Goal: Task Accomplishment & Management: Manage account settings

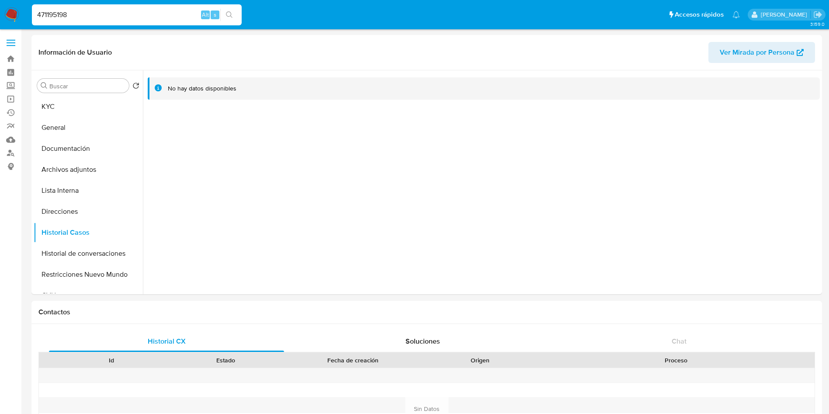
select select "100"
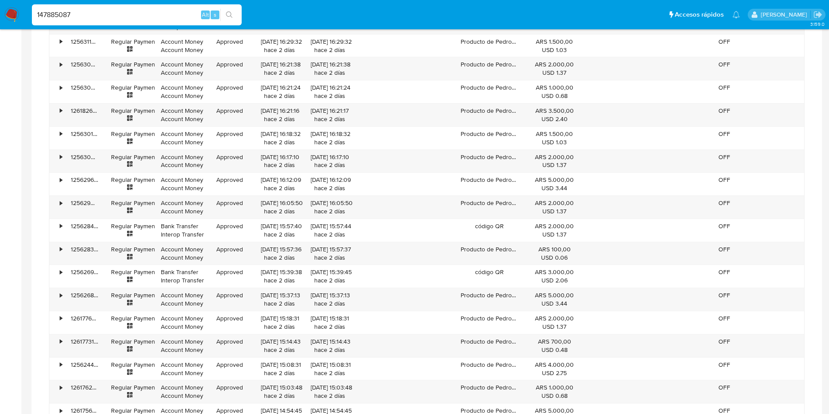
scroll to position [1473, 0]
type input "147885087"
click at [229, 15] on icon "search-icon" at bounding box center [229, 14] width 7 height 7
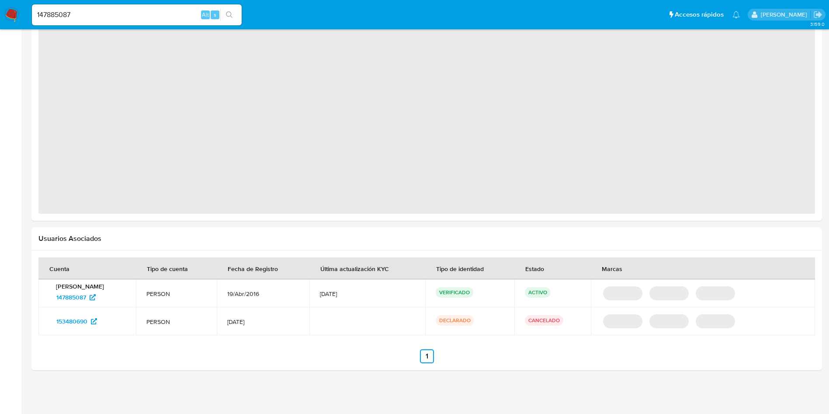
select select "10"
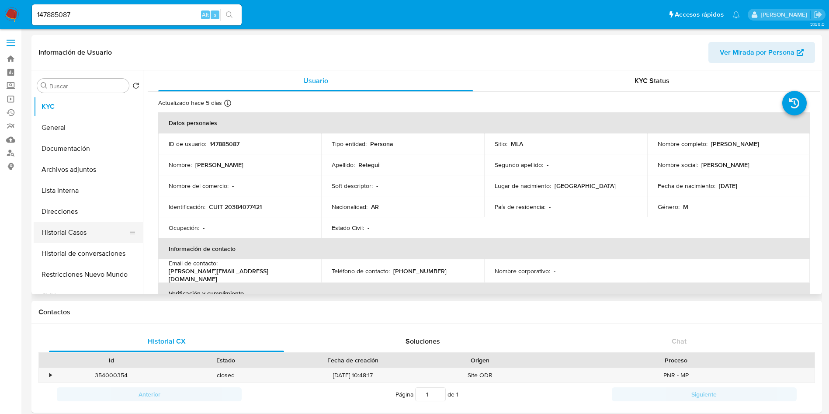
click at [88, 237] on button "Historial Casos" at bounding box center [85, 232] width 102 height 21
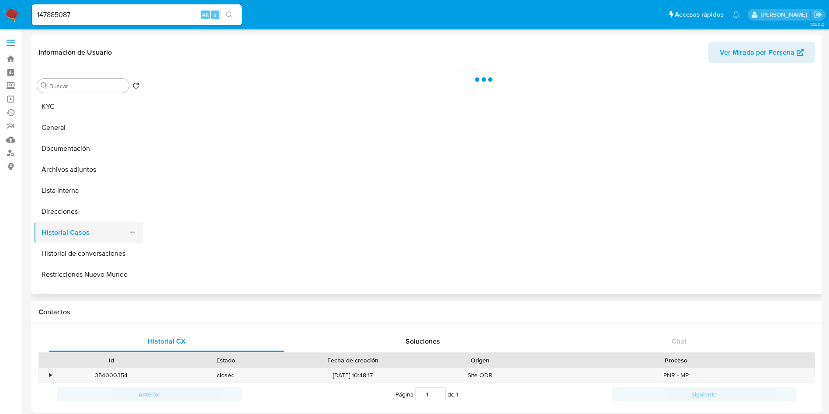
click at [87, 237] on button "Historial Casos" at bounding box center [85, 232] width 102 height 21
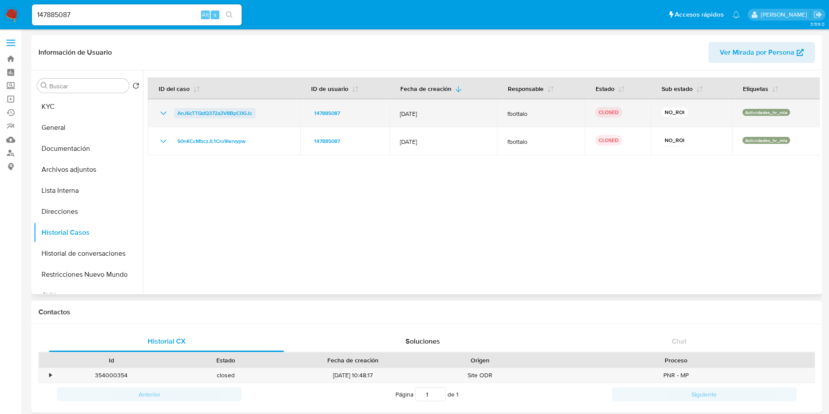
click at [230, 113] on span "AnJ6cTTQdQ372a3V8BpC0GJc" at bounding box center [214, 113] width 75 height 10
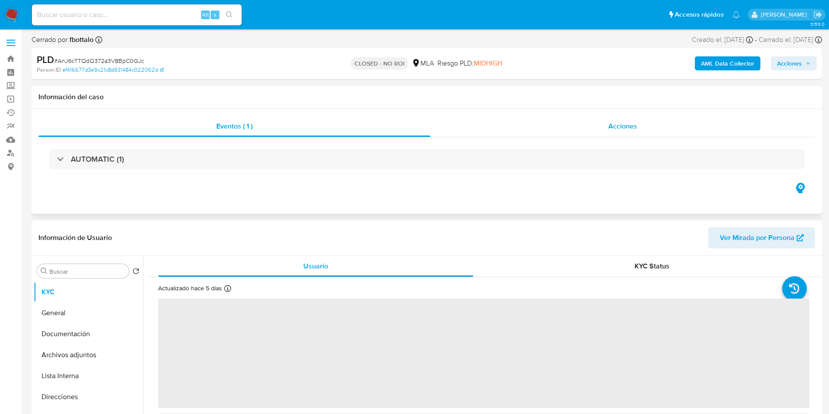
click at [610, 127] on span "Acciones" at bounding box center [622, 126] width 29 height 10
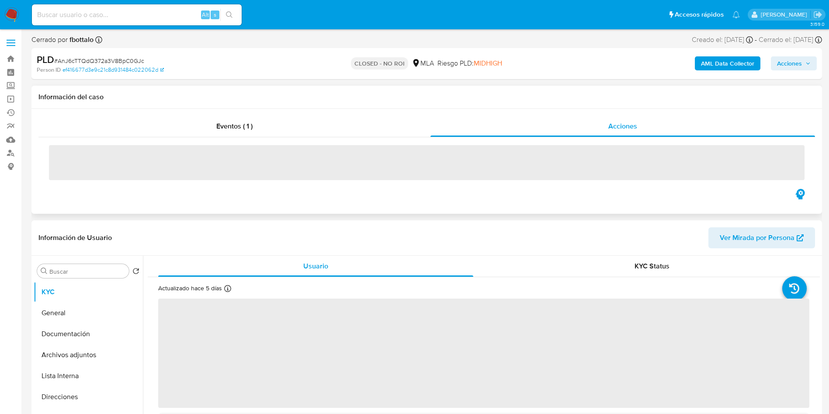
select select "10"
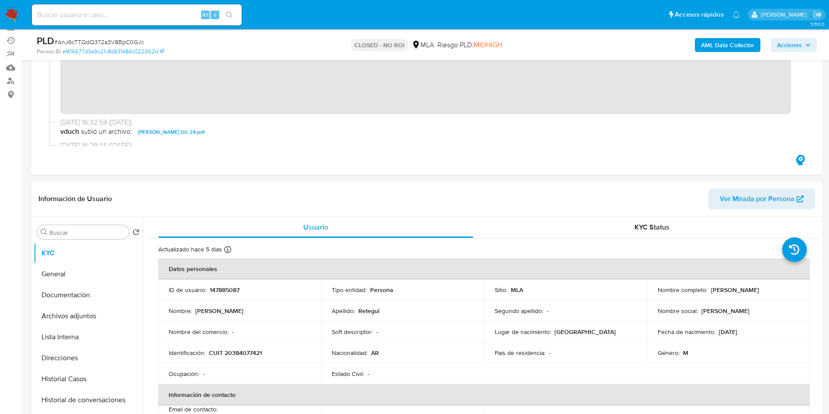
scroll to position [131, 0]
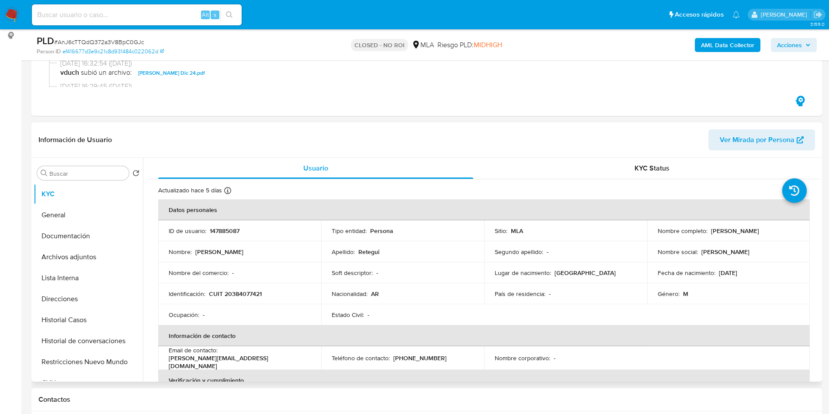
click at [241, 299] on td "Identificación : CUIT 20384077421" at bounding box center [239, 293] width 163 height 21
click at [253, 288] on td "Identificación : CUIT 20384077421" at bounding box center [239, 293] width 163 height 21
click at [243, 287] on td "Identificación : CUIT 20384077421" at bounding box center [239, 293] width 163 height 21
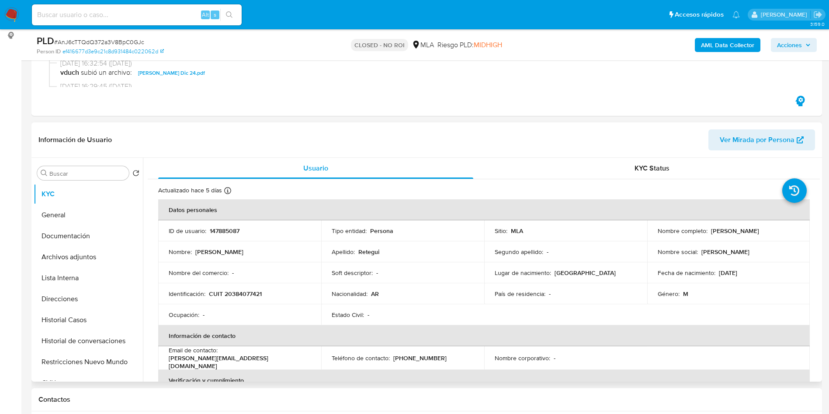
click at [235, 292] on p "CUIT 20384077421" at bounding box center [235, 294] width 53 height 8
copy p "20384077421"
click at [232, 292] on p "CUIT 20384077421" at bounding box center [235, 294] width 53 height 8
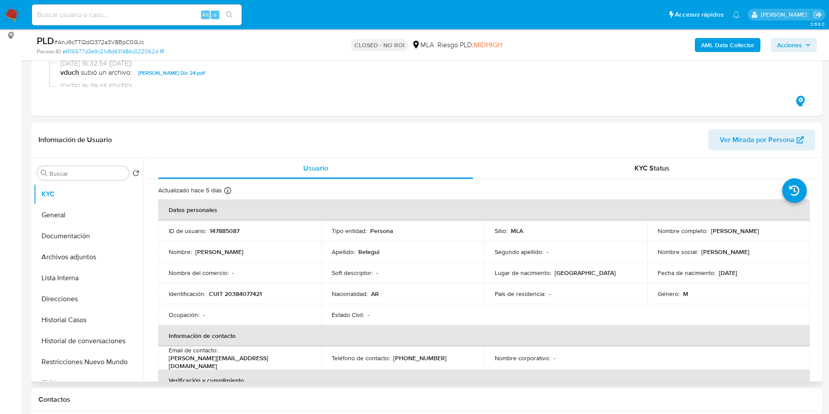
click at [431, 278] on td "Soft descriptor : -" at bounding box center [402, 272] width 163 height 21
click at [84, 232] on button "Documentación" at bounding box center [85, 236] width 102 height 21
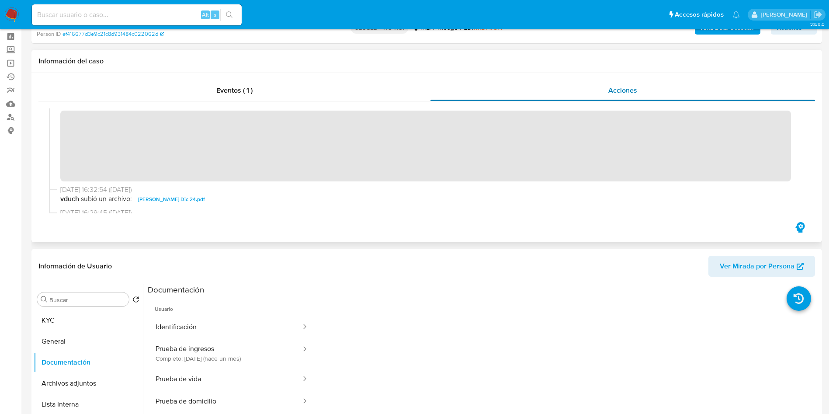
scroll to position [0, 0]
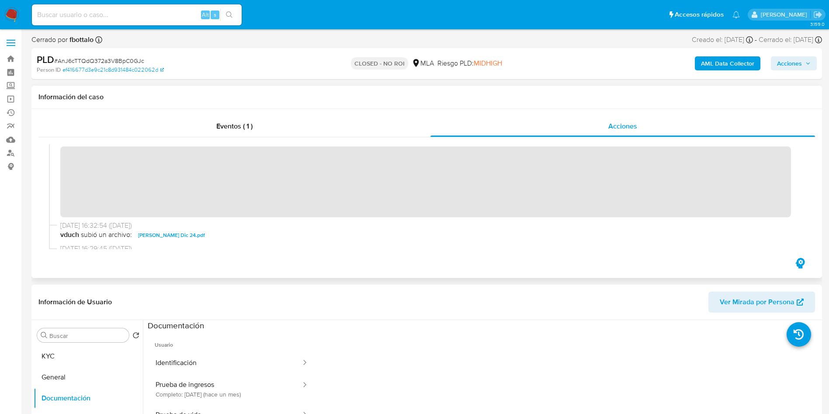
click at [261, 113] on div "Eventos ( 1 ) Acciones" at bounding box center [426, 193] width 791 height 169
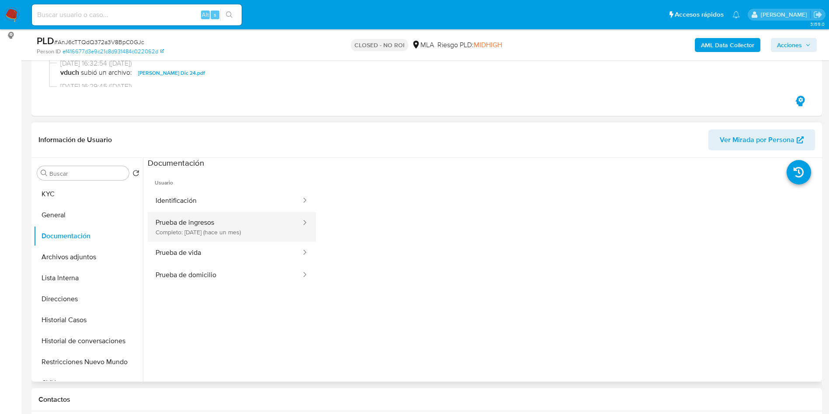
drag, startPoint x: 239, startPoint y: 230, endPoint x: 233, endPoint y: 229, distance: 6.1
click at [239, 230] on button "Prueba de ingresos Completo: 15/08/2025 (hace un mes)" at bounding box center [225, 227] width 154 height 30
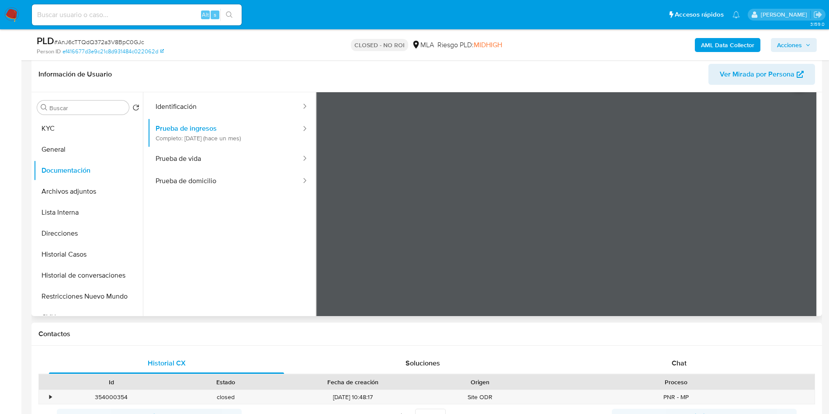
scroll to position [10, 0]
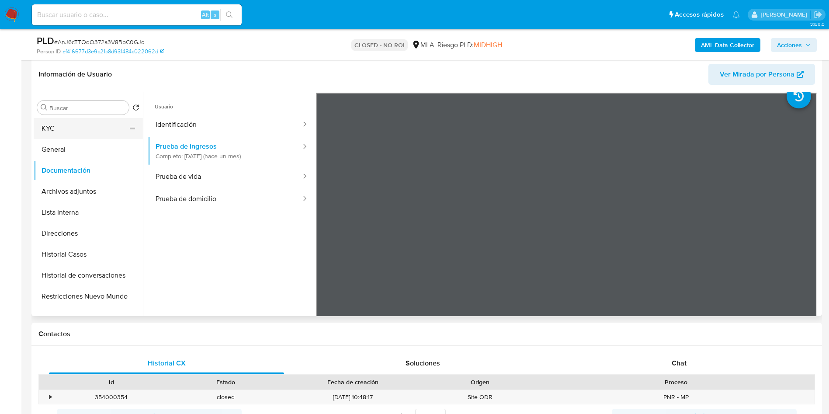
click at [79, 122] on button "KYC" at bounding box center [85, 128] width 102 height 21
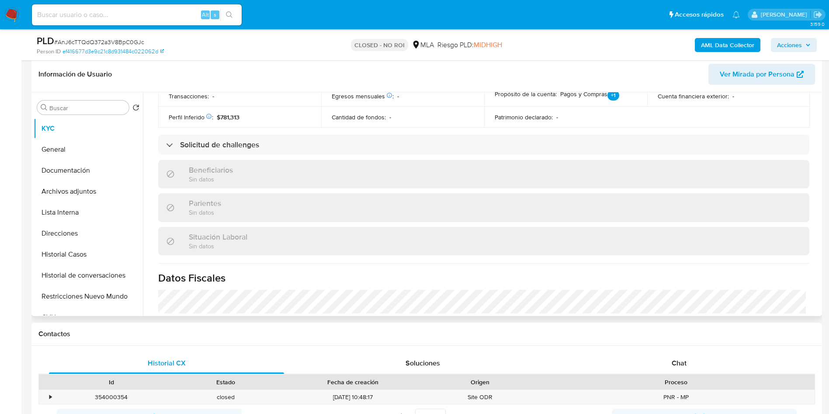
scroll to position [444, 0]
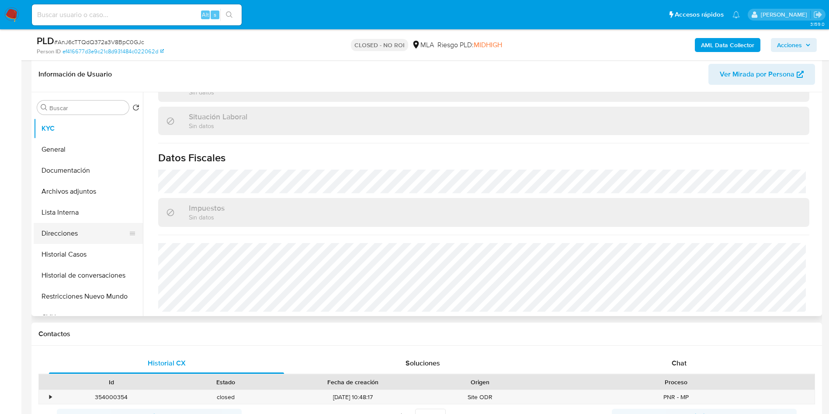
click at [83, 226] on button "Direcciones" at bounding box center [85, 233] width 102 height 21
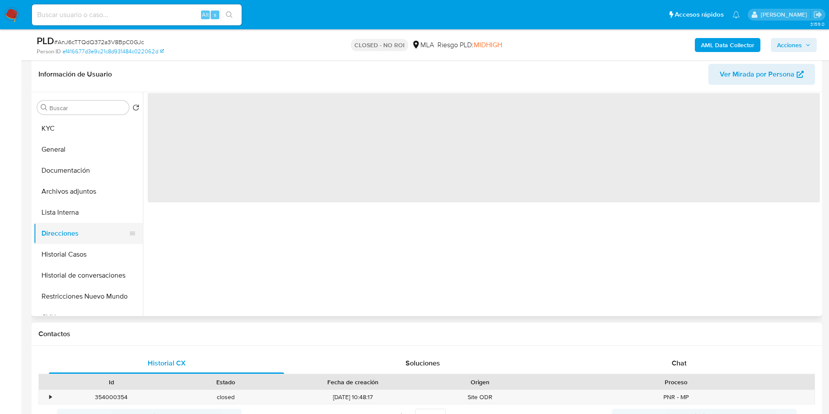
scroll to position [0, 0]
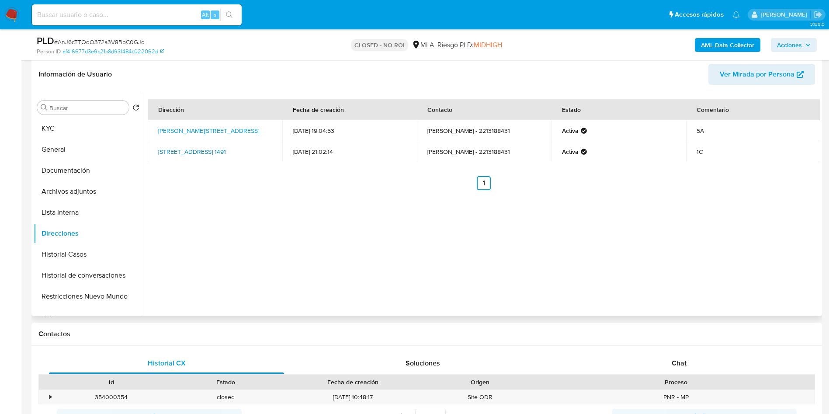
drag, startPoint x: 222, startPoint y: 162, endPoint x: 158, endPoint y: 146, distance: 65.2
click at [158, 146] on td "Avenida 7 1491, La Plata, Buenos Aires, 1904, Argentina 1491" at bounding box center [215, 151] width 135 height 21
copy link "Avenida 7 1491, La Plata, Buenos Aires, 1904, Argentina 1491"
click at [150, 7] on div "Alt s" at bounding box center [137, 14] width 210 height 21
click at [153, 11] on input at bounding box center [137, 14] width 210 height 11
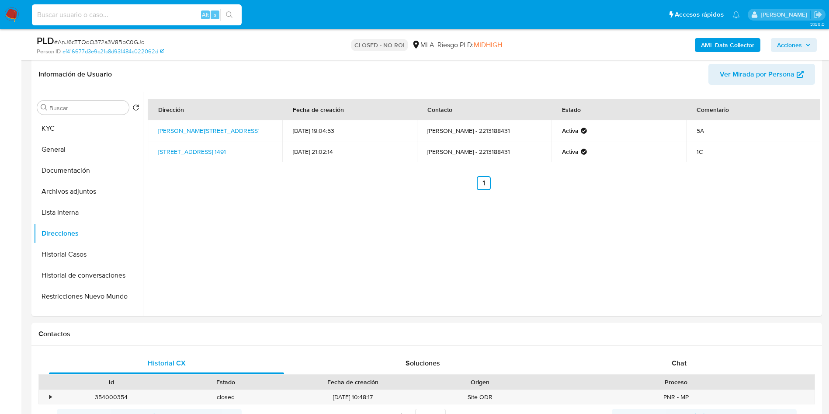
paste input "wTbLMrB7vqnX3woGmviuuqSR"
type input "wTbLMrB7vqnX3woGmviuuqSR"
click at [228, 14] on icon "search-icon" at bounding box center [229, 14] width 7 height 7
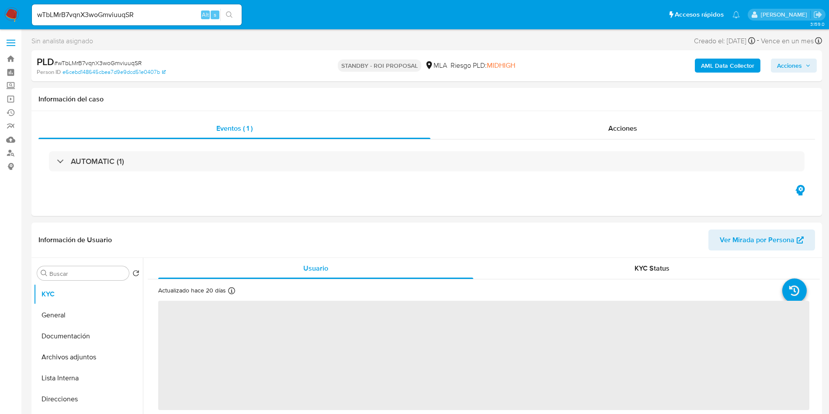
select select "10"
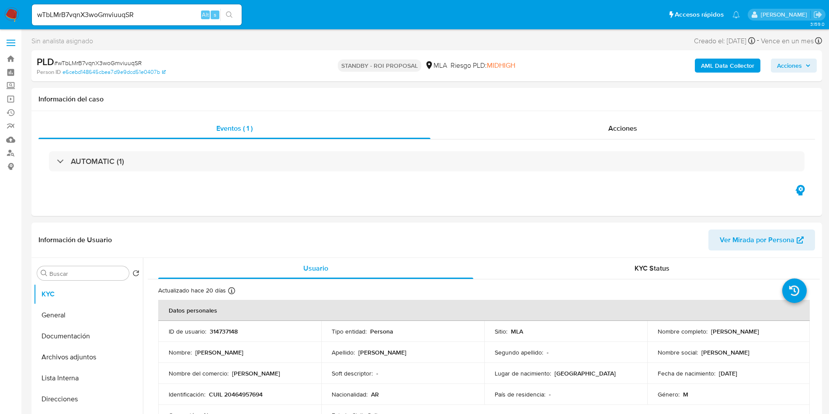
click at [149, 11] on input "wTbLMrB7vqnX3woGmviuuqSR" at bounding box center [137, 14] width 210 height 11
click at [225, 17] on button "search-icon" at bounding box center [229, 15] width 18 height 12
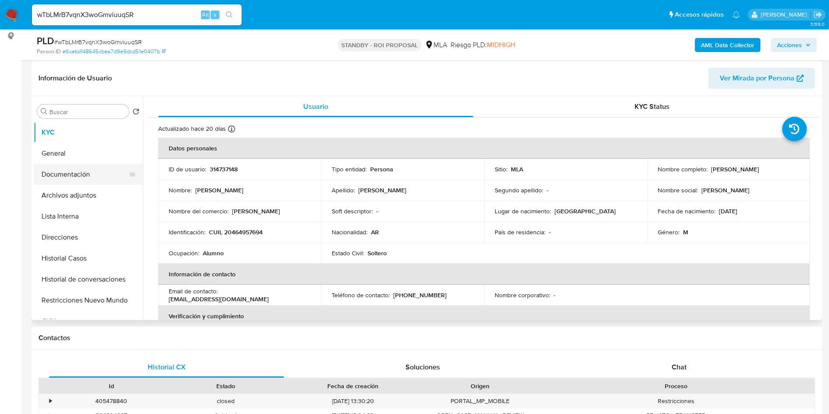
scroll to position [131, 0]
click at [77, 177] on button "Documentación" at bounding box center [85, 173] width 102 height 21
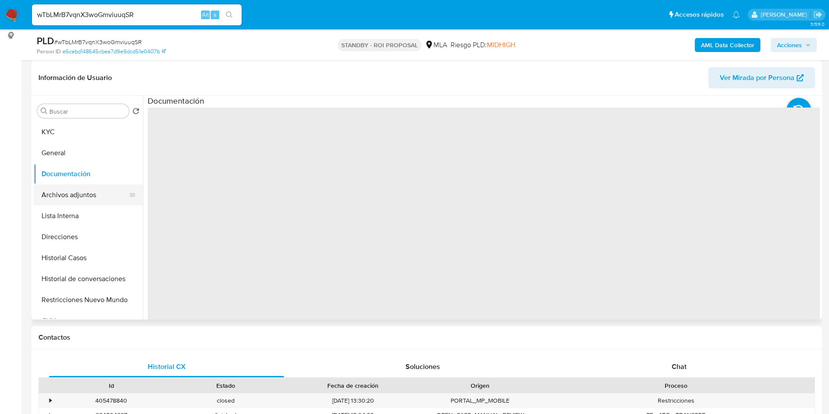
click at [85, 193] on button "Archivos adjuntos" at bounding box center [85, 194] width 102 height 21
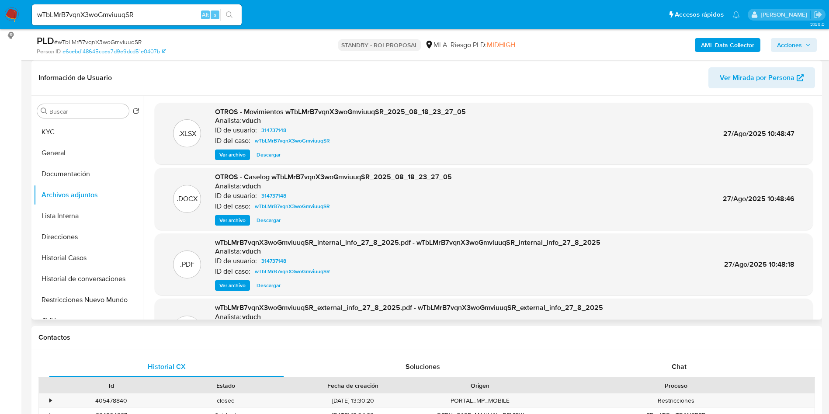
click at [232, 222] on span "Ver archivo" at bounding box center [232, 220] width 26 height 9
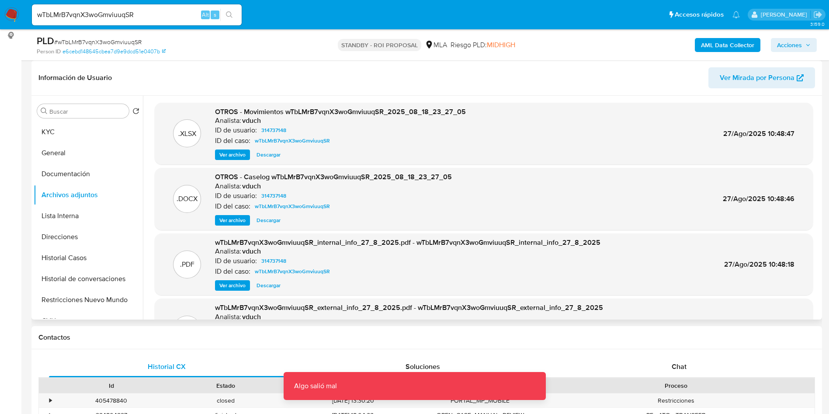
click at [247, 217] on button "Ver archivo" at bounding box center [232, 220] width 35 height 10
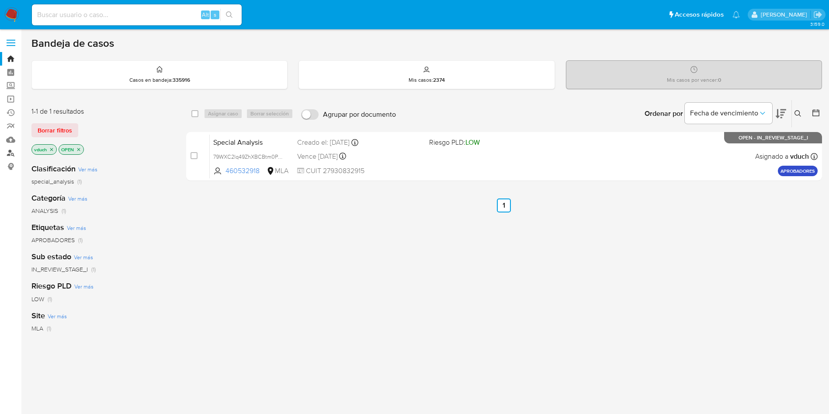
click at [15, 153] on link "Buscador de personas" at bounding box center [52, 153] width 104 height 14
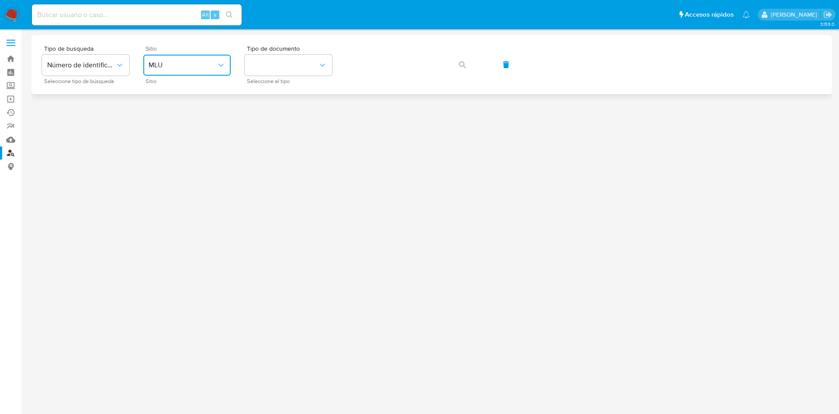
click at [199, 63] on span "MLU" at bounding box center [183, 65] width 68 height 9
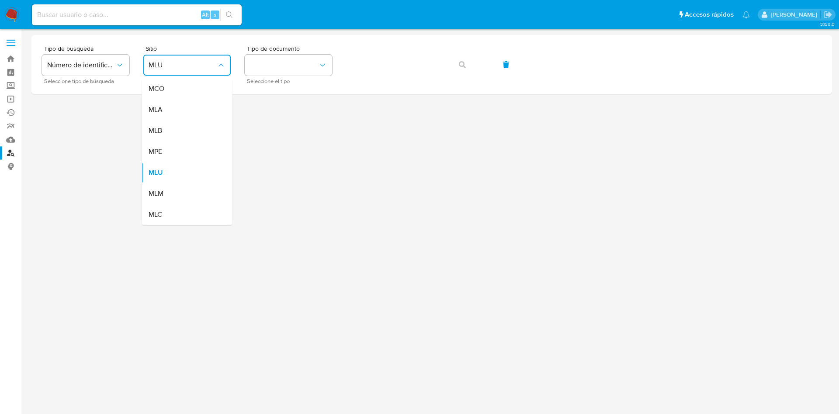
click at [160, 110] on span "MLA" at bounding box center [156, 109] width 14 height 9
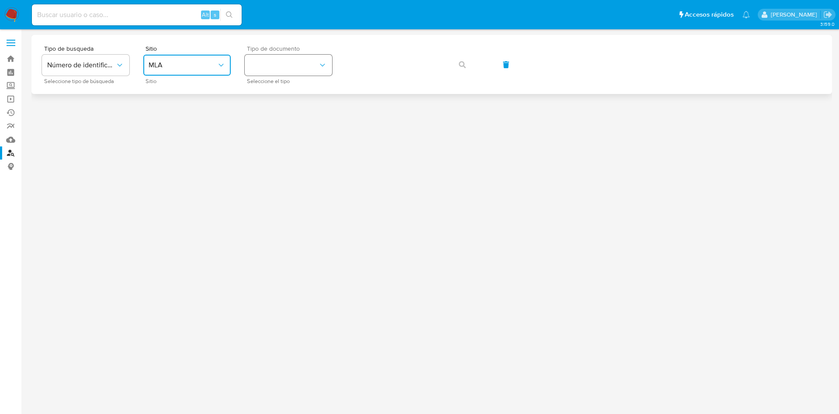
click at [305, 68] on button "identificationType" at bounding box center [288, 65] width 87 height 21
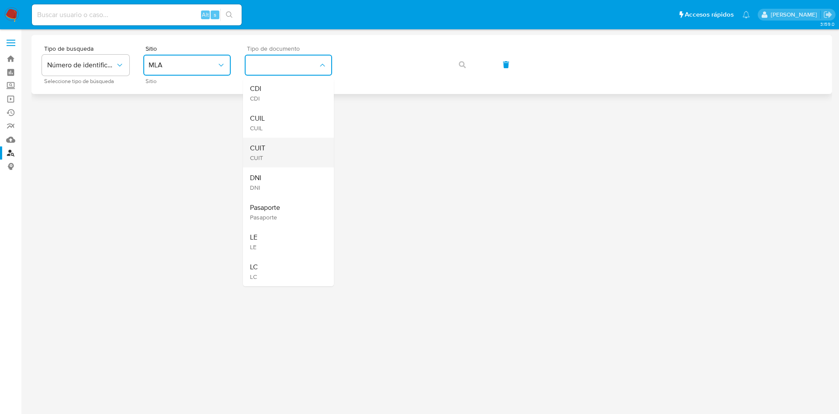
click at [272, 149] on div "CUIT CUIT" at bounding box center [286, 153] width 72 height 30
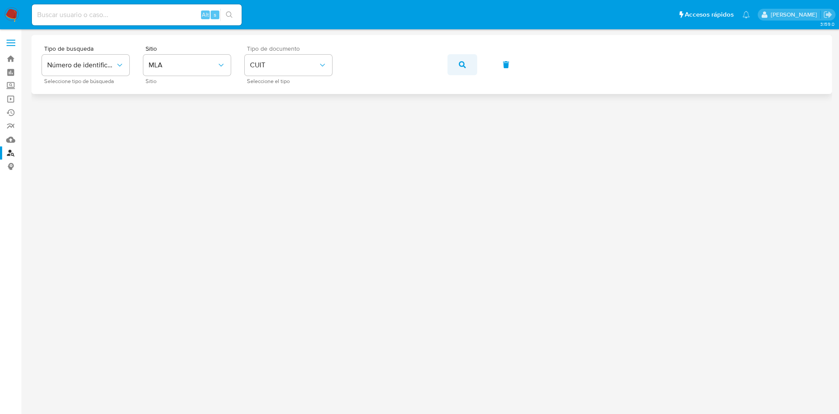
click at [462, 59] on span "button" at bounding box center [462, 64] width 7 height 19
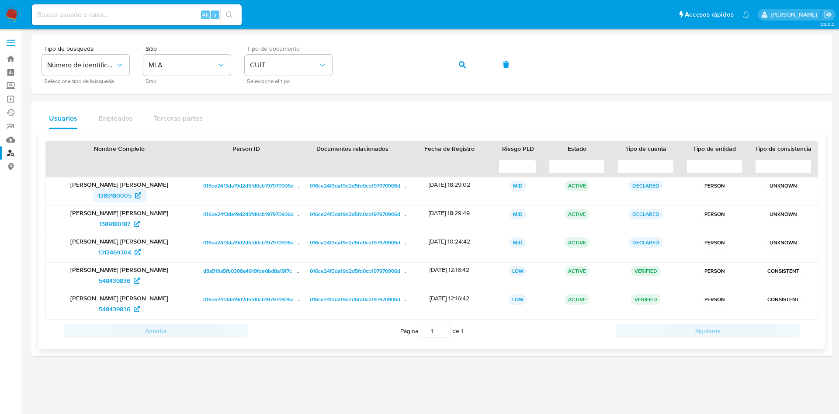
click at [118, 196] on span "1389180005" at bounding box center [115, 195] width 34 height 14
click at [114, 307] on span "548439836" at bounding box center [114, 309] width 31 height 14
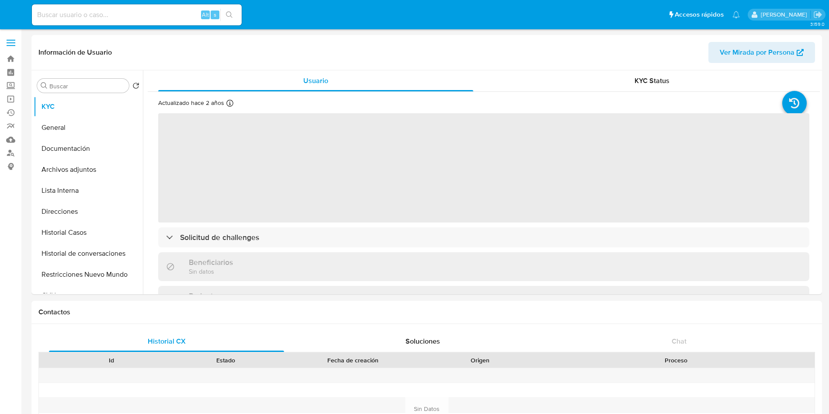
select select "10"
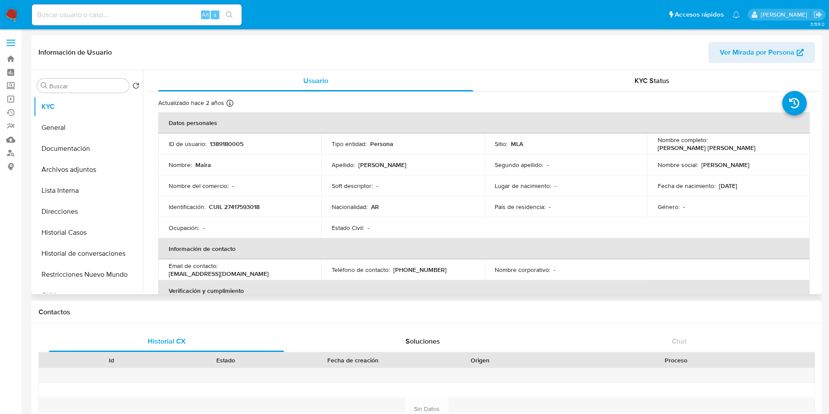
scroll to position [444, 0]
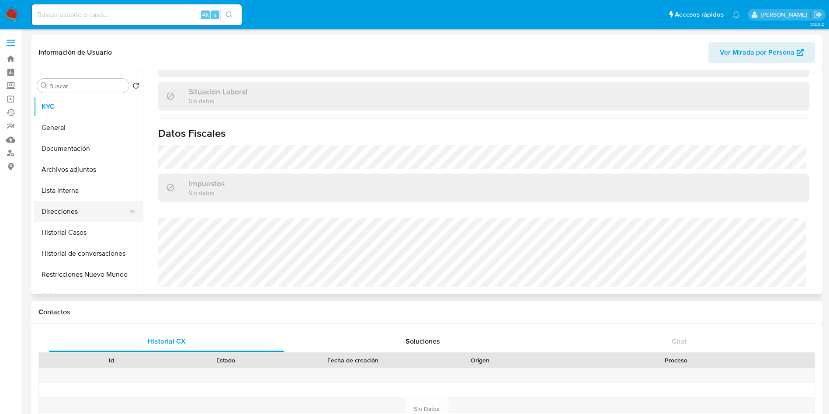
click at [59, 210] on button "Direcciones" at bounding box center [85, 211] width 102 height 21
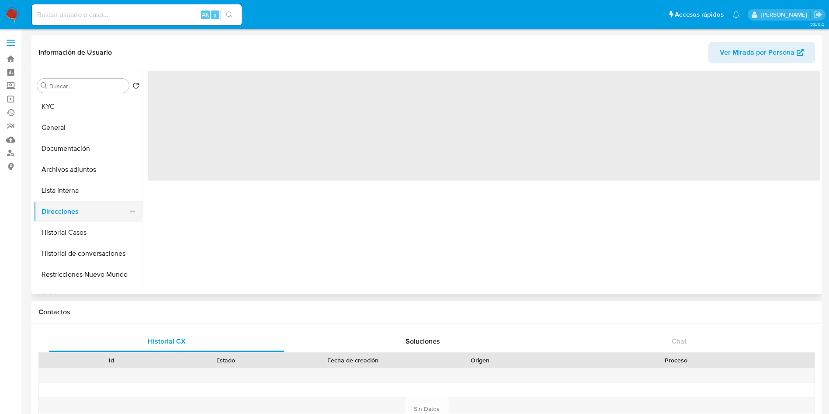
scroll to position [0, 0]
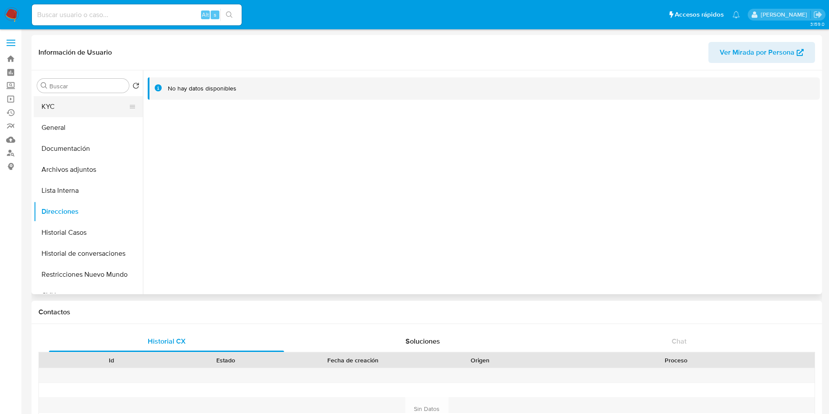
click at [115, 93] on div "Buscar Volver al orden por defecto KYC General Documentación Archivos adjuntos …" at bounding box center [88, 183] width 109 height 222
click at [89, 118] on button "General" at bounding box center [85, 127] width 102 height 21
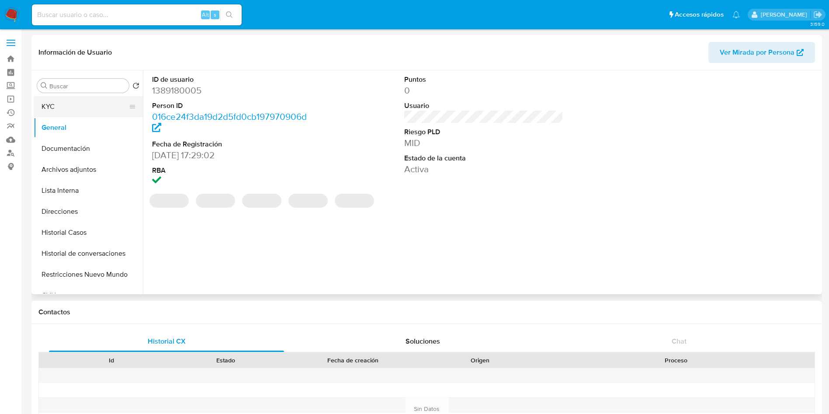
click at [72, 114] on button "KYC" at bounding box center [85, 106] width 102 height 21
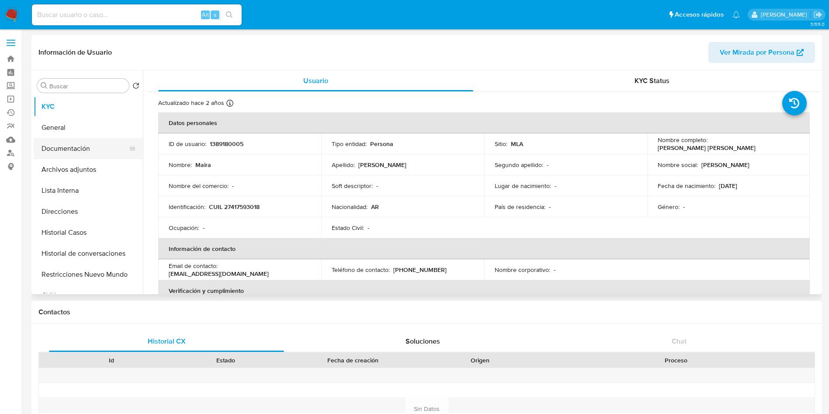
click at [80, 148] on button "Documentación" at bounding box center [85, 148] width 102 height 21
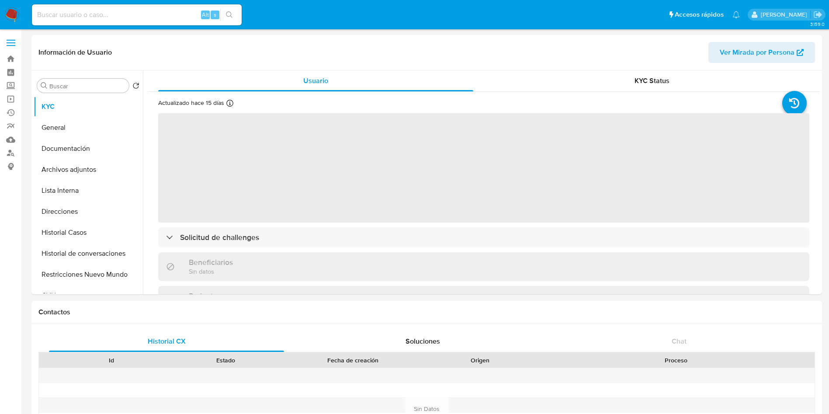
select select "10"
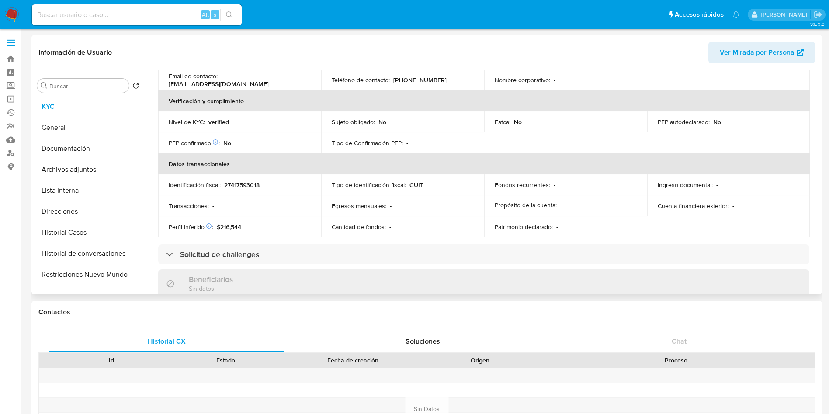
scroll to position [469, 0]
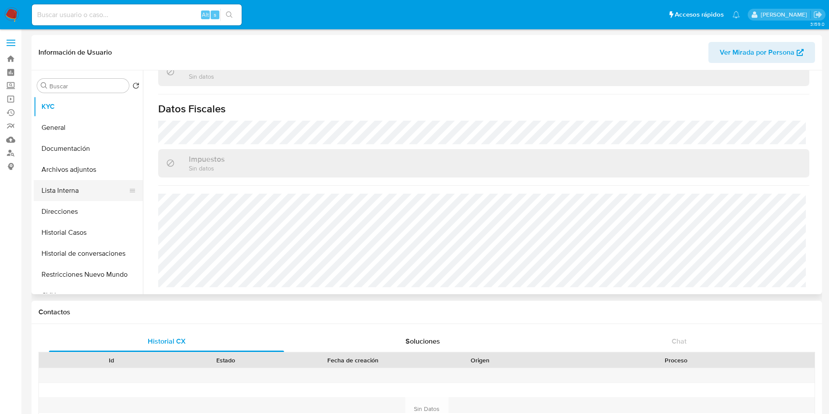
click at [74, 190] on button "Lista Interna" at bounding box center [85, 190] width 102 height 21
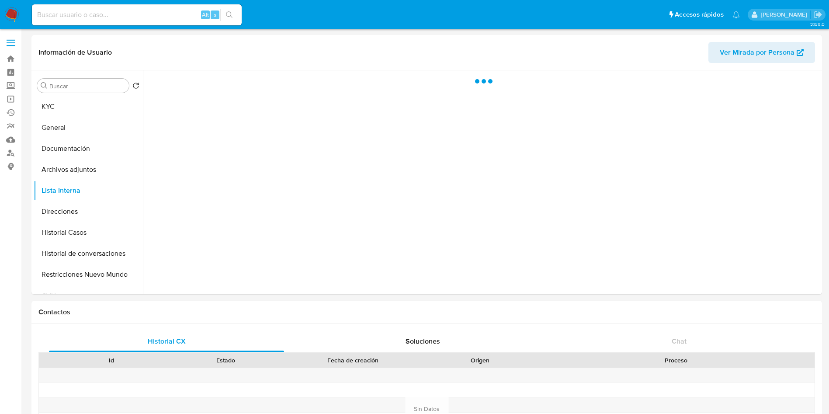
scroll to position [0, 0]
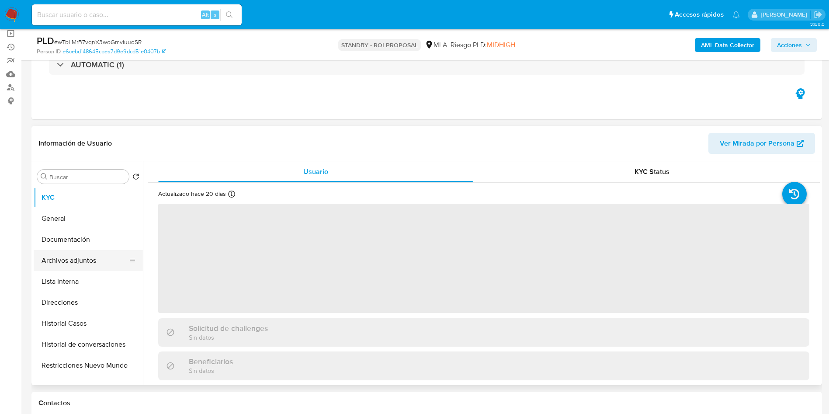
click at [69, 260] on button "Archivos adjuntos" at bounding box center [85, 260] width 102 height 21
select select "10"
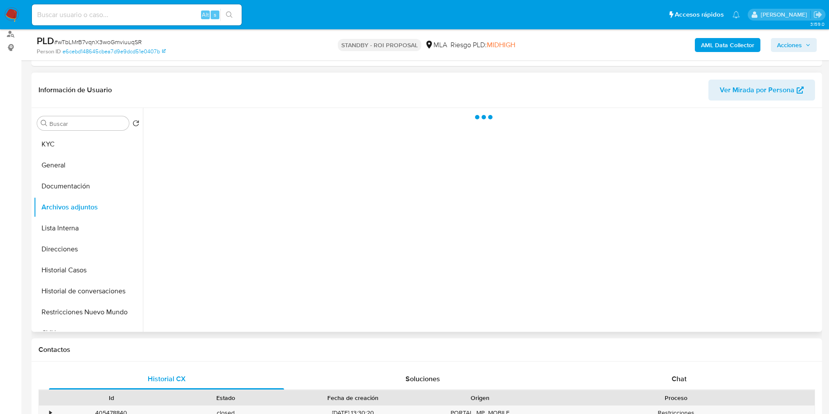
scroll to position [131, 0]
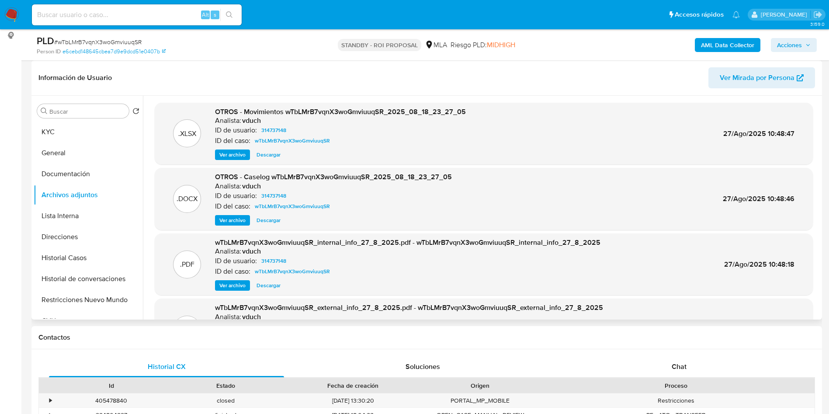
click at [228, 220] on span "Ver archivo" at bounding box center [232, 220] width 26 height 9
click at [168, 23] on div "Alt s" at bounding box center [137, 14] width 210 height 21
click at [160, 10] on input at bounding box center [137, 14] width 210 height 11
paste input "bhp7SaDdHm1dYVBDUjoc83MF"
type input "bhp7SaDdHm1dYVBDUjoc83MF"
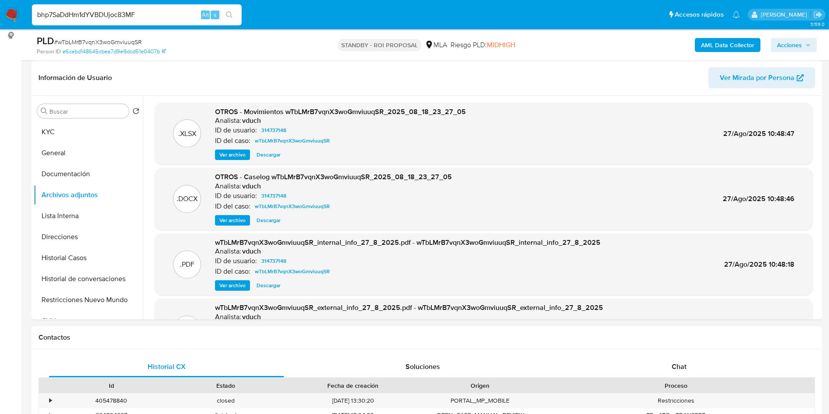
click at [235, 11] on button "search-icon" at bounding box center [229, 15] width 18 height 12
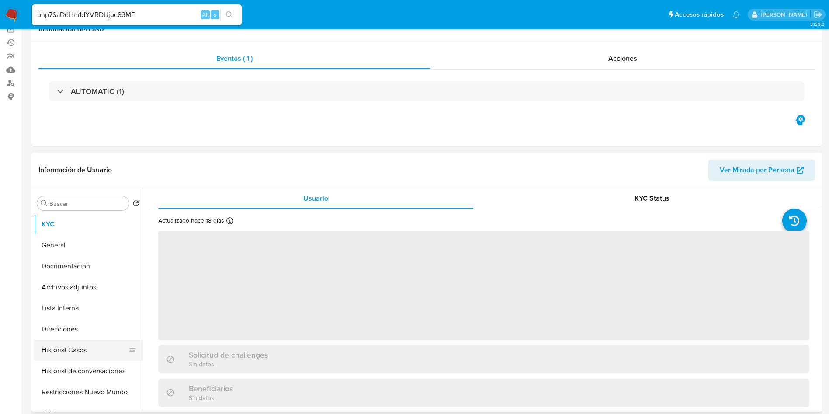
scroll to position [131, 0]
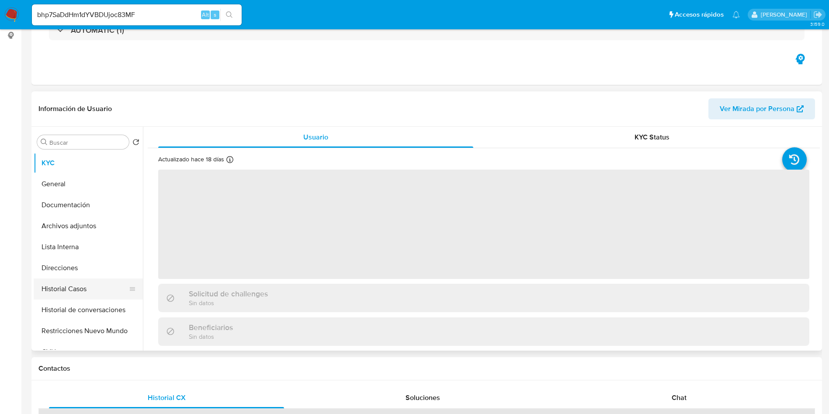
select select "10"
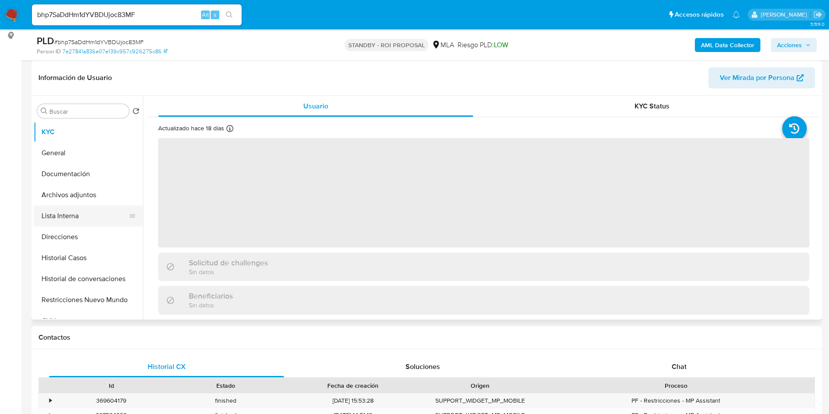
click at [81, 205] on button "Lista Interna" at bounding box center [85, 215] width 102 height 21
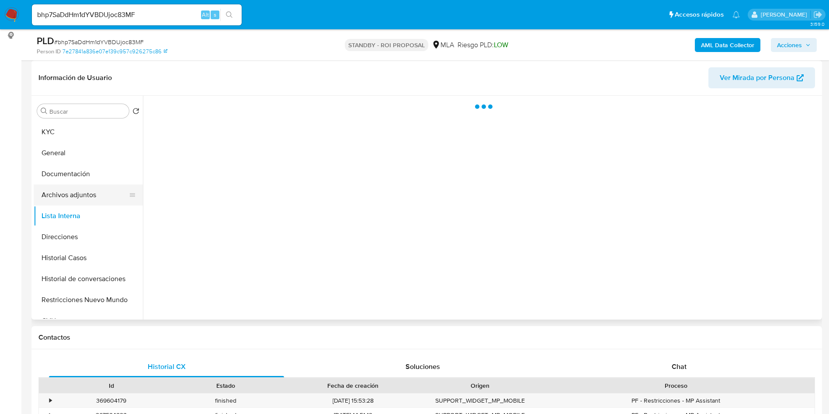
click at [88, 191] on button "Archivos adjuntos" at bounding box center [85, 194] width 102 height 21
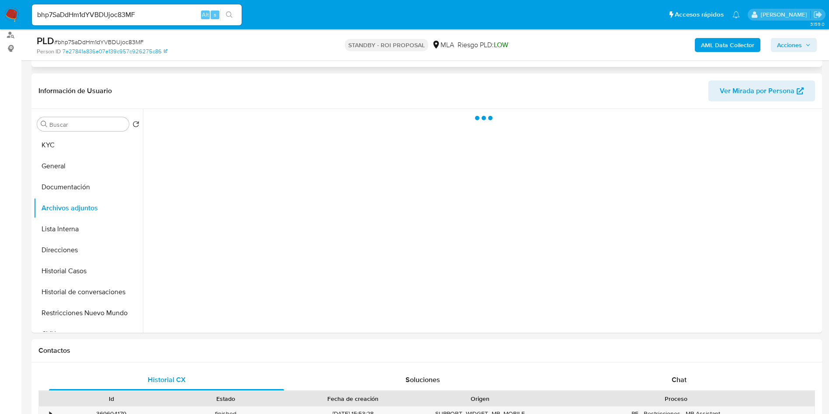
scroll to position [0, 0]
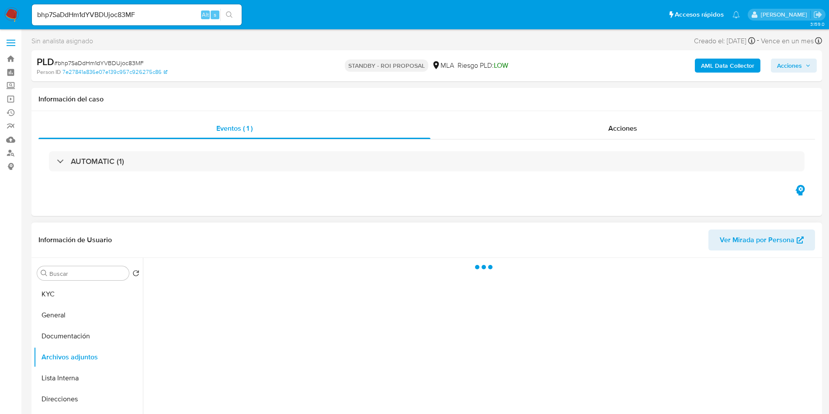
drag, startPoint x: 92, startPoint y: 297, endPoint x: 125, endPoint y: 227, distance: 77.1
click at [92, 297] on button "KYC" at bounding box center [88, 294] width 109 height 21
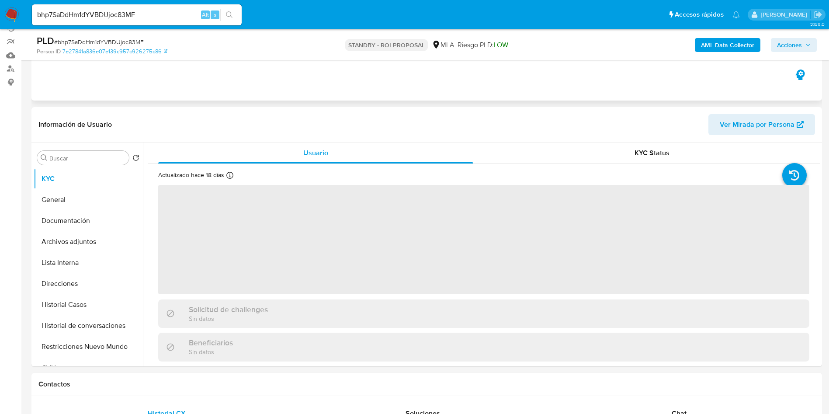
scroll to position [131, 0]
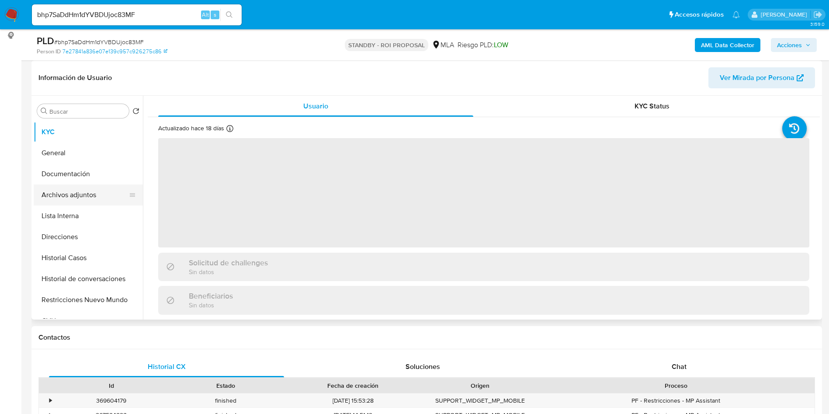
click at [120, 194] on button "Archivos adjuntos" at bounding box center [85, 194] width 102 height 21
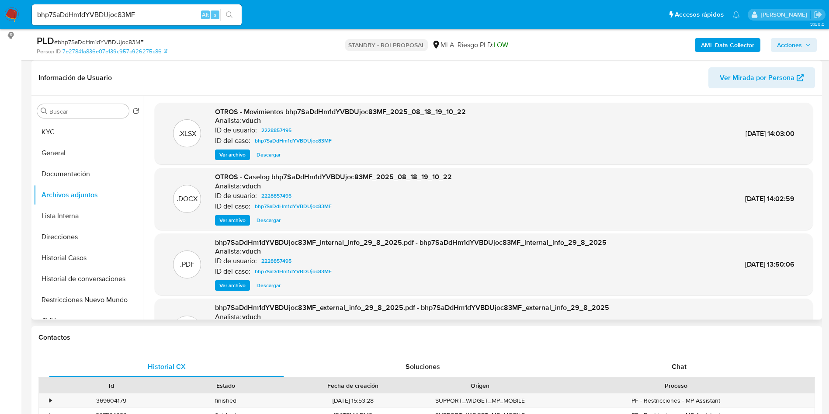
click at [235, 220] on span "Ver archivo" at bounding box center [232, 220] width 26 height 9
click at [151, 9] on input "bhp7SaDdHm1dYVBDUjoc83MF" at bounding box center [137, 14] width 210 height 11
paste input "o8p1ylxbQfty2fm18OUW5rXW"
type input "o8p1ylxbQfty2fm18OUW5rXW"
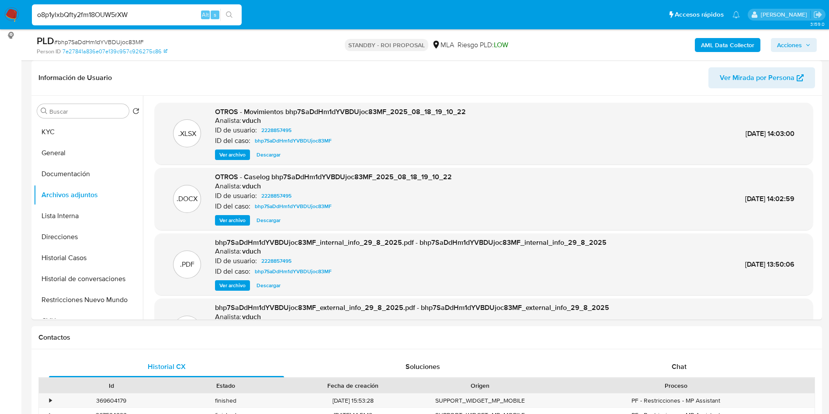
click at [238, 19] on button "search-icon" at bounding box center [229, 15] width 18 height 12
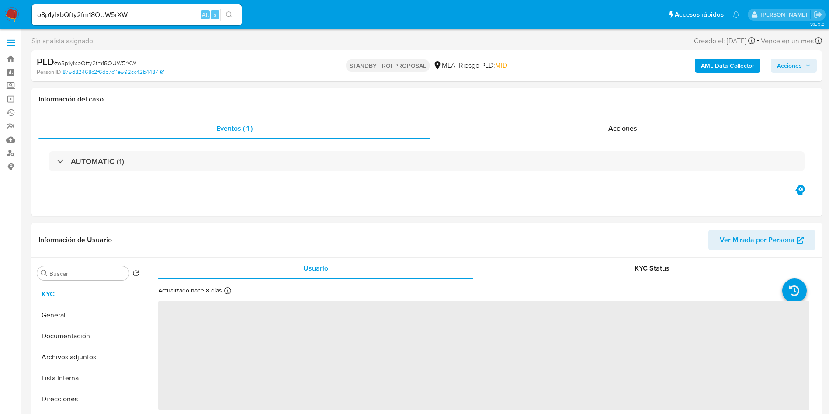
select select "10"
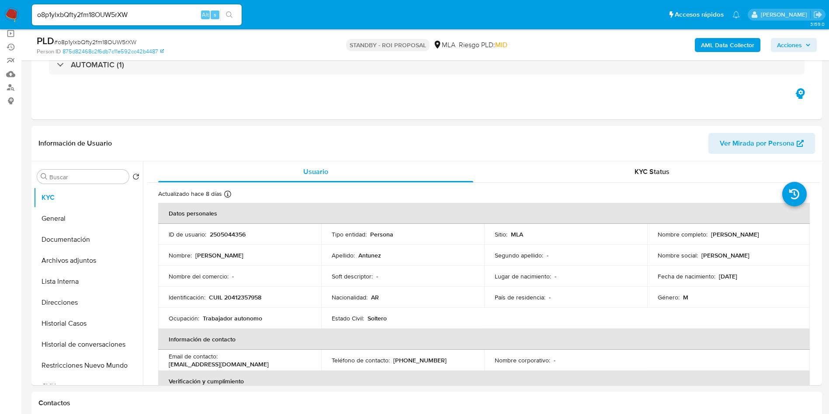
scroll to position [131, 0]
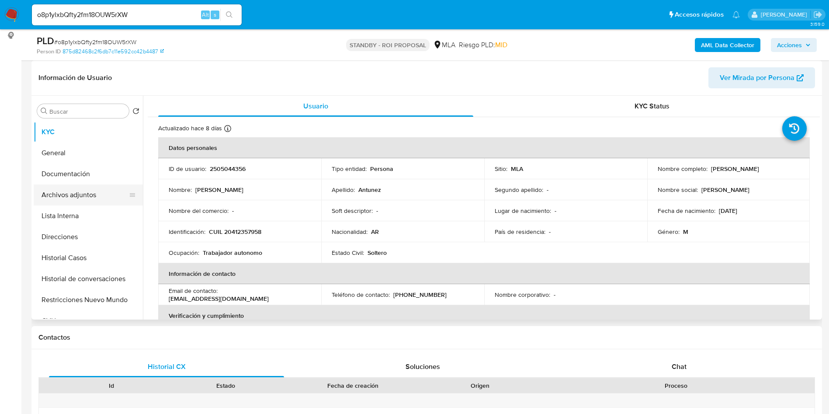
click at [43, 190] on button "Archivos adjuntos" at bounding box center [85, 194] width 102 height 21
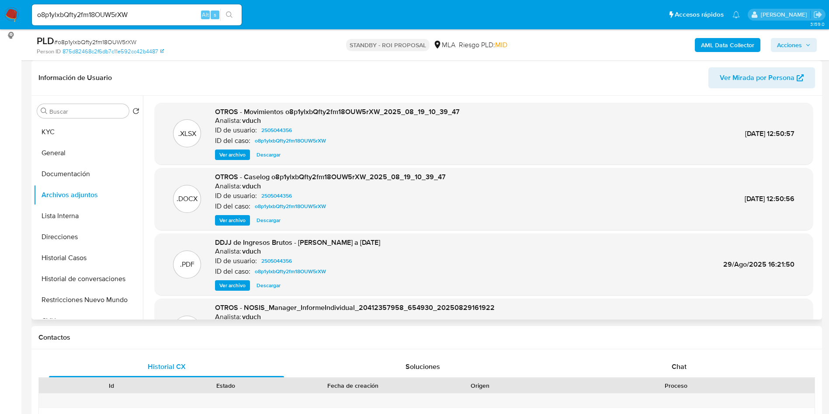
click at [239, 222] on span "Ver archivo" at bounding box center [232, 220] width 26 height 9
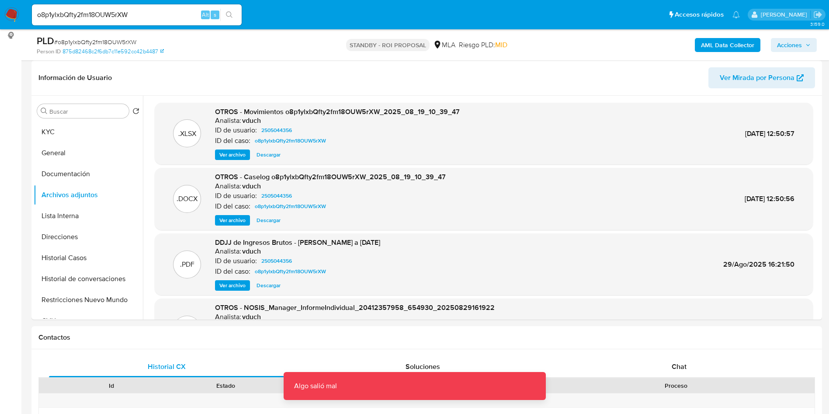
drag, startPoint x: 128, startPoint y: 28, endPoint x: 133, endPoint y: 24, distance: 6.6
click at [128, 28] on nav "Pausado Ver notificaciones o8p1ylxbQfty2fm18OUW5rXW Alt s Accesos rápidos Presi…" at bounding box center [414, 14] width 829 height 29
click at [136, 22] on div "o8p1ylxbQfty2fm18OUW5rXW Alt s" at bounding box center [137, 14] width 210 height 21
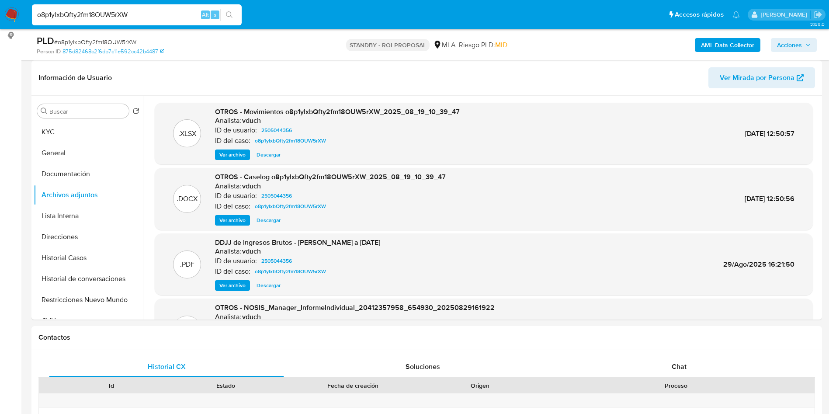
click at [139, 12] on input "o8p1ylxbQfty2fm18OUW5rXW" at bounding box center [137, 14] width 210 height 11
click at [145, 15] on input "o8p1ylxbQfty2fm18OUW5rXW" at bounding box center [137, 14] width 210 height 11
click at [244, 56] on div "PLD # o8p1ylxbQfty2fm18OUW5rXW Person ID 875d82468c2f6db7c11e592cc42b4487 STAND…" at bounding box center [426, 44] width 791 height 31
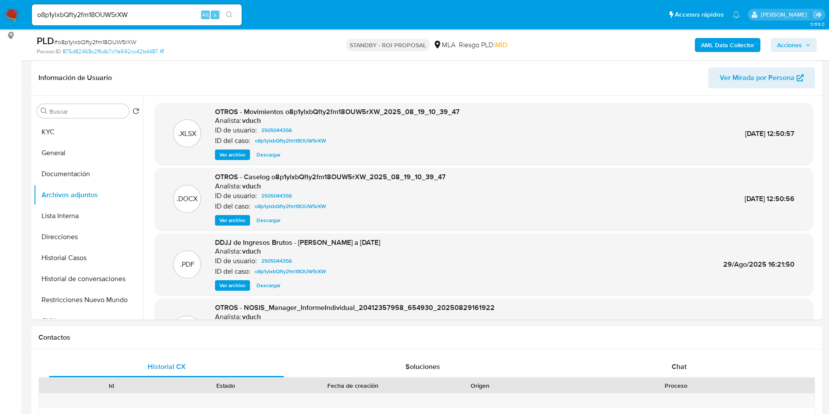
click at [147, 11] on input "o8p1ylxbQfty2fm18OUW5rXW" at bounding box center [137, 14] width 210 height 11
paste input "1689865357"
type input "1689865357"
click at [242, 16] on li "1689865357 Alt s" at bounding box center [137, 14] width 214 height 22
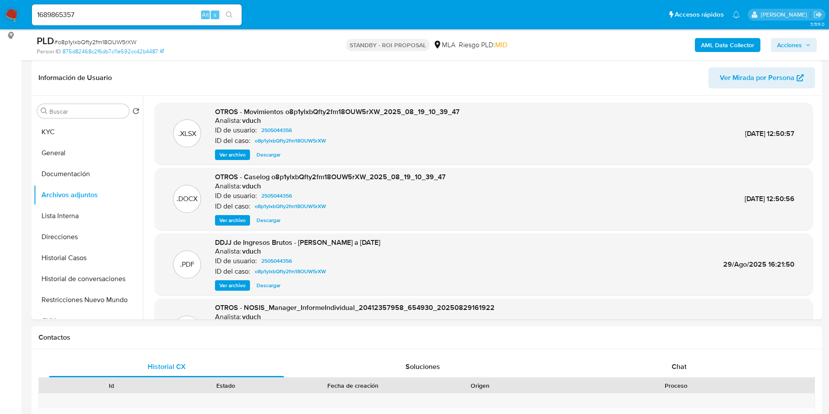
click at [233, 13] on icon "search-icon" at bounding box center [229, 14] width 7 height 7
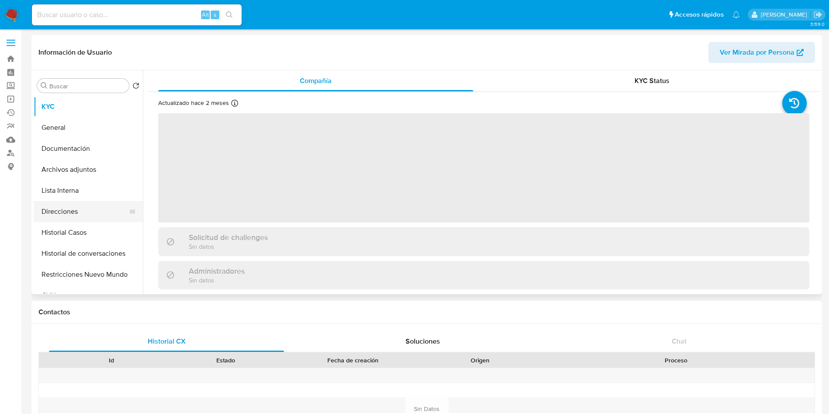
click at [46, 219] on button "Direcciones" at bounding box center [85, 211] width 102 height 21
click at [53, 234] on button "Historial Casos" at bounding box center [85, 232] width 102 height 21
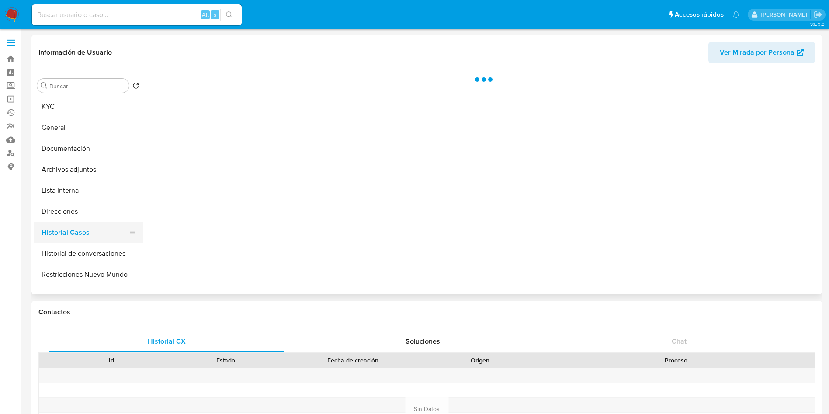
select select "10"
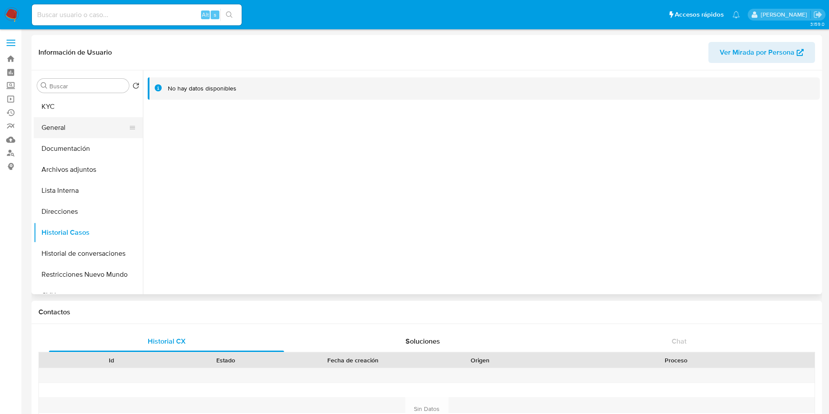
click at [65, 121] on button "General" at bounding box center [85, 127] width 102 height 21
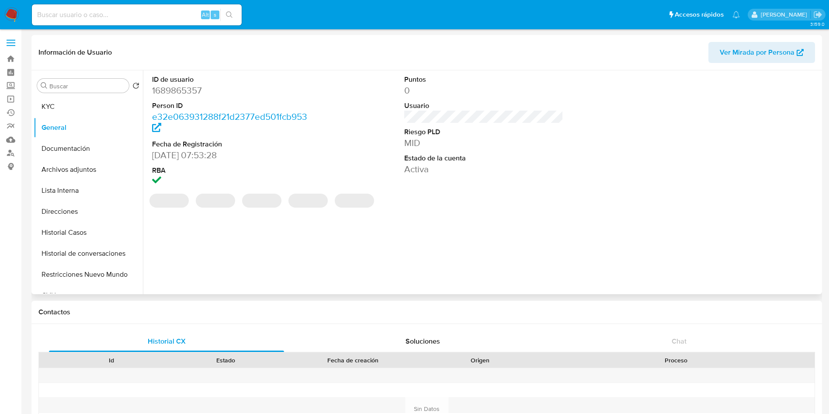
click at [59, 94] on div "Buscar Volver al orden por defecto KYC General Documentación Archivos adjuntos …" at bounding box center [88, 183] width 109 height 222
click at [99, 109] on button "KYC" at bounding box center [85, 106] width 102 height 21
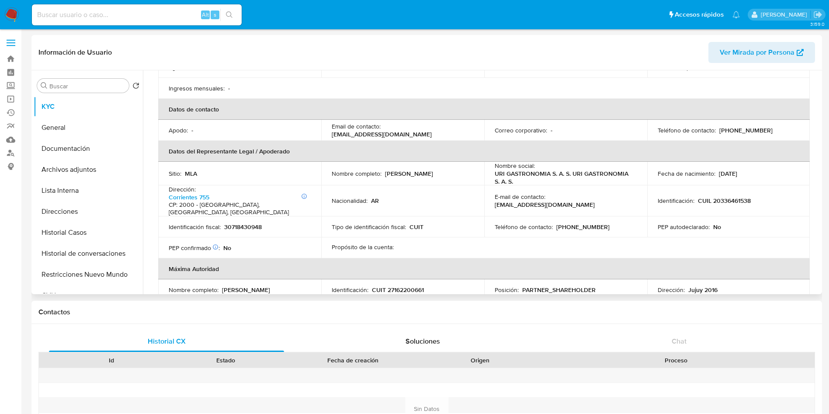
scroll to position [197, 0]
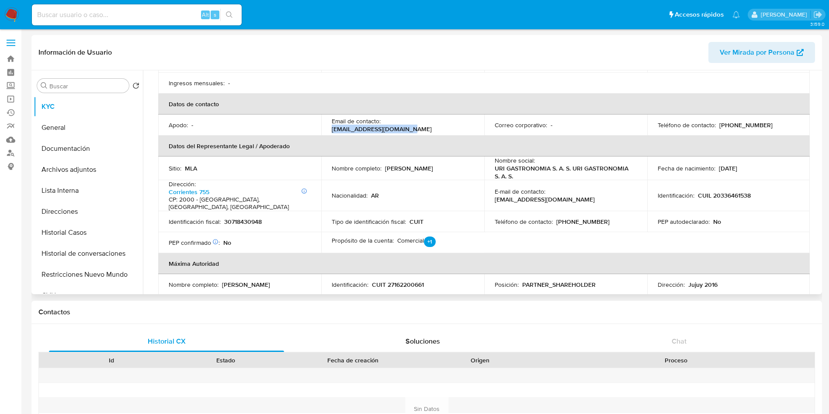
drag, startPoint x: 389, startPoint y: 119, endPoint x: 481, endPoint y: 115, distance: 91.9
click at [481, 115] on td "Email de contacto : urigastronomia@gmail.com" at bounding box center [402, 125] width 163 height 21
copy p "urigastronomia@gmail.com"
click at [87, 236] on button "Historial Casos" at bounding box center [85, 232] width 102 height 21
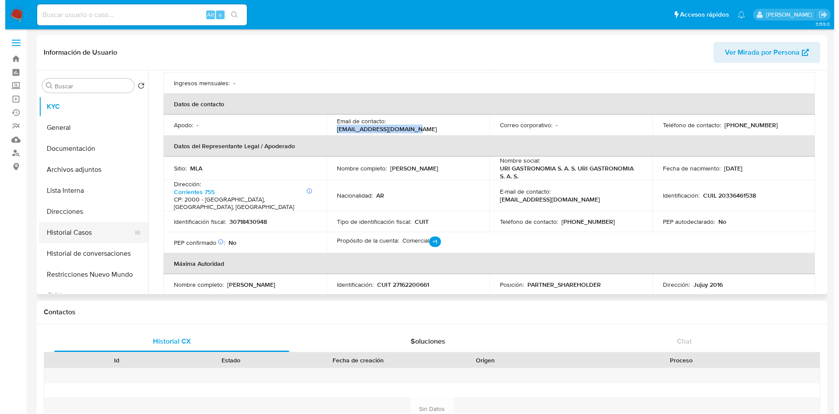
scroll to position [0, 0]
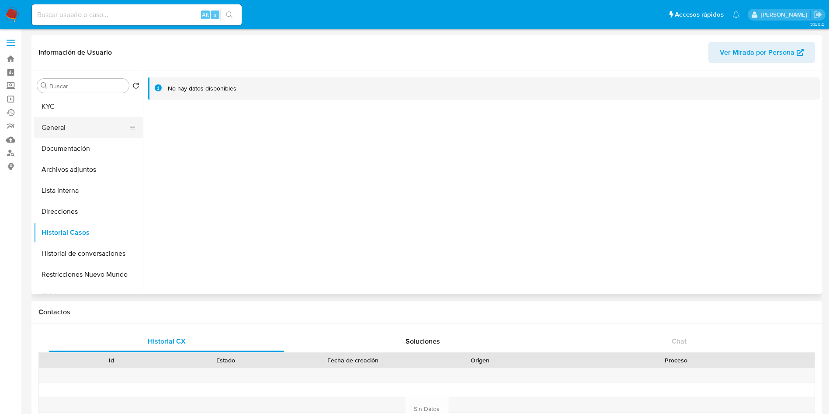
click at [67, 132] on button "General" at bounding box center [85, 127] width 102 height 21
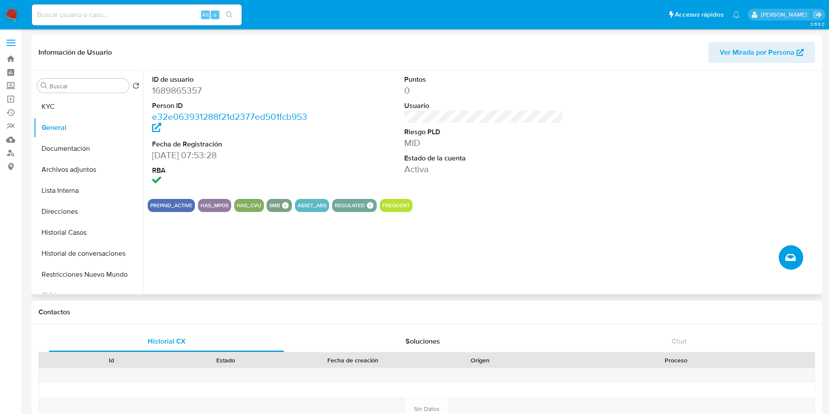
click at [798, 259] on button "Crear caso manual" at bounding box center [791, 257] width 24 height 24
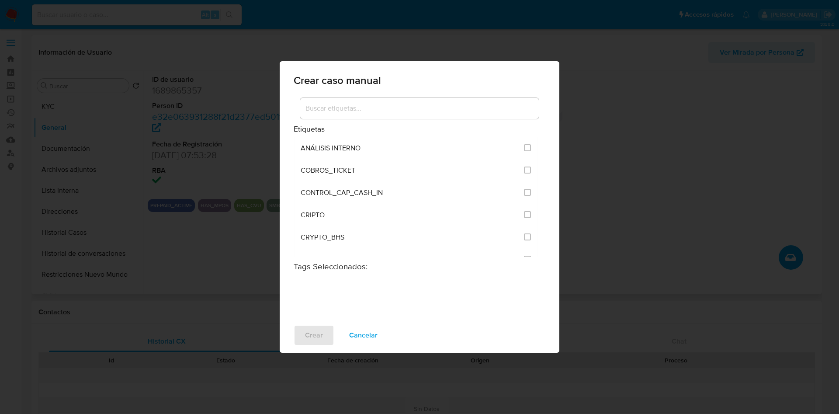
click at [413, 112] on input at bounding box center [419, 108] width 239 height 11
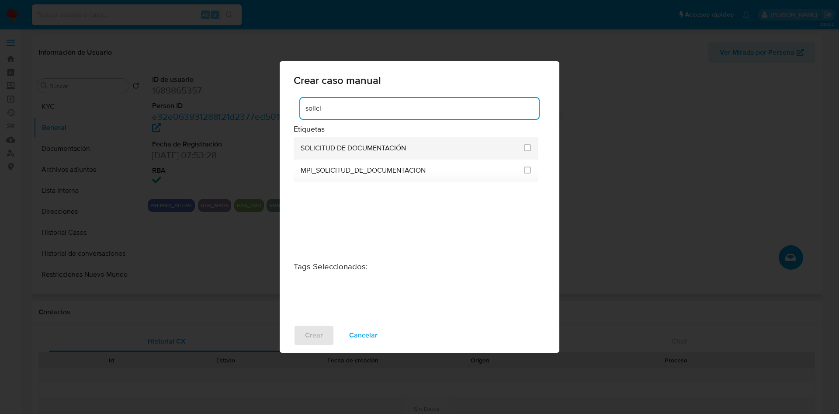
type input "solici"
click at [398, 150] on span "SOLICITUD DE DOCUMENTACIÓN" at bounding box center [353, 148] width 105 height 9
click at [529, 147] on input "2677" at bounding box center [527, 147] width 7 height 7
checkbox input "true"
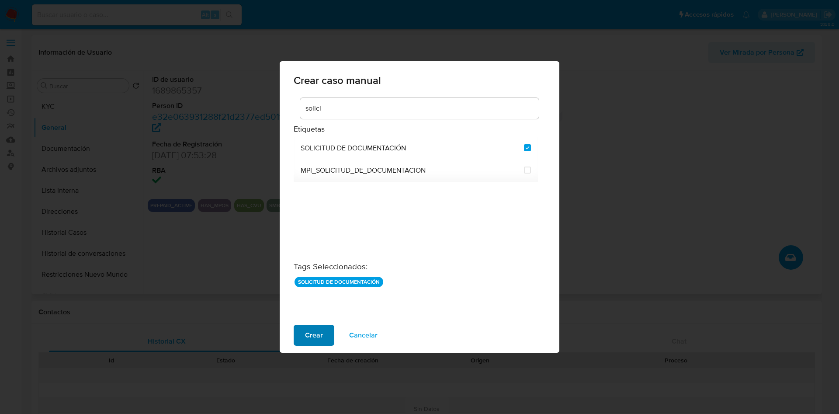
click at [325, 336] on button "Crear" at bounding box center [314, 335] width 41 height 21
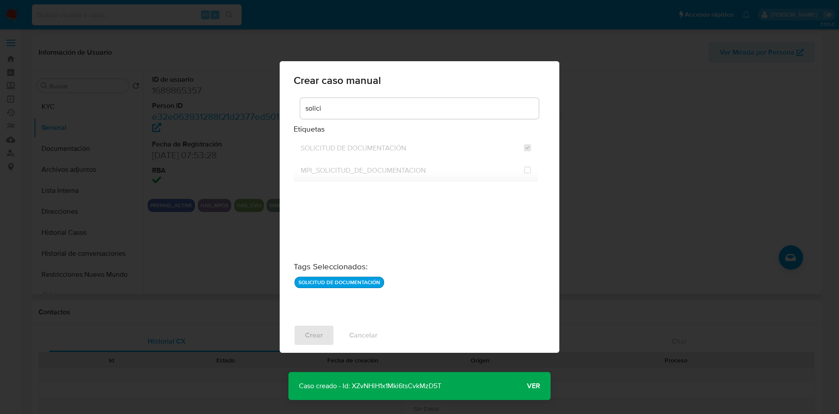
click at [532, 386] on span "Ver" at bounding box center [533, 386] width 13 height 0
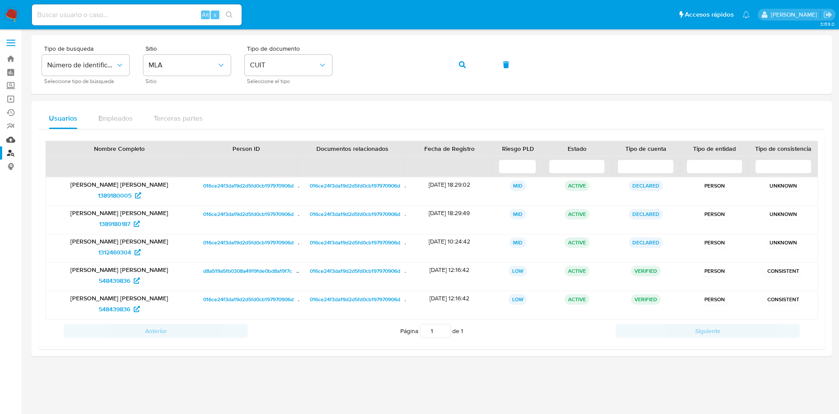
click at [11, 141] on link "Mulan" at bounding box center [52, 140] width 104 height 14
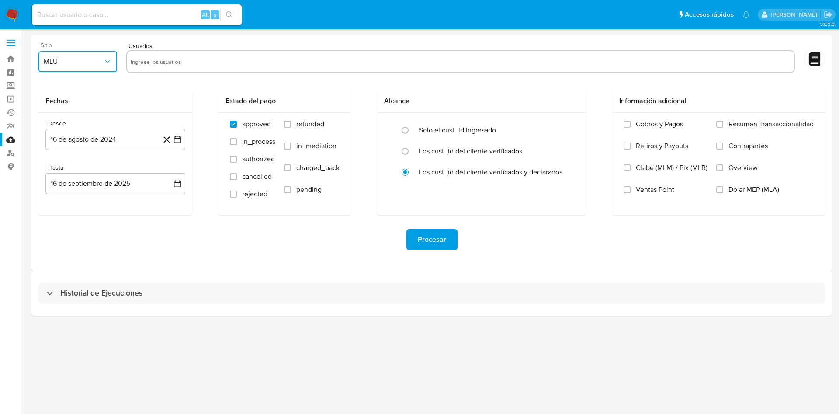
click at [99, 55] on button "MLU" at bounding box center [77, 61] width 79 height 21
click at [80, 91] on div "MLA" at bounding box center [75, 85] width 63 height 21
click at [150, 64] on input "text" at bounding box center [461, 62] width 660 height 14
type input "437679105,471195198"
click at [179, 144] on button "16 de agosto de 2024" at bounding box center [115, 139] width 140 height 21
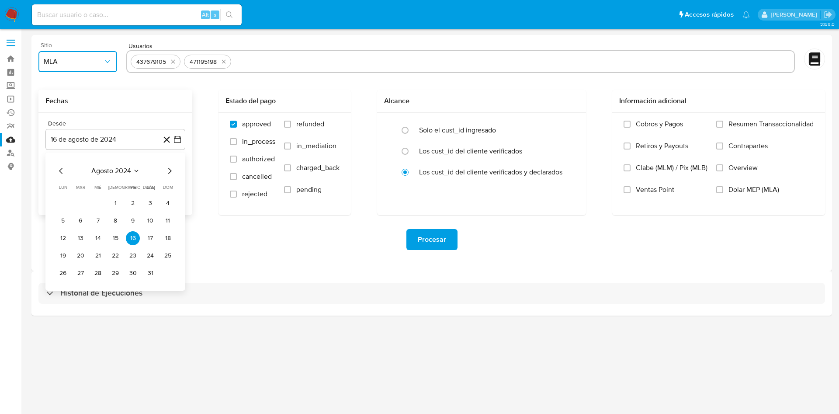
click at [94, 172] on span "agosto 2024" at bounding box center [111, 171] width 40 height 9
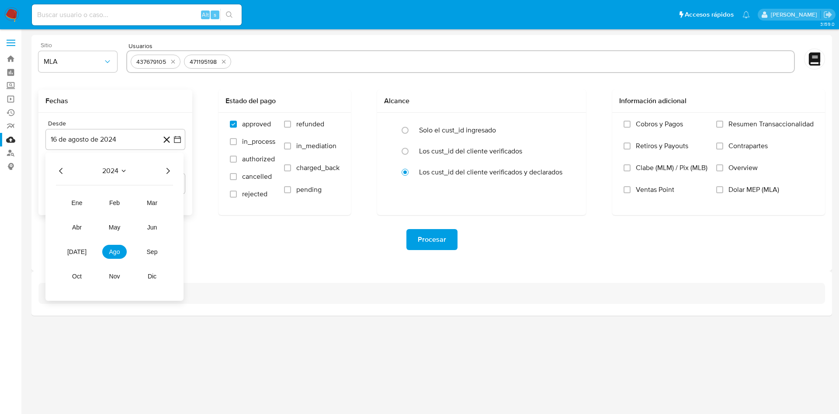
click at [164, 169] on icon "Año siguiente" at bounding box center [168, 171] width 10 height 10
click at [122, 228] on button "may" at bounding box center [114, 227] width 24 height 14
click at [108, 202] on button "1" at bounding box center [115, 203] width 14 height 14
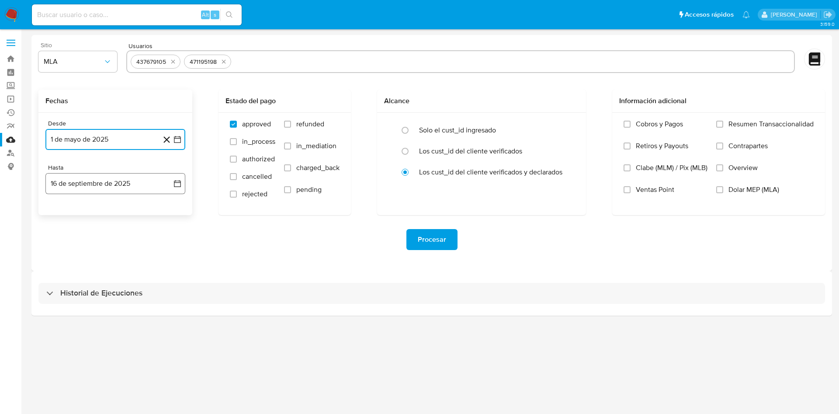
click at [185, 175] on button "16 de septiembre de 2025" at bounding box center [115, 183] width 140 height 21
click at [63, 217] on icon "Mes anterior" at bounding box center [61, 215] width 10 height 10
click at [162, 320] on button "31" at bounding box center [168, 317] width 14 height 14
click at [420, 255] on div "Procesar" at bounding box center [431, 239] width 787 height 49
click at [436, 244] on span "Procesar" at bounding box center [432, 239] width 28 height 19
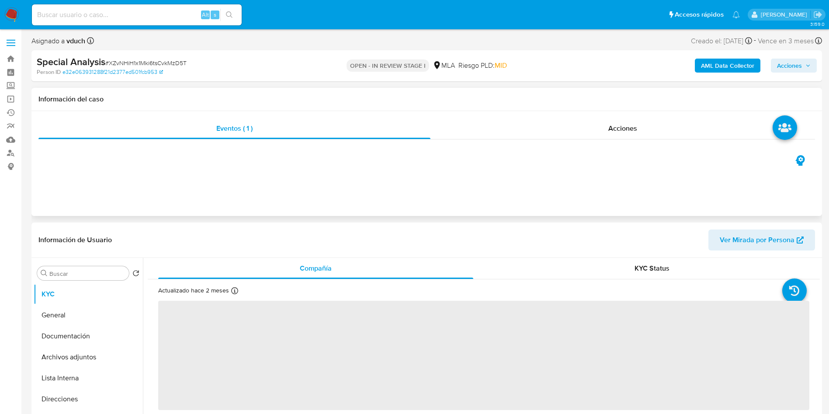
select select "10"
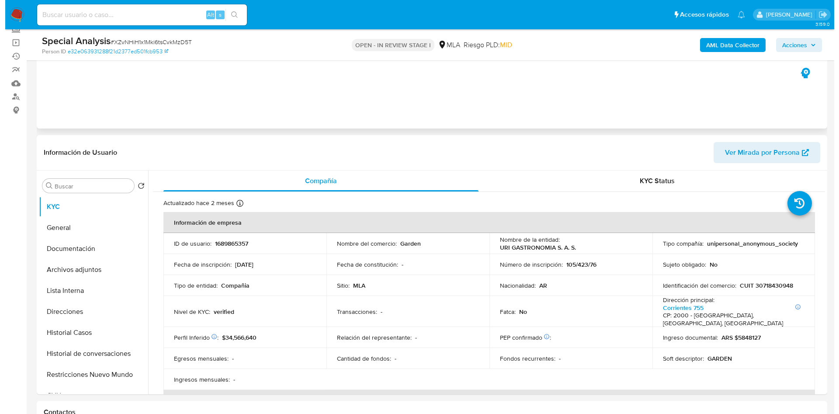
scroll to position [66, 0]
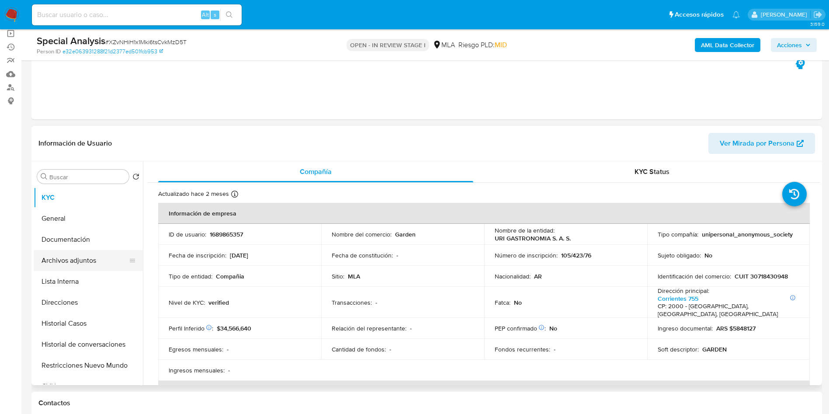
click at [110, 265] on button "Archivos adjuntos" at bounding box center [85, 260] width 102 height 21
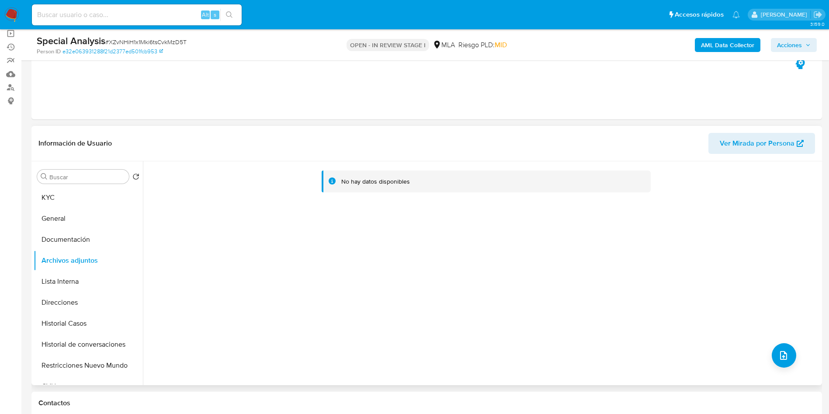
click at [767, 349] on div "No hay datos disponibles" at bounding box center [481, 273] width 677 height 224
click at [785, 346] on button "upload-file" at bounding box center [784, 355] width 24 height 24
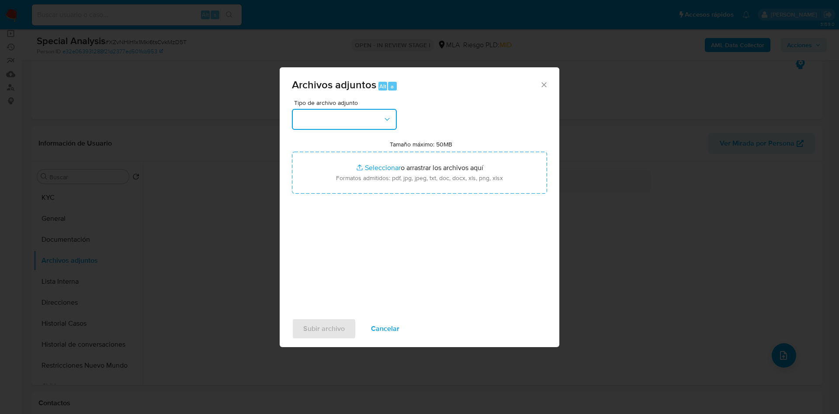
click at [353, 123] on button "button" at bounding box center [344, 119] width 105 height 21
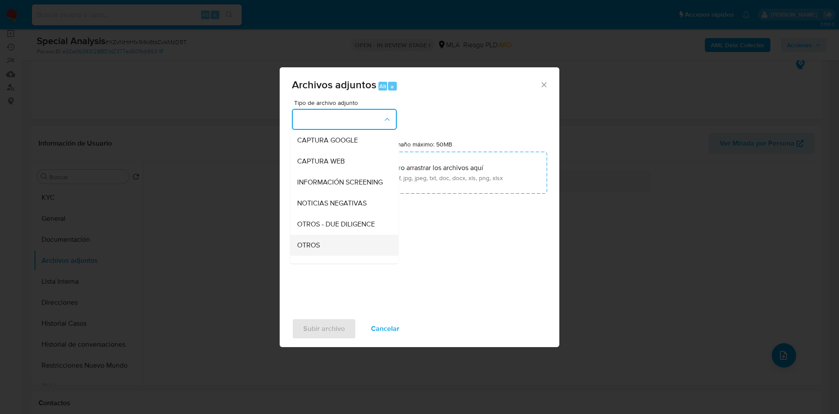
click at [334, 243] on div "OTROS" at bounding box center [341, 245] width 89 height 21
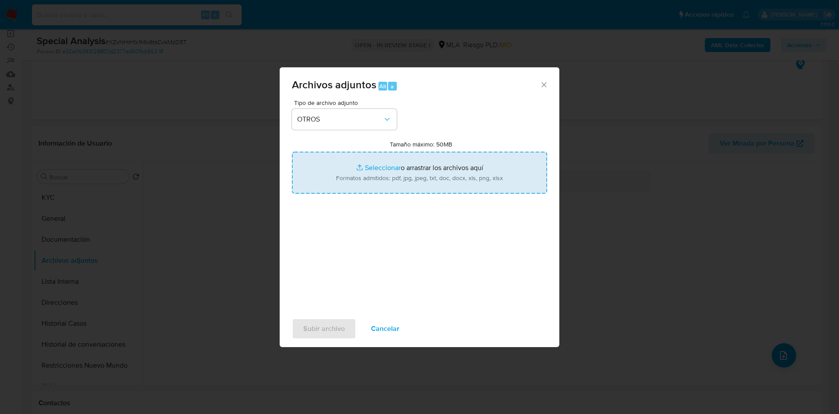
type input "C:\fakepath\Correo de Mercadolibre SRL - IMPORTANTE - Mercado Pago_ Solicitud d…"
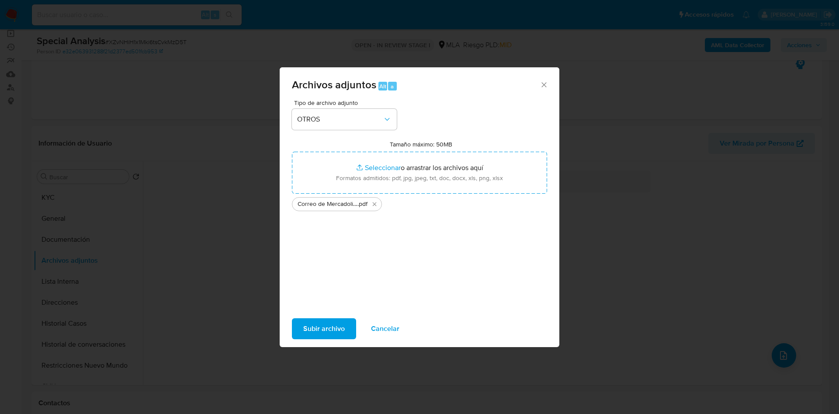
click at [332, 319] on span "Subir archivo" at bounding box center [324, 328] width 42 height 19
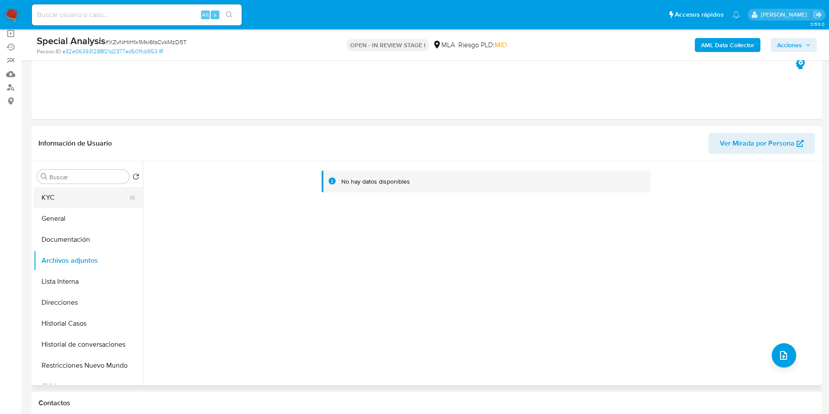
click at [53, 203] on button "KYC" at bounding box center [85, 197] width 102 height 21
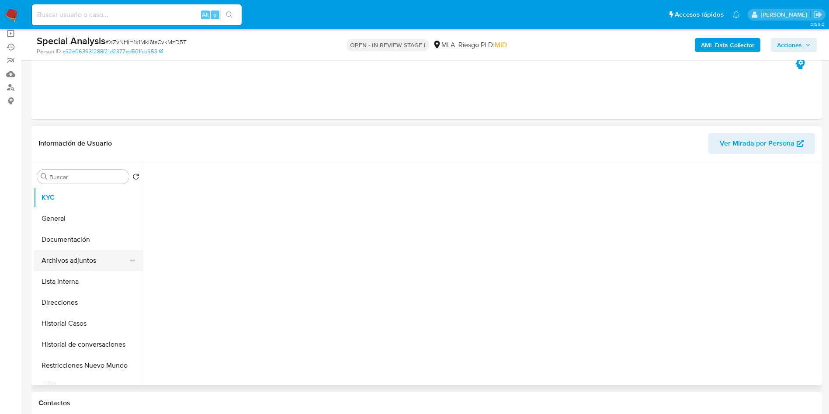
click at [85, 253] on button "Archivos adjuntos" at bounding box center [85, 260] width 102 height 21
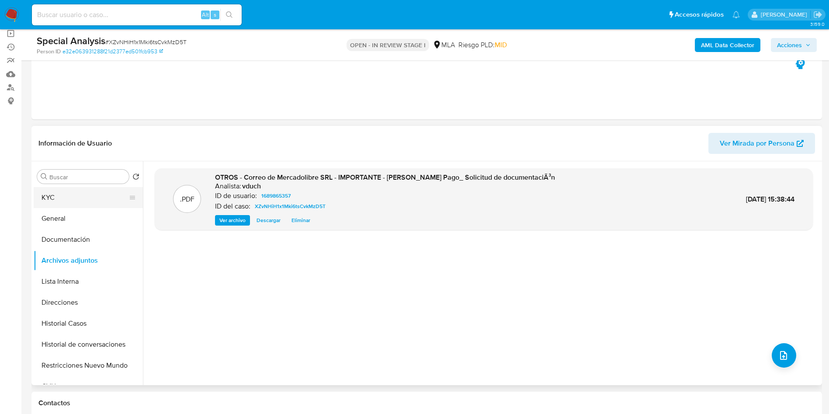
click at [116, 192] on button "KYC" at bounding box center [85, 197] width 102 height 21
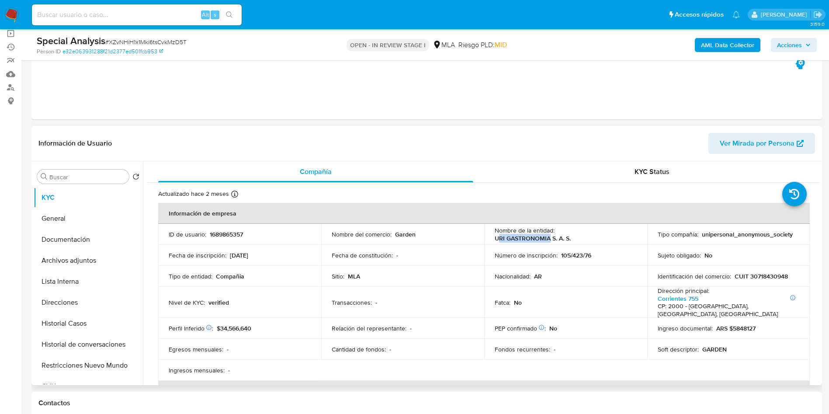
drag, startPoint x: 496, startPoint y: 239, endPoint x: 548, endPoint y: 240, distance: 52.5
click at [548, 240] on p "URI GASTRONOMIA S. A. S." at bounding box center [533, 238] width 76 height 8
click at [549, 240] on p "URI GASTRONOMIA S. A. S." at bounding box center [533, 238] width 76 height 8
drag, startPoint x: 492, startPoint y: 240, endPoint x: 550, endPoint y: 241, distance: 58.6
click at [550, 241] on td "Nombre de la entidad : URI GASTRONOMIA S. A. S." at bounding box center [565, 234] width 163 height 21
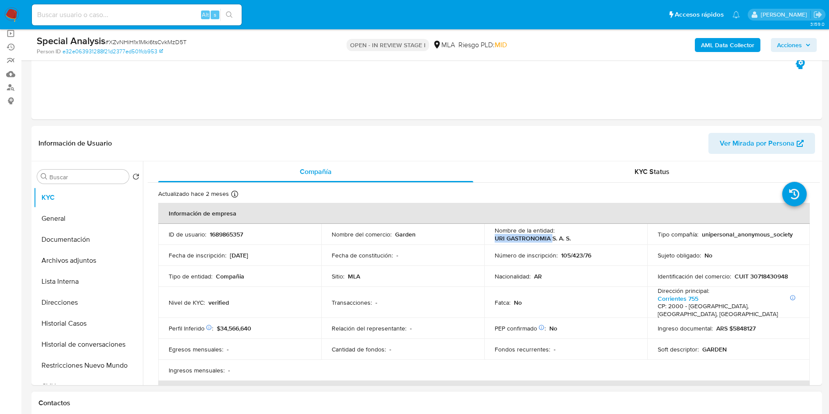
copy p "URI GASTRONOMIA"
click at [69, 258] on button "Archivos adjuntos" at bounding box center [85, 260] width 102 height 21
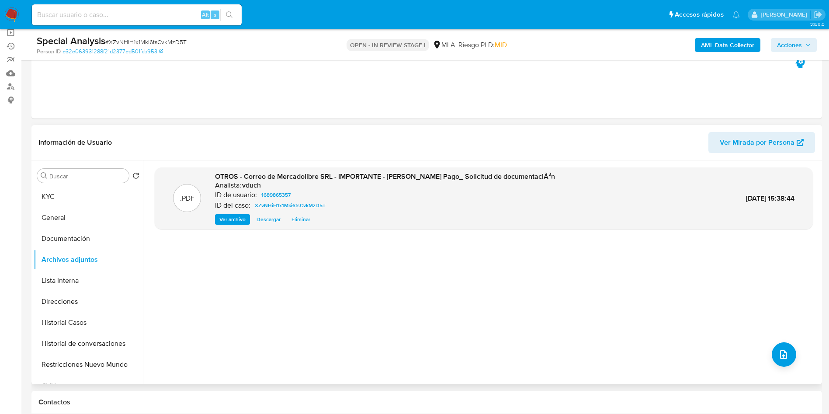
scroll to position [131, 0]
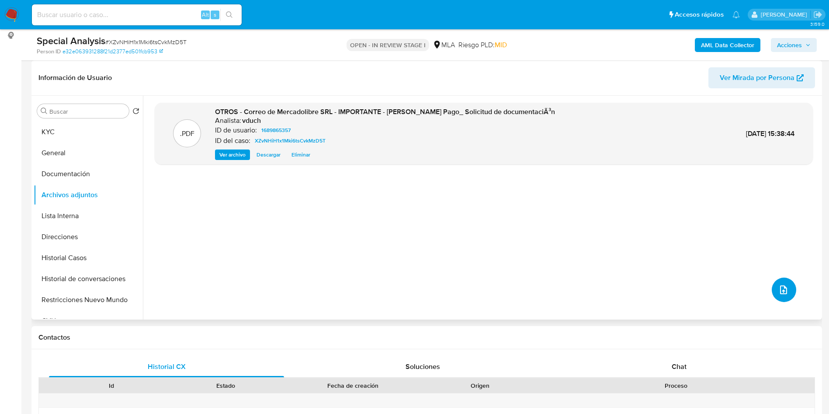
click at [783, 288] on icon "upload-file" at bounding box center [783, 289] width 7 height 9
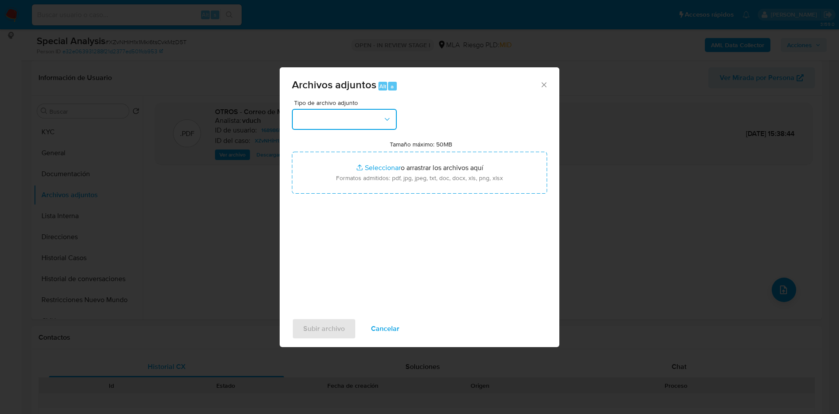
click at [317, 113] on button "button" at bounding box center [344, 119] width 105 height 21
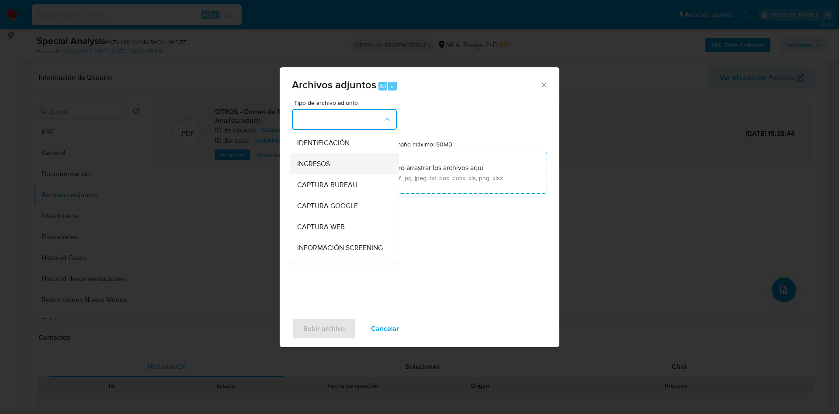
click at [331, 165] on div "INGRESOS" at bounding box center [341, 163] width 89 height 21
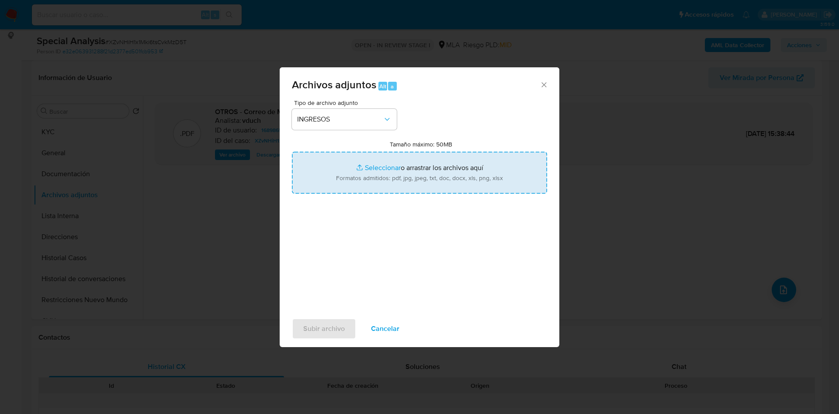
type input "C:\fakepath\URI GASTRONOMIA - Documentacion.pdf"
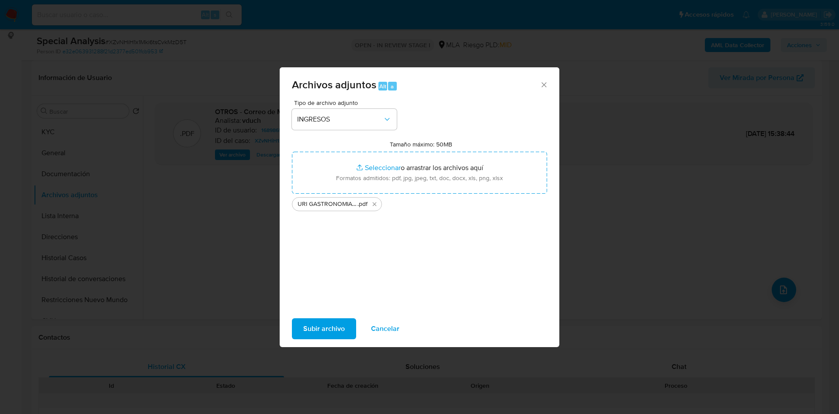
click at [338, 333] on span "Subir archivo" at bounding box center [324, 328] width 42 height 19
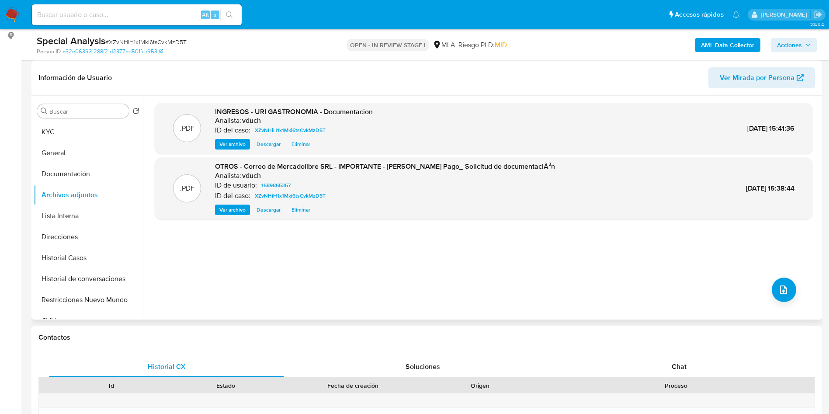
click at [354, 296] on div ".PDF INGRESOS - URI GASTRONOMIA - Documentacion Analista: vduch ID del caso: XZ…" at bounding box center [484, 208] width 658 height 210
click at [794, 38] on span "Acciones" at bounding box center [789, 45] width 25 height 14
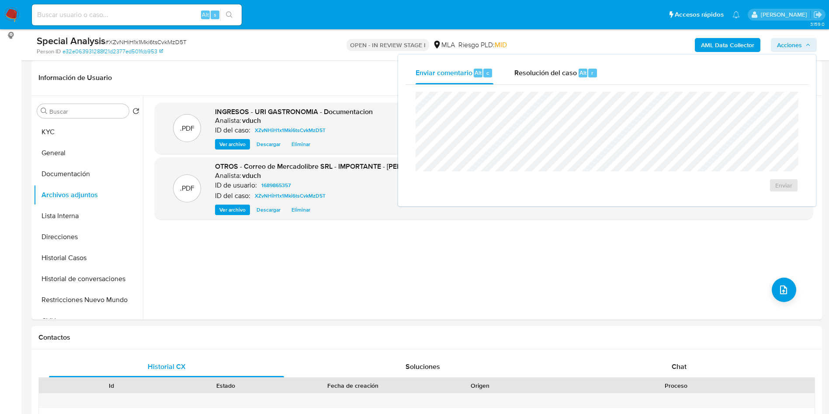
click at [611, 66] on div "Enviar comentario Alt c Resolución del caso Alt r" at bounding box center [607, 73] width 404 height 23
click at [591, 80] on div "Resolución del caso Alt r" at bounding box center [555, 73] width 83 height 23
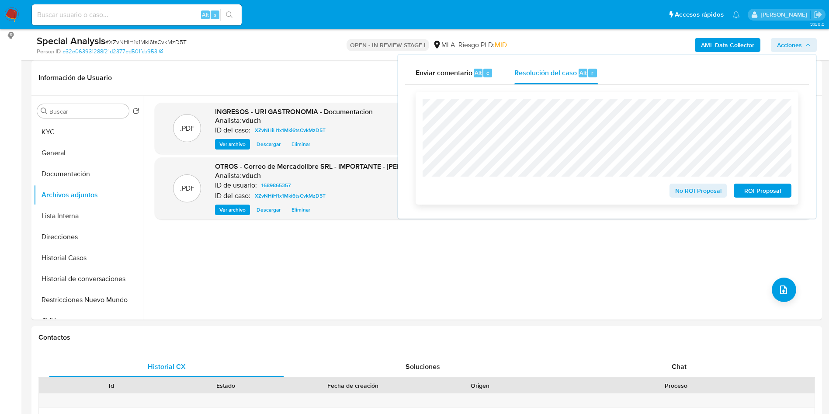
click at [708, 195] on span "No ROI Proposal" at bounding box center [698, 190] width 45 height 12
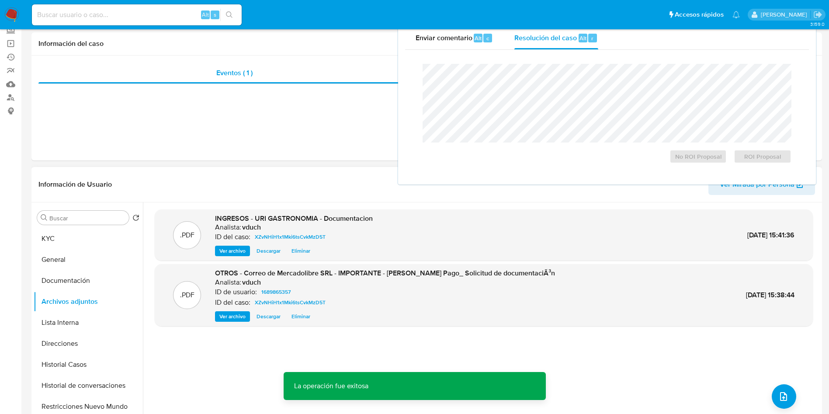
scroll to position [0, 0]
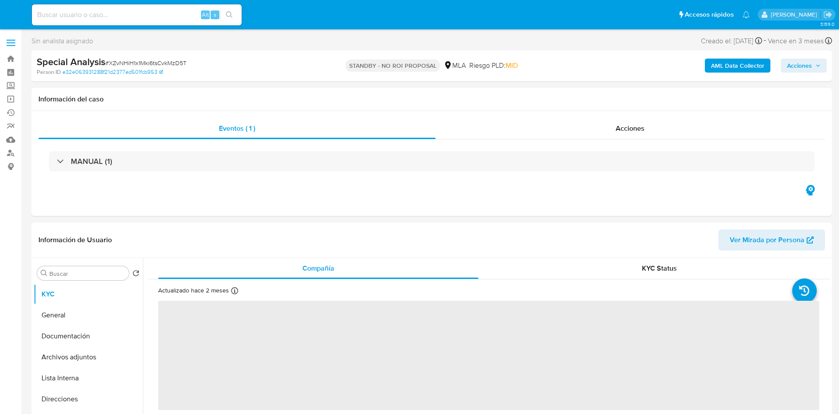
select select "10"
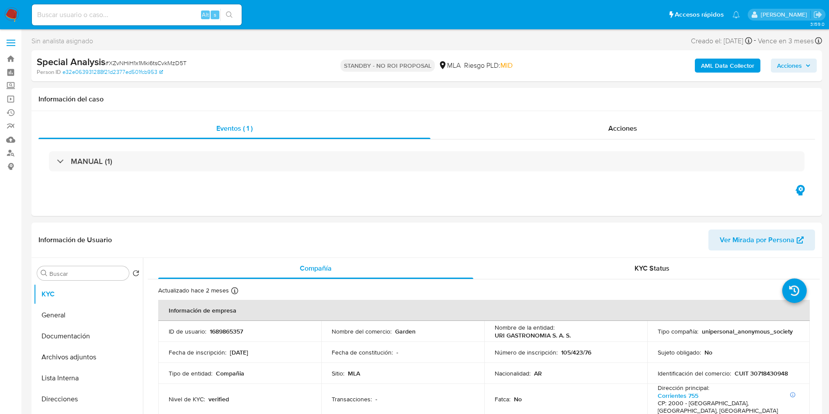
click at [181, 15] on input at bounding box center [137, 14] width 210 height 11
paste input "195894321"
type input "195894321"
click at [224, 13] on button "search-icon" at bounding box center [229, 15] width 18 height 12
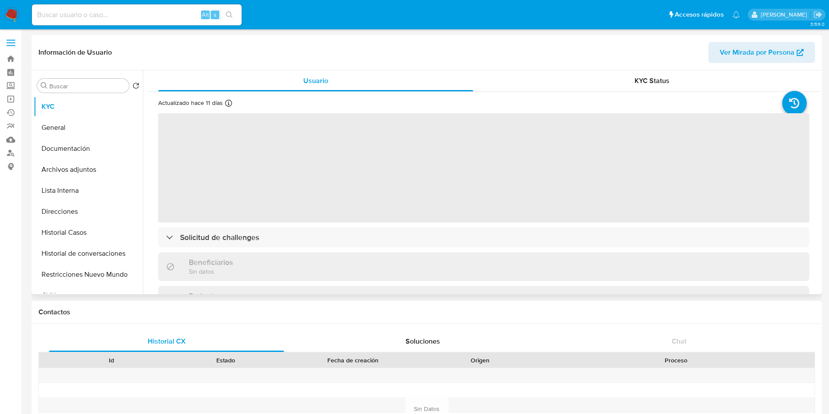
select select "10"
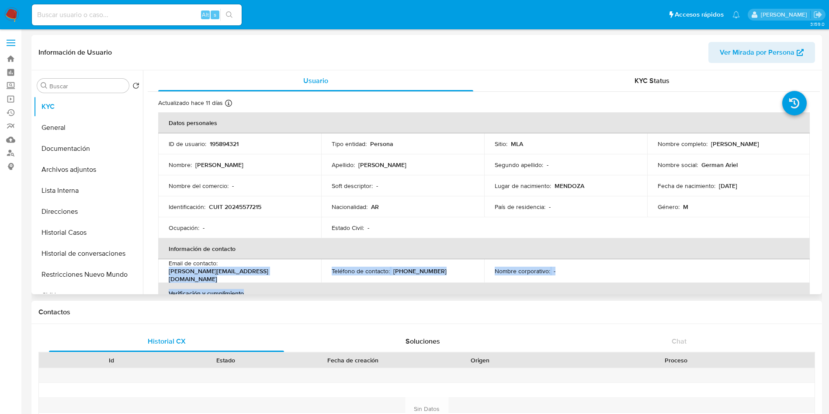
drag, startPoint x: 168, startPoint y: 277, endPoint x: 267, endPoint y: 281, distance: 98.9
click at [267, 281] on table "Datos personales ID de usuario : 195894321 Tipo entidad : Persona Sitio : MLA N…" at bounding box center [484, 270] width 652 height 317
click at [272, 271] on div "Email de contacto : torres.german.ariel1@gmail.com" at bounding box center [240, 271] width 142 height 24
drag, startPoint x: 167, startPoint y: 275, endPoint x: 257, endPoint y: 274, distance: 90.9
click at [257, 274] on td "Email de contacto : torres.german.ariel1@gmail.com" at bounding box center [239, 271] width 163 height 24
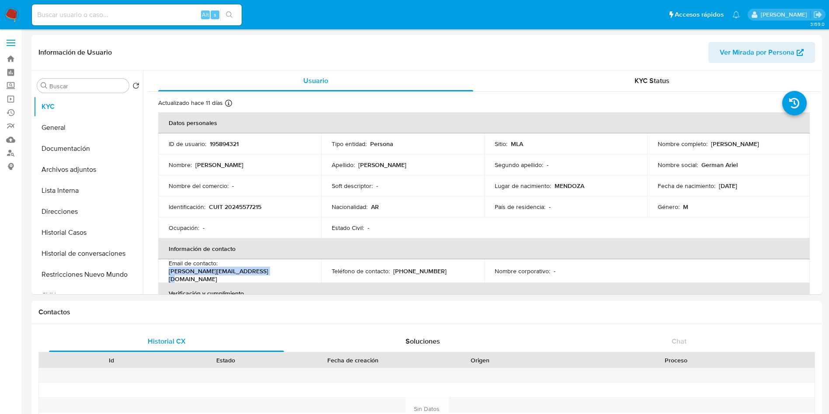
copy p "torres.german.ariel1@gmail.com"
click at [83, 181] on button "Lista Interna" at bounding box center [85, 190] width 102 height 21
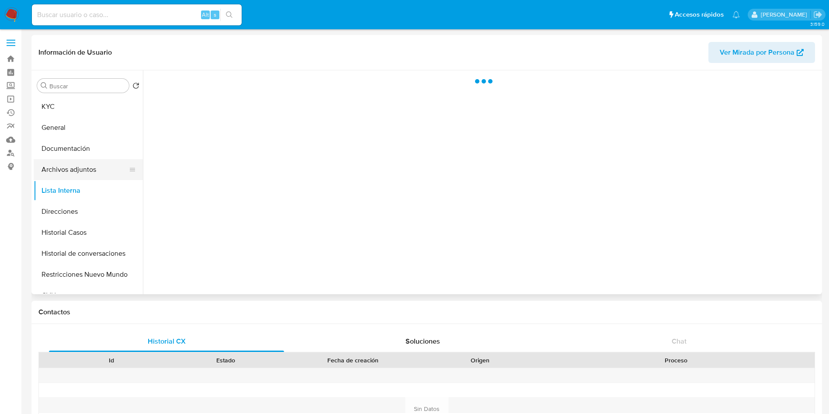
click at [89, 168] on button "Archivos adjuntos" at bounding box center [85, 169] width 102 height 21
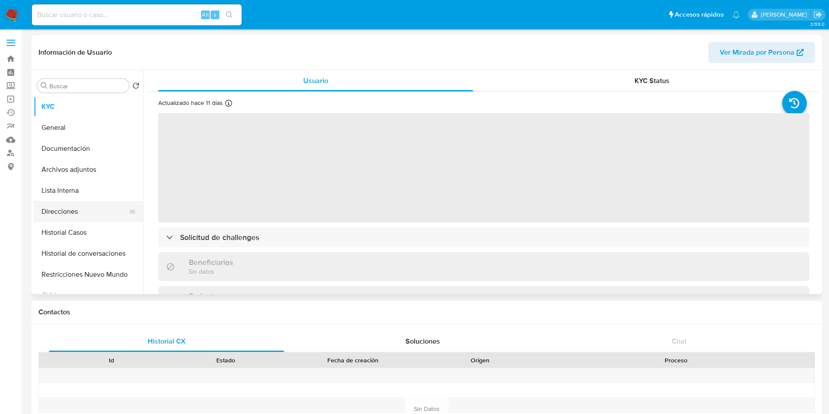
select select "10"
click at [106, 228] on button "Historial Casos" at bounding box center [85, 232] width 102 height 21
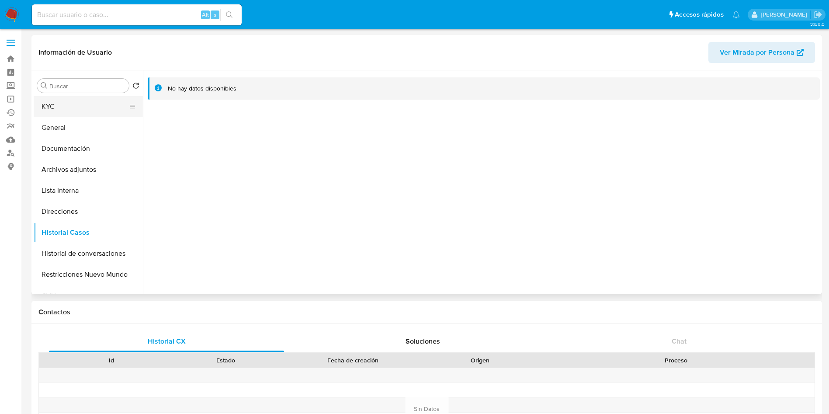
click at [86, 115] on button "KYC" at bounding box center [85, 106] width 102 height 21
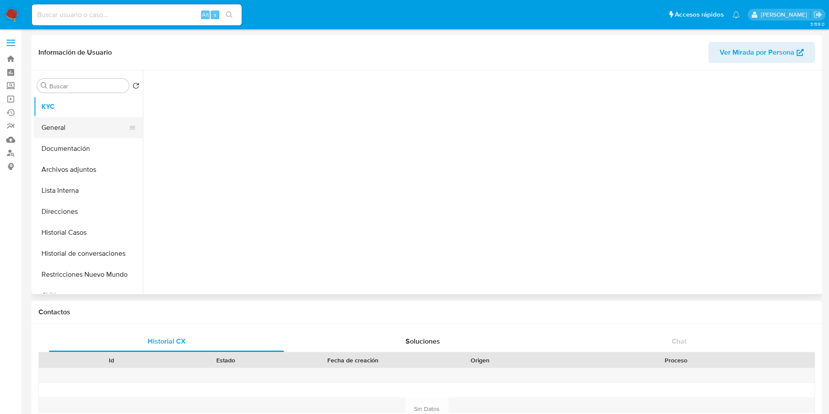
click at [80, 127] on button "General" at bounding box center [85, 127] width 102 height 21
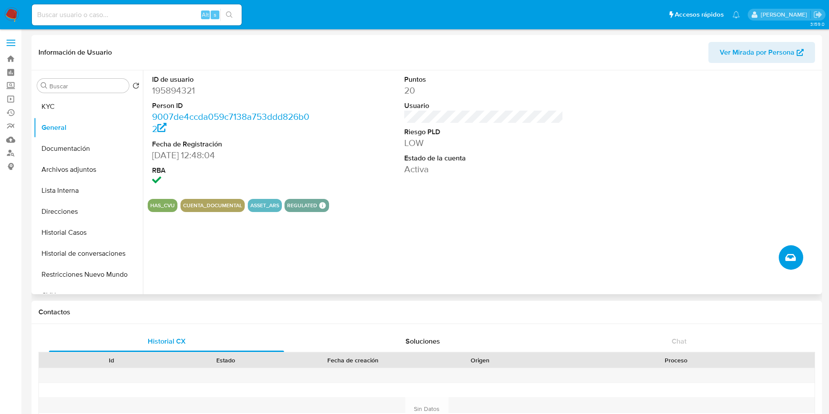
click at [790, 252] on icon "Crear caso manual" at bounding box center [790, 257] width 10 height 10
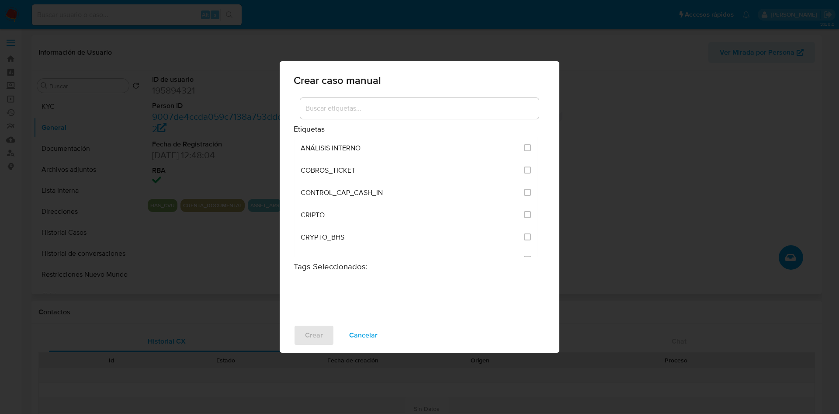
click at [323, 104] on input at bounding box center [419, 108] width 239 height 11
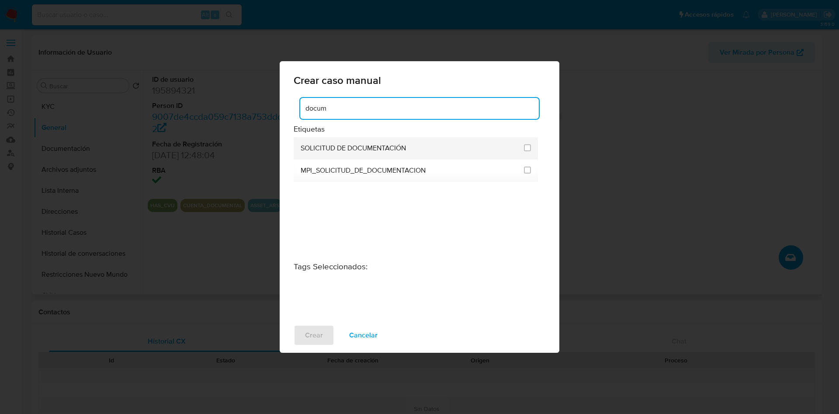
type input "docum"
click at [370, 149] on span "SOLICITUD DE DOCUMENTACIÓN" at bounding box center [353, 148] width 105 height 9
click at [527, 150] on input "2677" at bounding box center [527, 147] width 7 height 7
checkbox input "true"
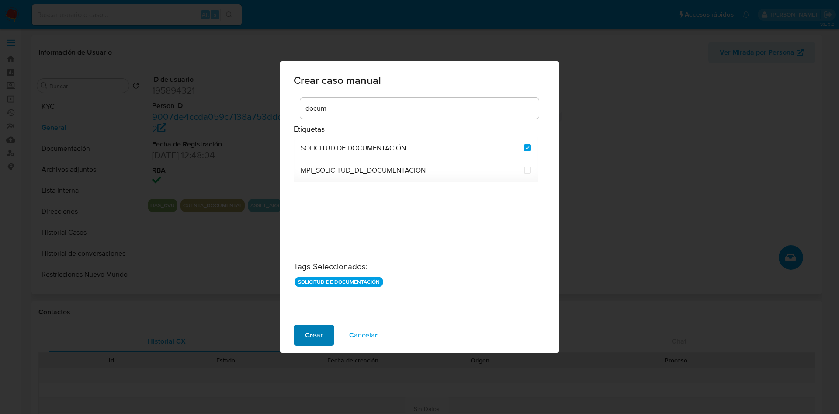
click at [313, 337] on span "Crear" at bounding box center [314, 335] width 18 height 19
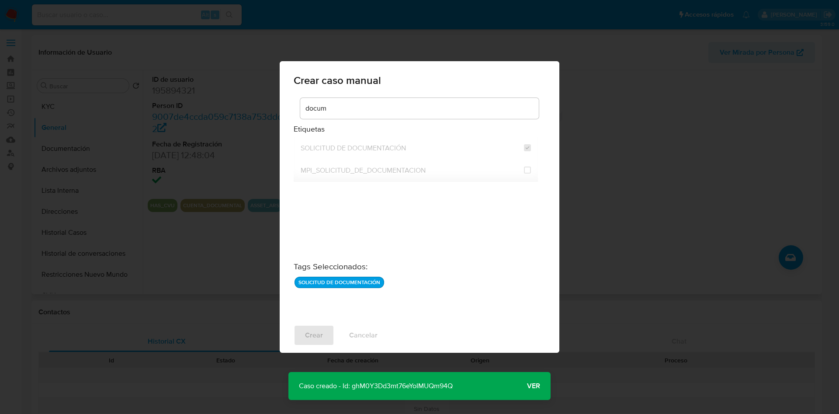
click at [525, 385] on button "Ver" at bounding box center [534, 385] width 34 height 21
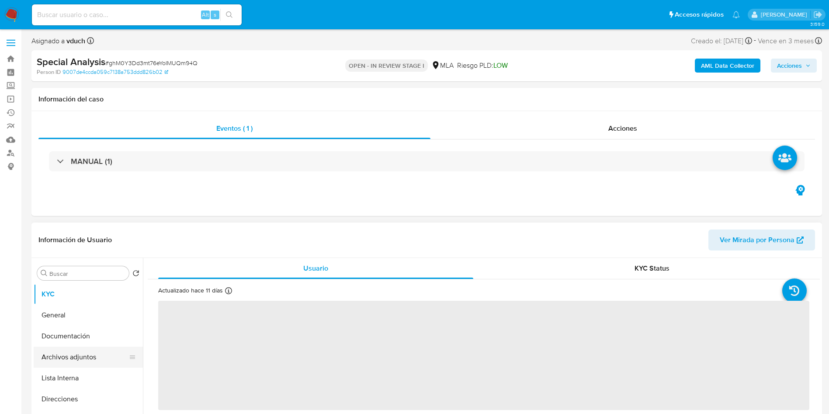
click at [97, 365] on button "Archivos adjuntos" at bounding box center [85, 357] width 102 height 21
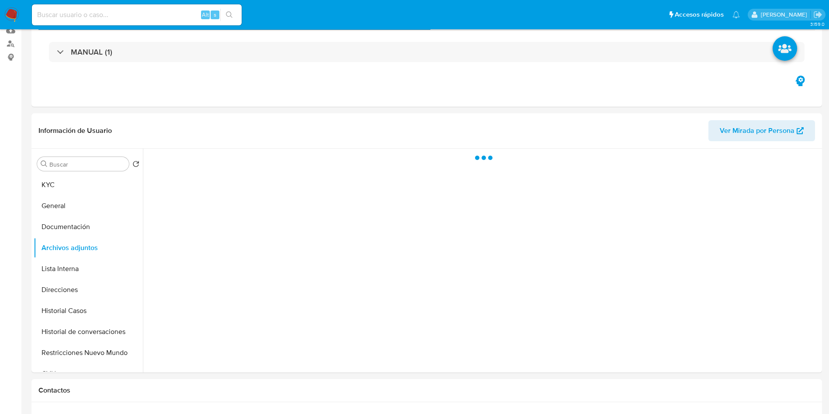
select select "10"
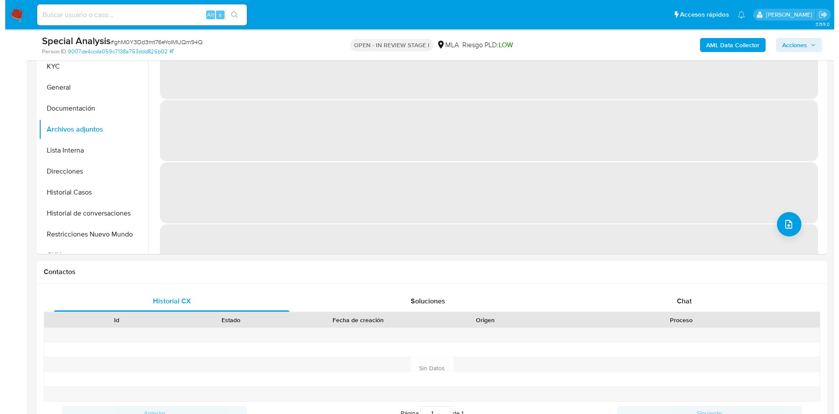
scroll to position [131, 0]
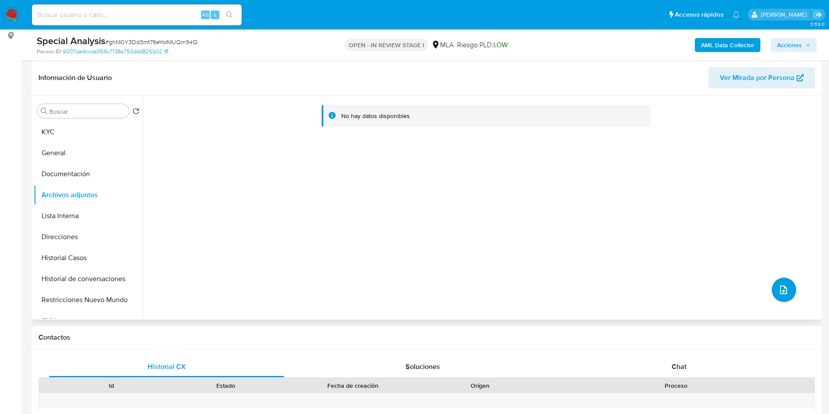
click at [778, 290] on icon "upload-file" at bounding box center [783, 290] width 10 height 10
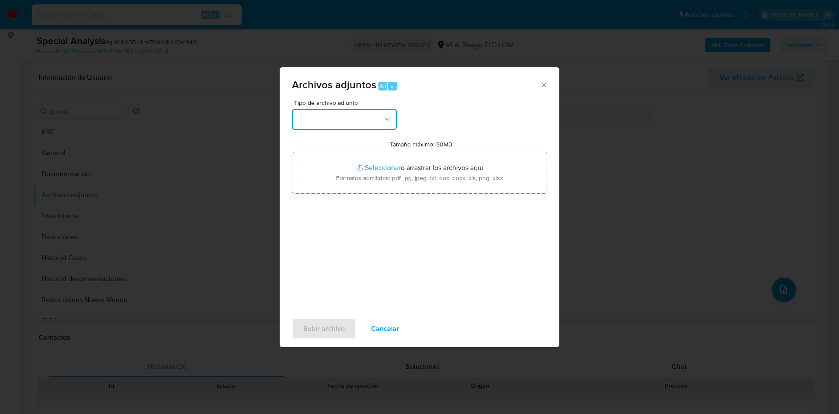
click at [330, 124] on button "button" at bounding box center [344, 119] width 105 height 21
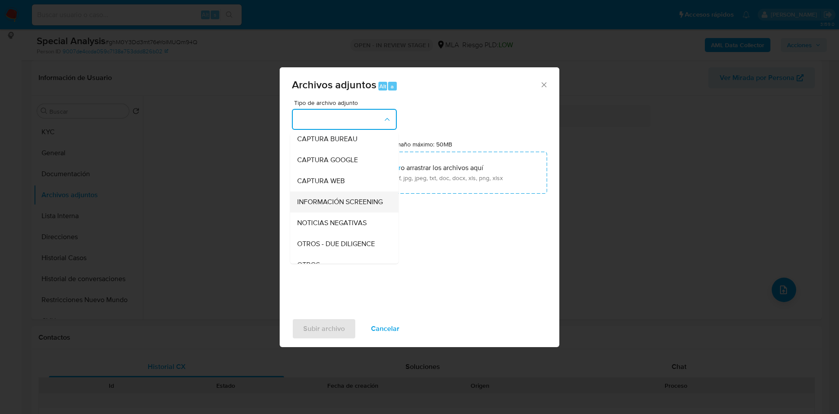
scroll to position [66, 0]
drag, startPoint x: 327, startPoint y: 247, endPoint x: 333, endPoint y: 260, distance: 14.3
click at [326, 247] on div "OTROS" at bounding box center [341, 245] width 89 height 21
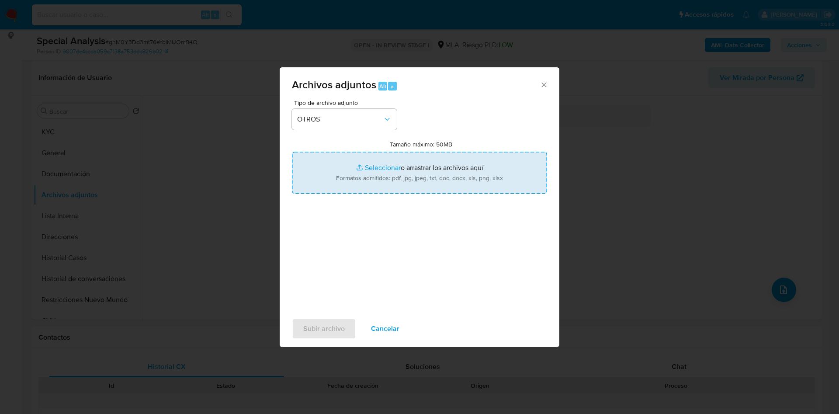
type input "C:\fakepath\Correo de Mercadolibre SRL - IMPORTANTE - Mercado Pago_ Solicitud d…"
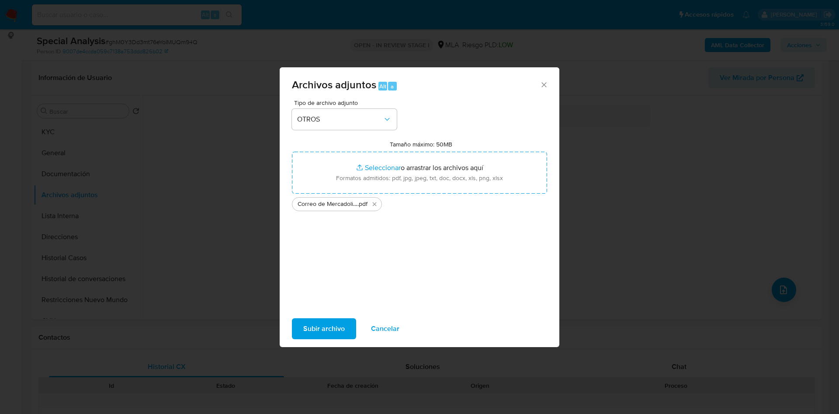
click at [331, 330] on span "Subir archivo" at bounding box center [324, 328] width 42 height 19
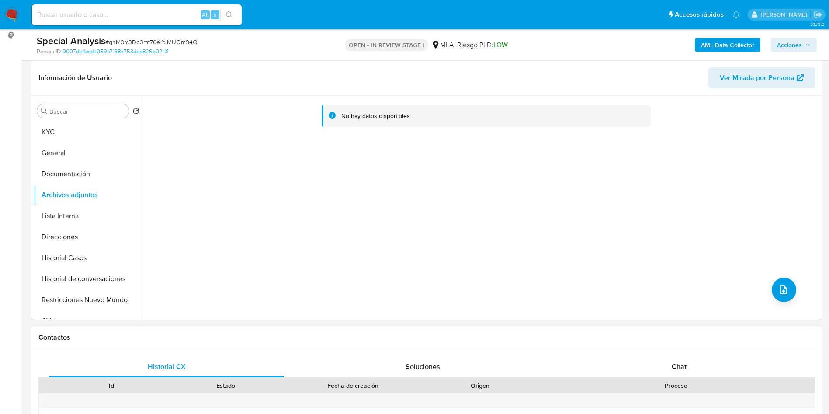
click at [602, 385] on div "Proceso" at bounding box center [676, 385] width 265 height 9
click at [104, 135] on button "KYC" at bounding box center [85, 132] width 102 height 21
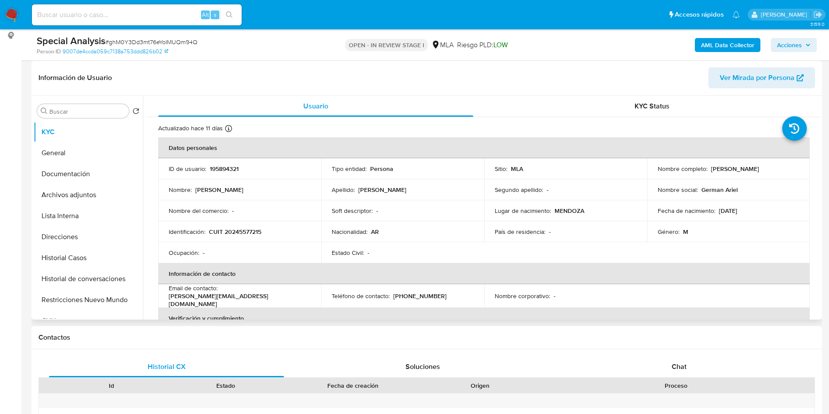
drag, startPoint x: 710, startPoint y: 169, endPoint x: 790, endPoint y: 173, distance: 80.1
click at [790, 173] on td "Nombre completo : Germán Ariel Torres" at bounding box center [728, 168] width 163 height 21
copy p "[PERSON_NAME]"
click at [71, 200] on button "Archivos adjuntos" at bounding box center [85, 194] width 102 height 21
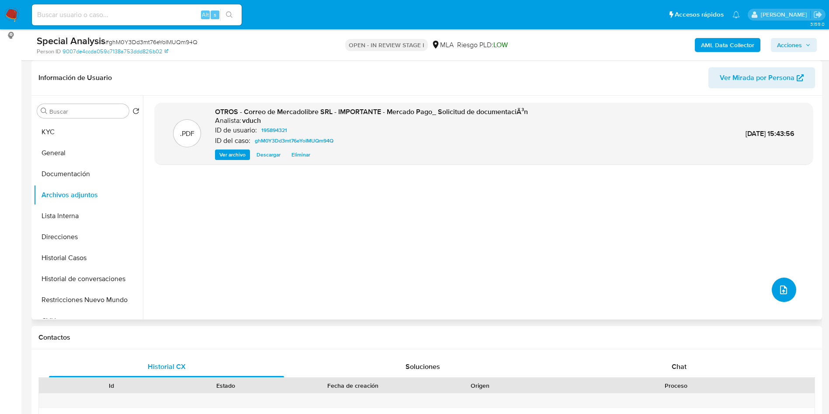
click at [780, 290] on icon "upload-file" at bounding box center [783, 289] width 7 height 9
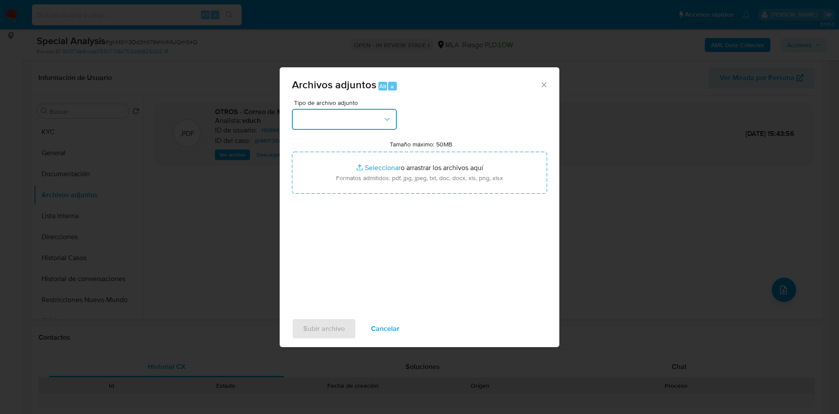
click at [349, 122] on button "button" at bounding box center [344, 119] width 105 height 21
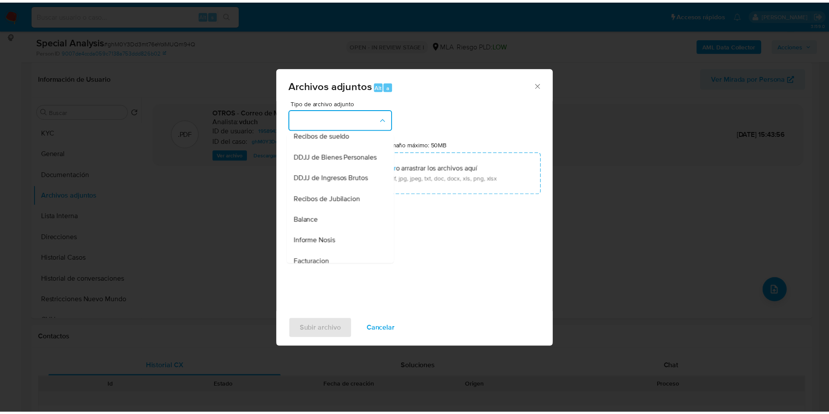
scroll to position [0, 0]
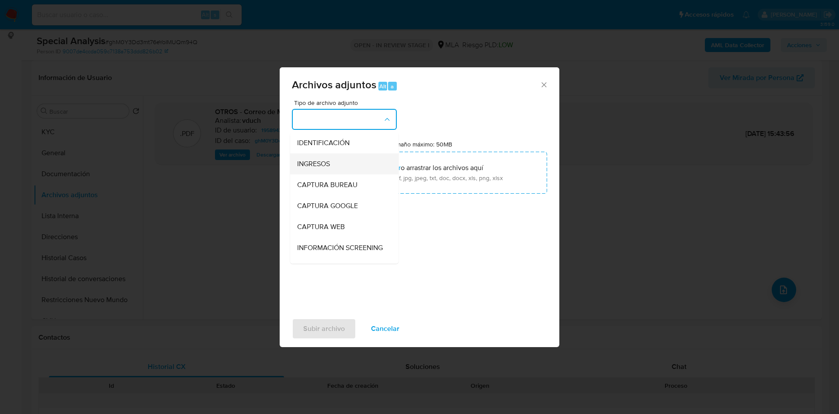
click at [346, 160] on div "INGRESOS" at bounding box center [341, 163] width 89 height 21
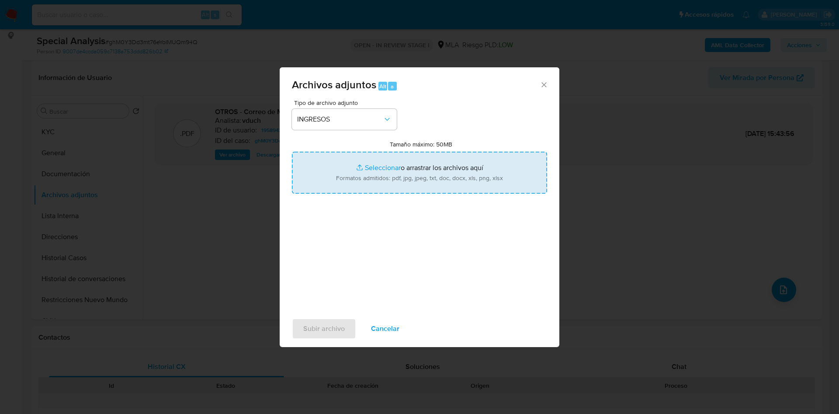
type input "C:\fakepath\German Ariel Torres - Documentacion.pdf"
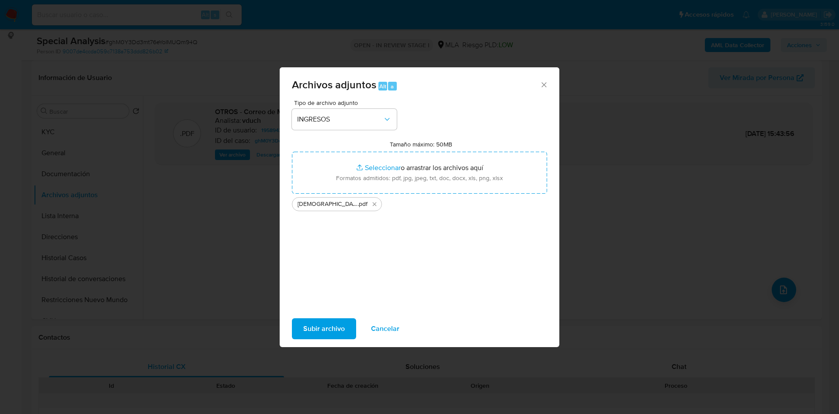
drag, startPoint x: 428, startPoint y: 180, endPoint x: 327, endPoint y: 327, distance: 178.0
click at [327, 327] on span "Subir archivo" at bounding box center [324, 328] width 42 height 19
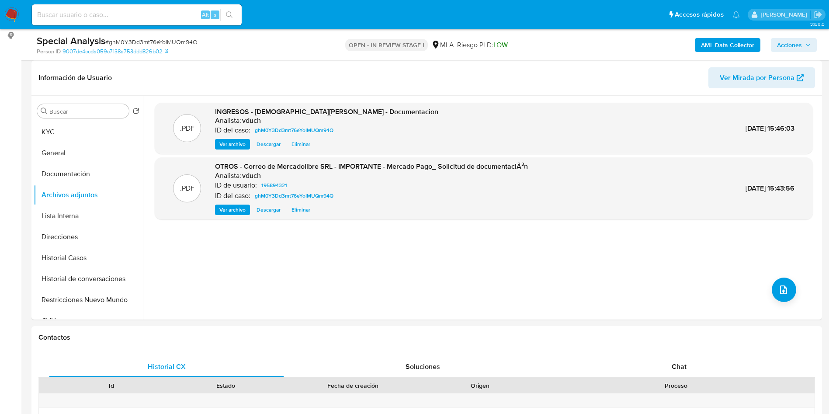
click at [813, 44] on button "Acciones" at bounding box center [794, 45] width 46 height 14
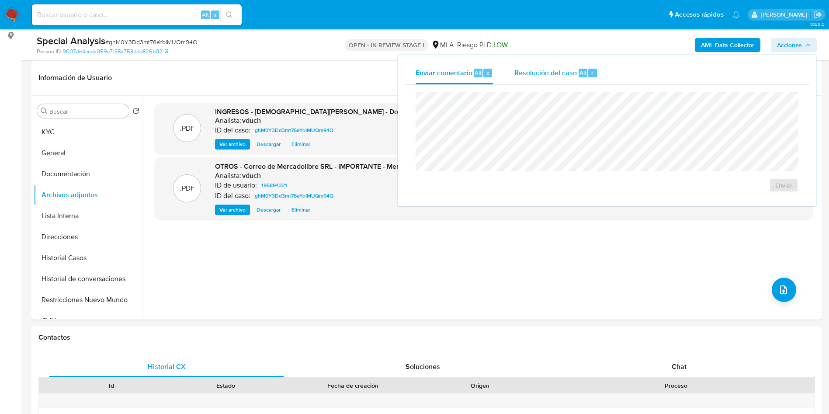
click at [525, 78] on div "Resolución del caso Alt r" at bounding box center [555, 73] width 83 height 23
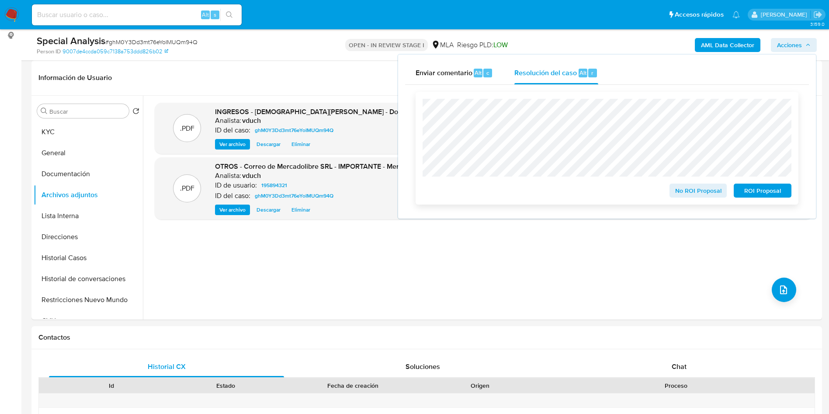
click at [705, 189] on span "No ROI Proposal" at bounding box center [698, 190] width 45 height 12
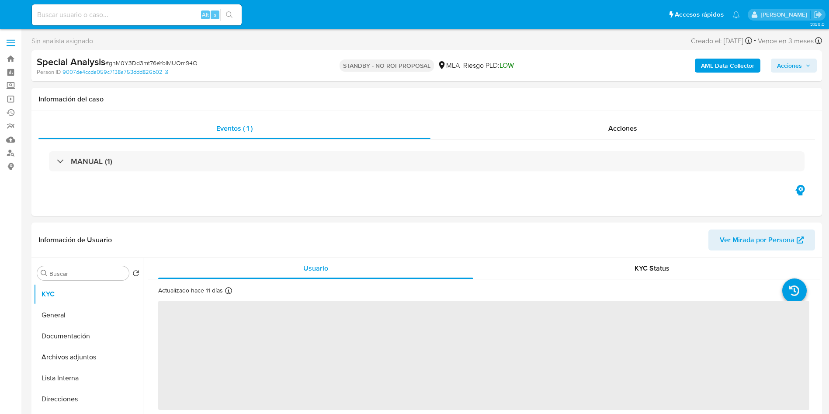
select select "10"
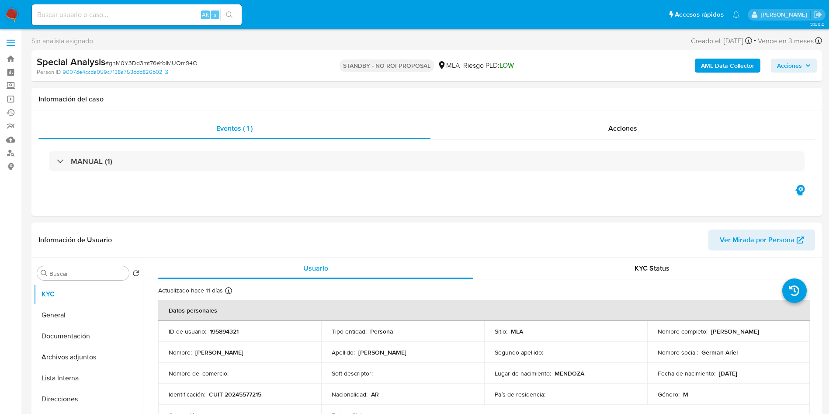
drag, startPoint x: 134, startPoint y: 27, endPoint x: 144, endPoint y: 18, distance: 13.0
click at [133, 27] on div "Alt s" at bounding box center [137, 15] width 210 height 24
click at [144, 18] on input at bounding box center [137, 14] width 210 height 11
paste input "1140008811"
type input "1140008811"
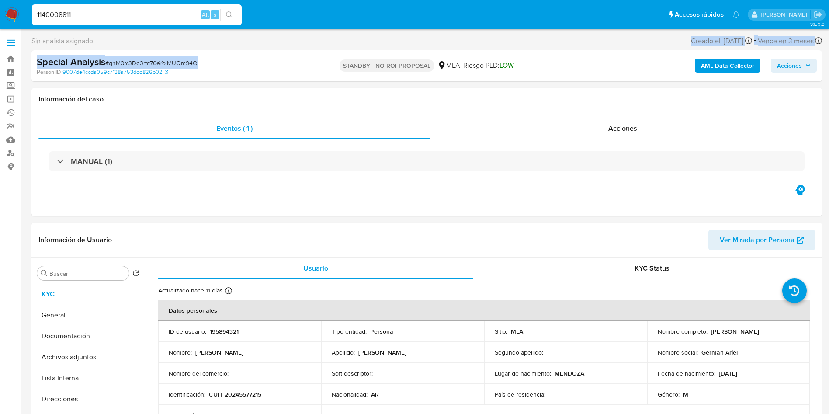
drag, startPoint x: 211, startPoint y: 52, endPoint x: 215, endPoint y: 39, distance: 13.6
click at [204, 53] on div "Sin analista asignado Asignado el: [DATE] 15:43:33 Creado el: [DATE] Creado el:…" at bounding box center [426, 58] width 791 height 46
click at [238, 15] on button "search-icon" at bounding box center [229, 15] width 18 height 12
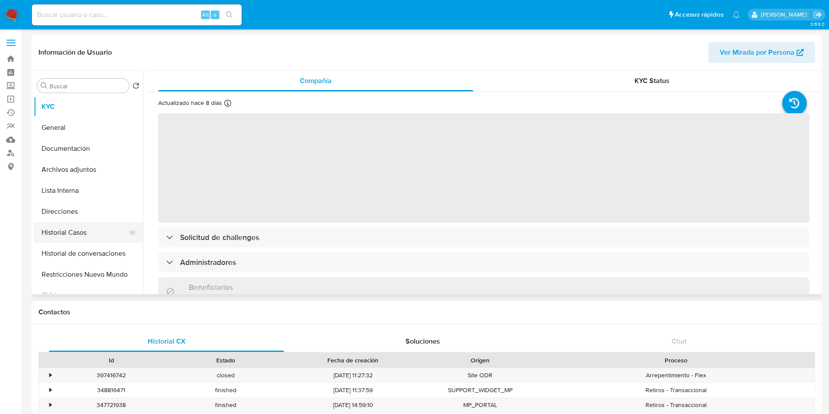
select select "10"
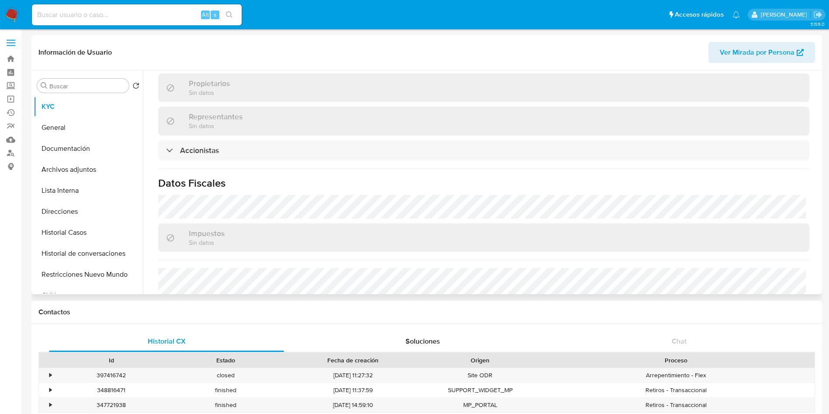
scroll to position [591, 0]
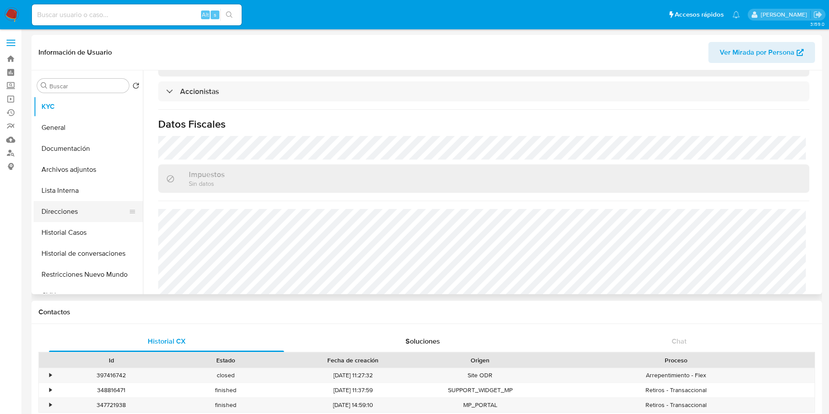
click at [81, 212] on button "Direcciones" at bounding box center [85, 211] width 102 height 21
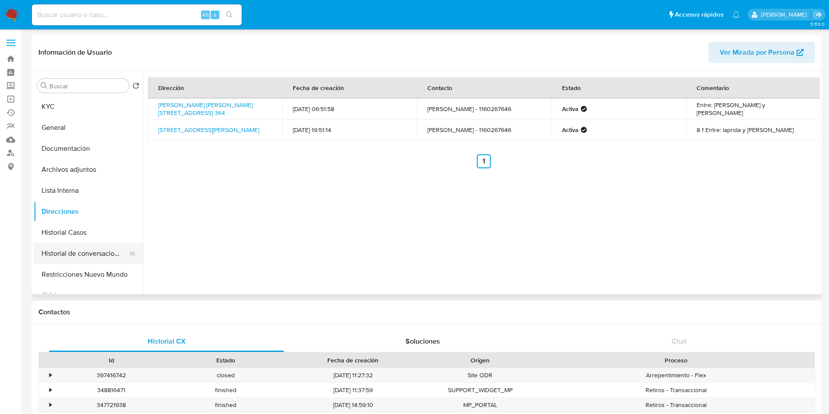
click at [64, 247] on button "Historial de conversaciones" at bounding box center [85, 253] width 102 height 21
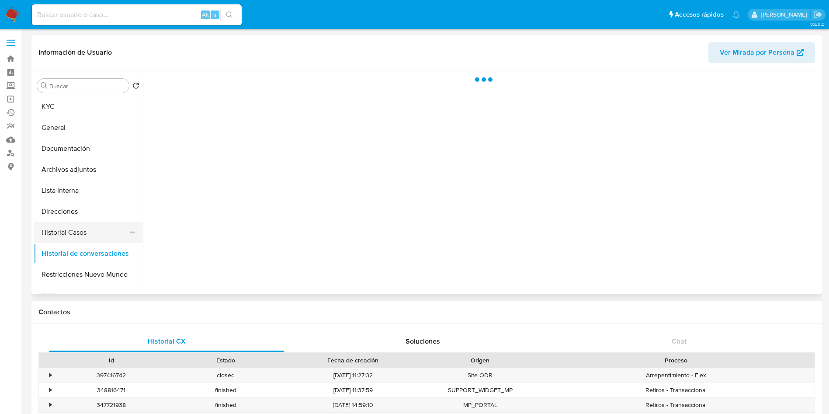
click at [67, 237] on button "Historial Casos" at bounding box center [85, 232] width 102 height 21
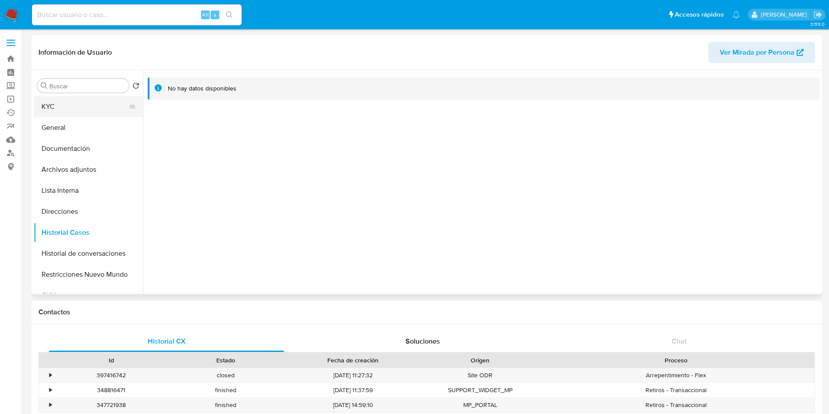
click at [85, 105] on button "KYC" at bounding box center [85, 106] width 102 height 21
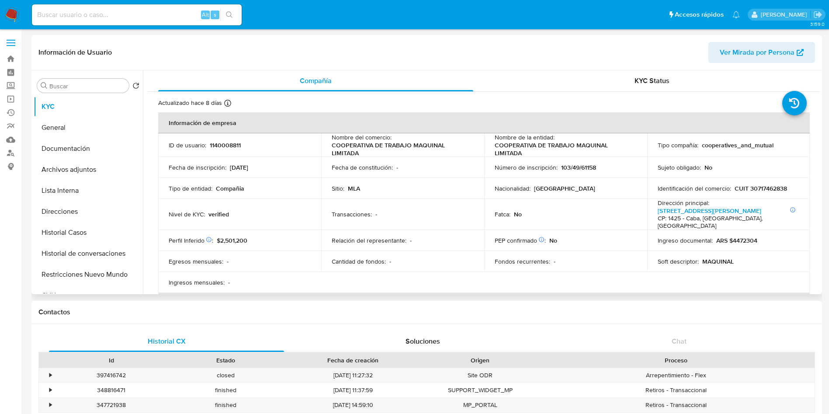
click at [392, 216] on td "Transacciones : -" at bounding box center [402, 214] width 163 height 31
click at [167, 16] on input at bounding box center [137, 14] width 210 height 11
paste input "33453361"
type input "33453361"
click at [226, 20] on button "search-icon" at bounding box center [229, 15] width 18 height 12
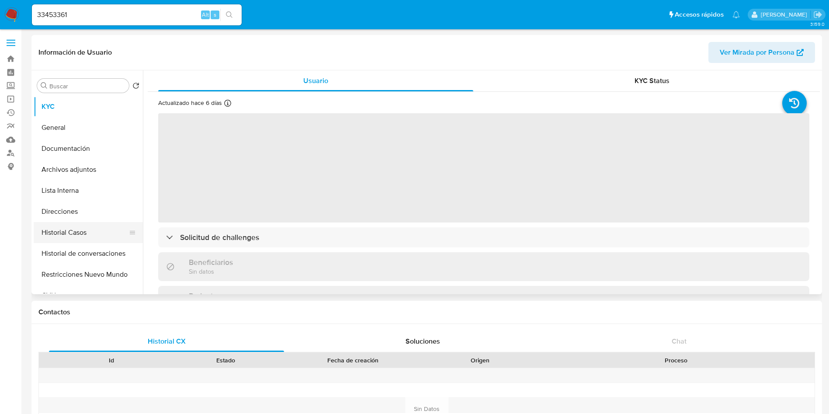
click at [89, 241] on button "Historial Casos" at bounding box center [85, 232] width 102 height 21
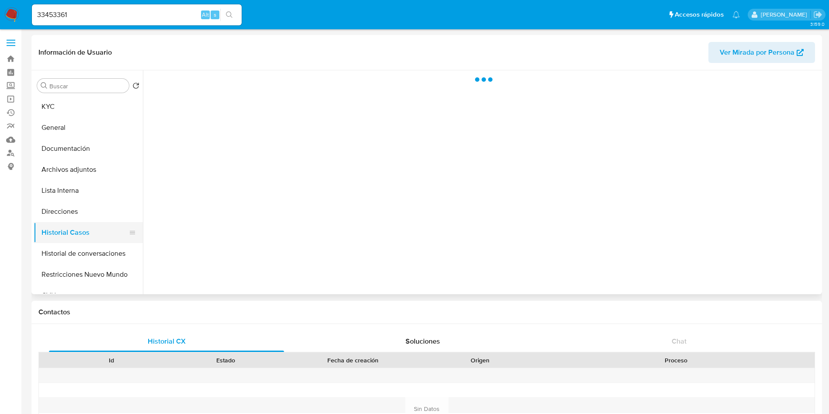
select select "10"
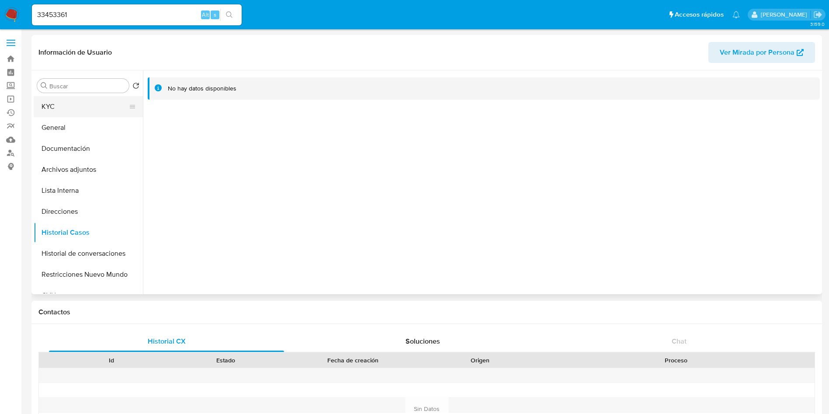
click at [60, 108] on button "KYC" at bounding box center [85, 106] width 102 height 21
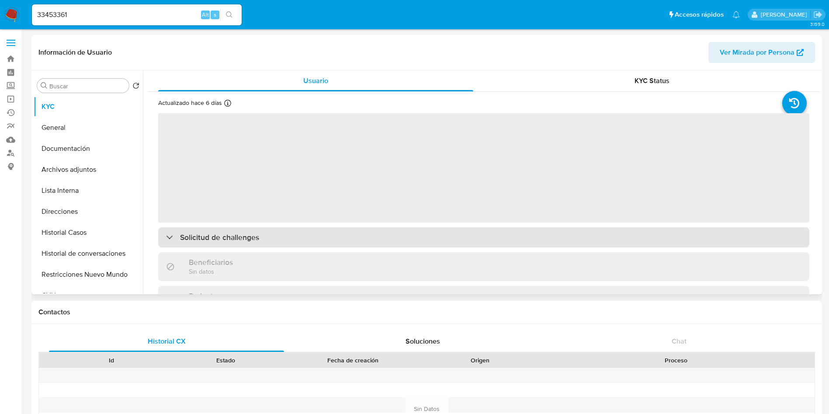
click at [497, 228] on div "Solicitud de challenges" at bounding box center [483, 237] width 651 height 20
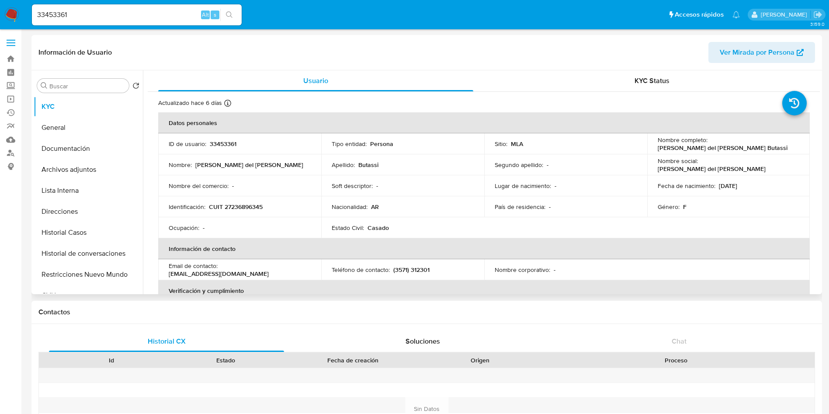
click at [250, 202] on td "Identificación : CUIT 27236896345" at bounding box center [239, 206] width 163 height 21
click at [242, 199] on td "Identificación : CUIT 27236896345" at bounding box center [239, 206] width 163 height 21
click at [250, 206] on p "CUIT 27236896345" at bounding box center [236, 207] width 54 height 8
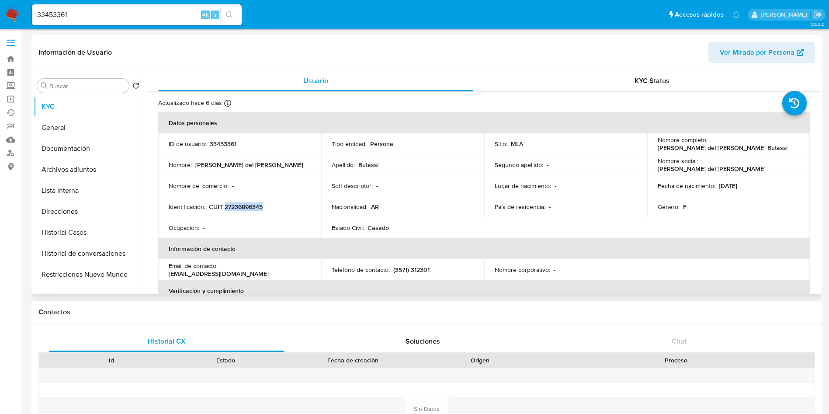
click at [250, 206] on p "CUIT 27236896345" at bounding box center [236, 207] width 54 height 8
copy p "27236896345"
click at [118, 231] on button "Historial Casos" at bounding box center [85, 232] width 102 height 21
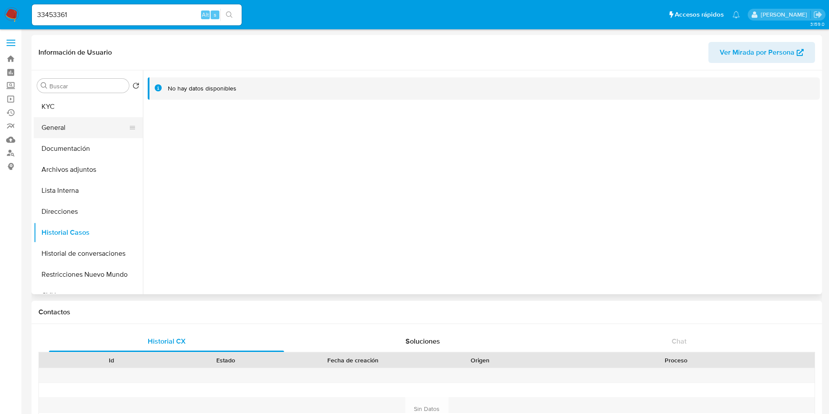
click at [74, 125] on button "General" at bounding box center [85, 127] width 102 height 21
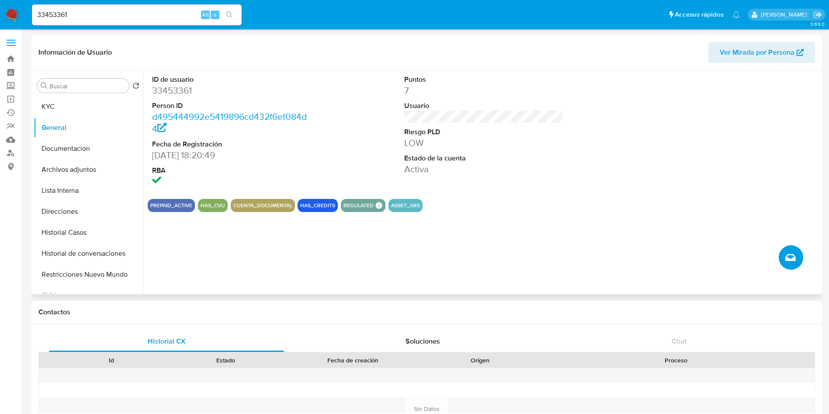
click at [792, 256] on icon "Crear caso manual" at bounding box center [790, 257] width 10 height 10
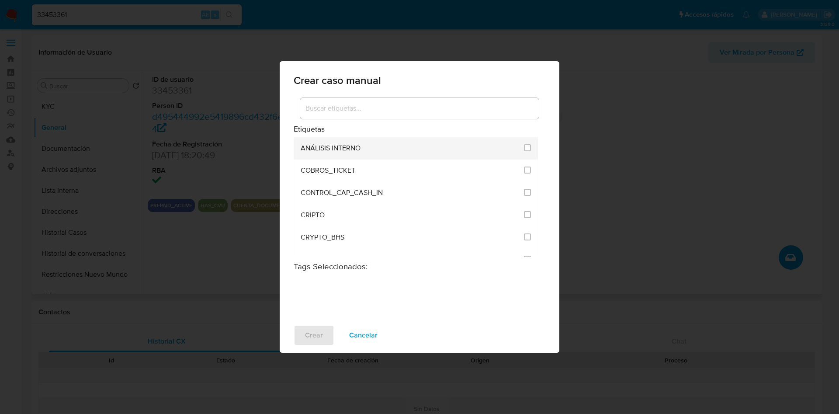
click at [524, 152] on div at bounding box center [527, 147] width 7 height 9
click at [526, 148] on input "1887" at bounding box center [527, 147] width 7 height 7
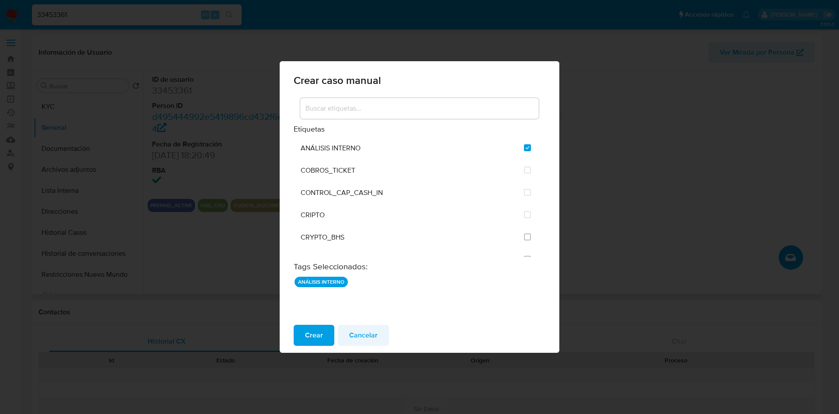
click at [379, 330] on button "Cancelar" at bounding box center [363, 335] width 51 height 21
checkbox input "false"
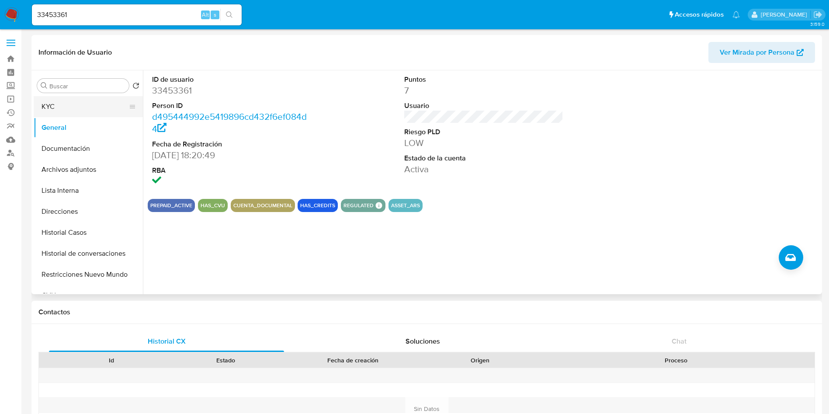
click at [68, 105] on button "KYC" at bounding box center [85, 106] width 102 height 21
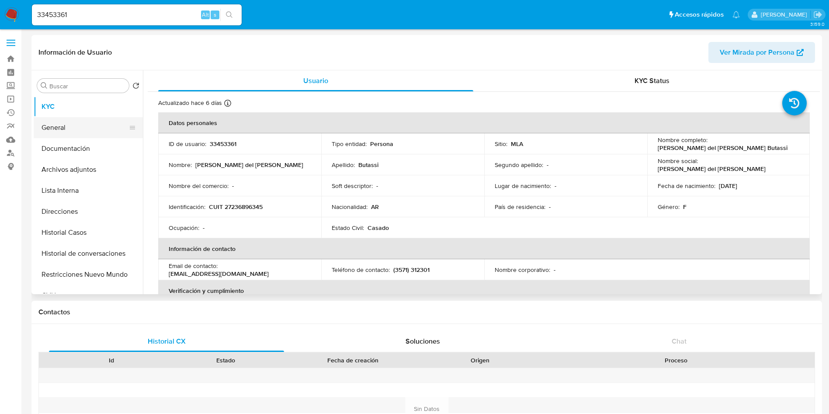
click at [74, 129] on button "General" at bounding box center [85, 127] width 102 height 21
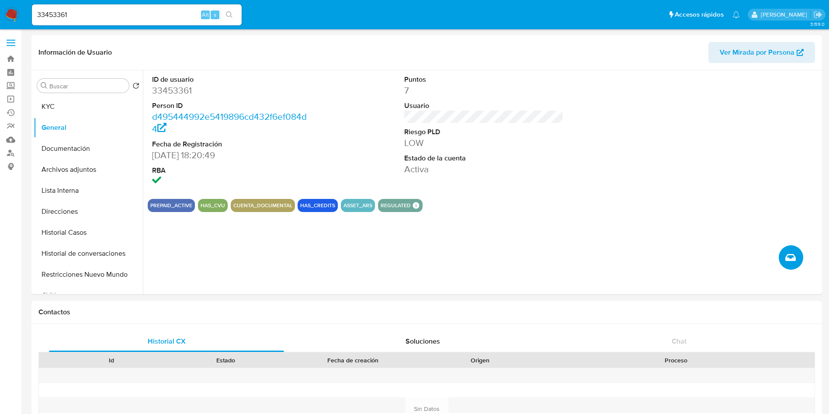
click at [797, 255] on button "Crear caso manual" at bounding box center [791, 257] width 24 height 24
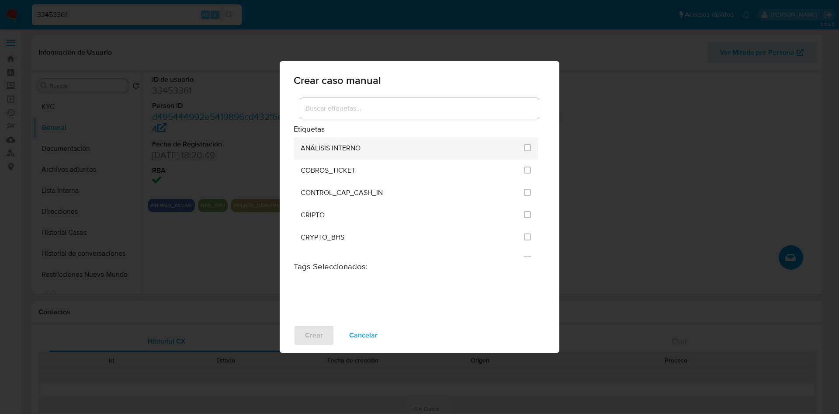
click at [531, 149] on li "ANÁLISIS INTERNO" at bounding box center [416, 148] width 244 height 22
click at [528, 150] on li "ANÁLISIS INTERNO" at bounding box center [416, 148] width 244 height 22
click at [524, 150] on input "1887" at bounding box center [527, 147] width 7 height 7
checkbox input "true"
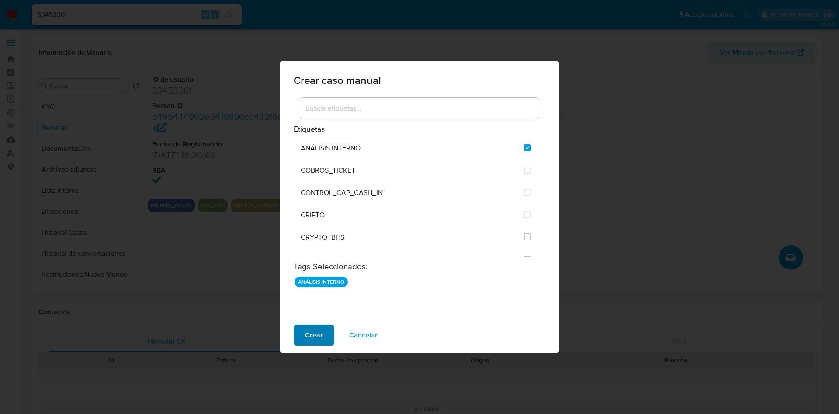
click at [318, 339] on span "Crear" at bounding box center [314, 335] width 18 height 19
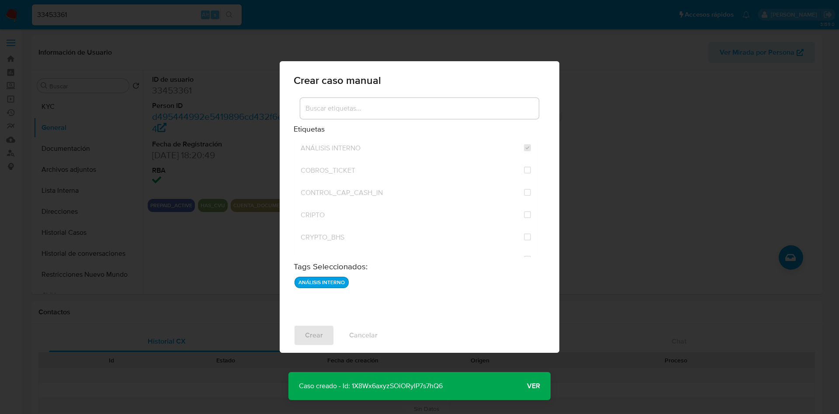
click at [529, 386] on span "Ver" at bounding box center [533, 386] width 13 height 0
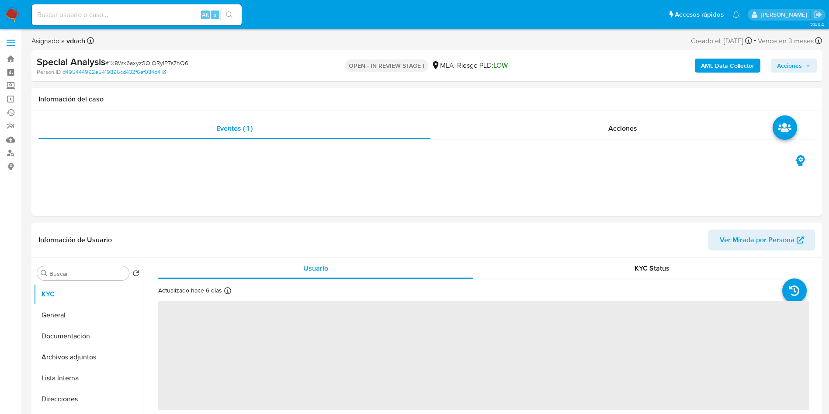
select select "10"
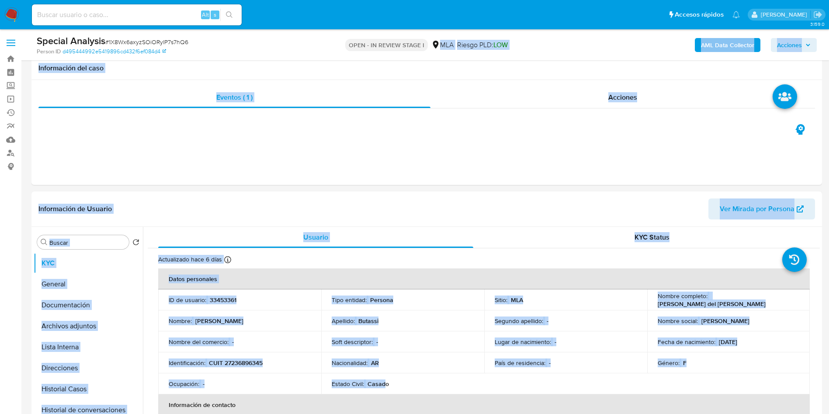
scroll to position [119, 0]
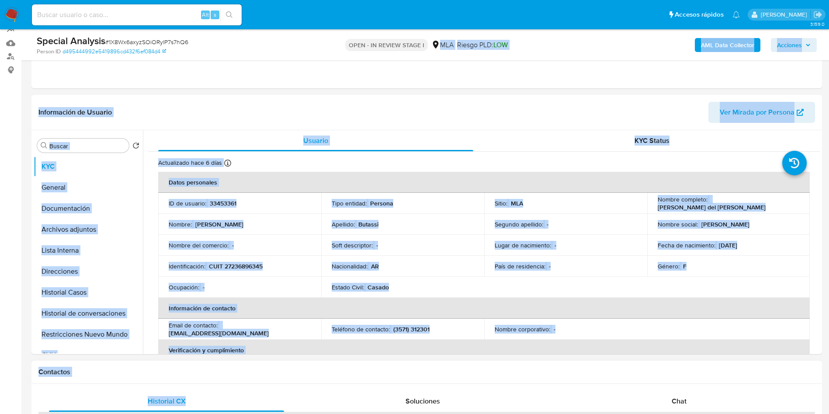
drag, startPoint x: 447, startPoint y: 72, endPoint x: 405, endPoint y: 405, distance: 335.3
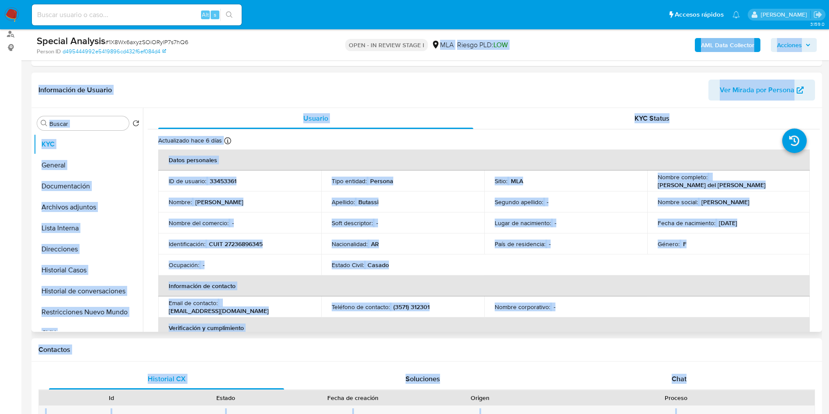
click at [442, 226] on td "Soft descriptor : -" at bounding box center [402, 222] width 163 height 21
click at [481, 106] on div "Información de Usuario Ver Mirada por Persona" at bounding box center [426, 90] width 791 height 35
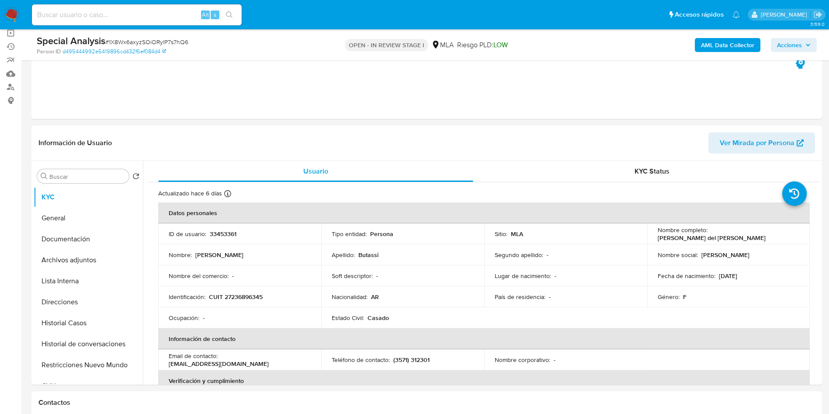
scroll to position [0, 0]
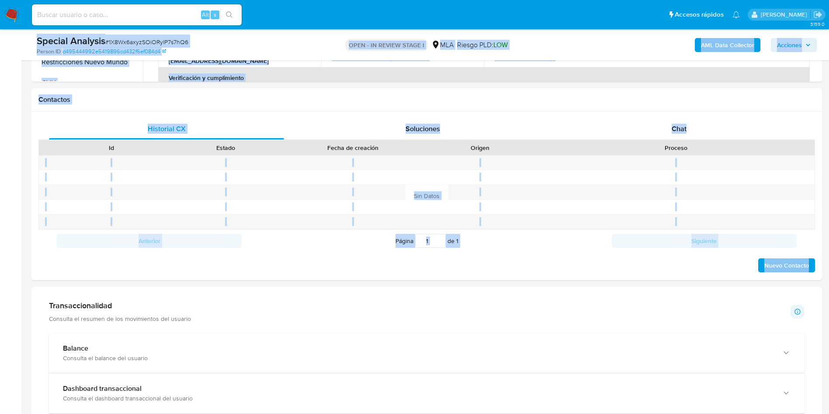
drag, startPoint x: 466, startPoint y: 42, endPoint x: 457, endPoint y: 443, distance: 401.3
click at [457, 413] on html "Pausado Ver notificaciones Alt s Accesos rápidos Presiona las siguientes teclas…" at bounding box center [414, 409] width 829 height 1556
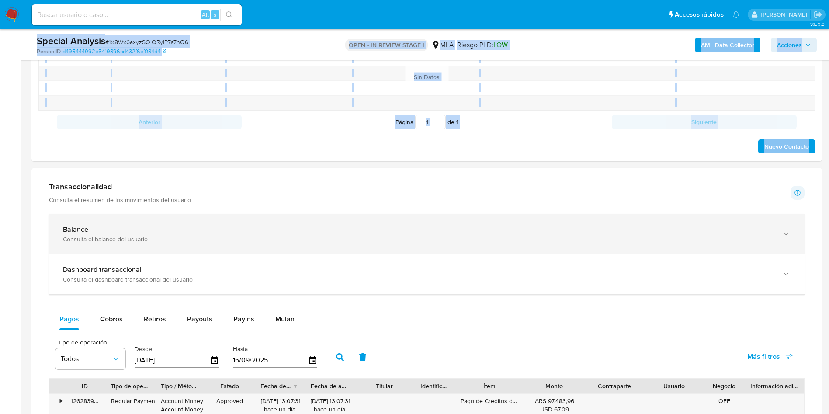
click at [449, 247] on div "Balance Consulta el balance del usuario" at bounding box center [427, 234] width 756 height 40
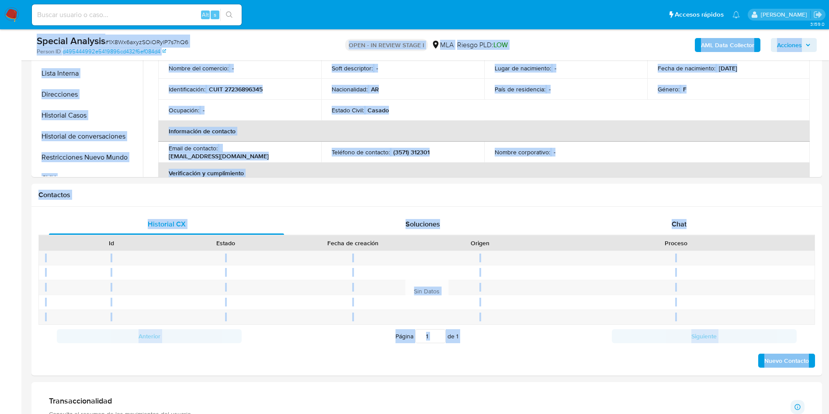
scroll to position [29, 0]
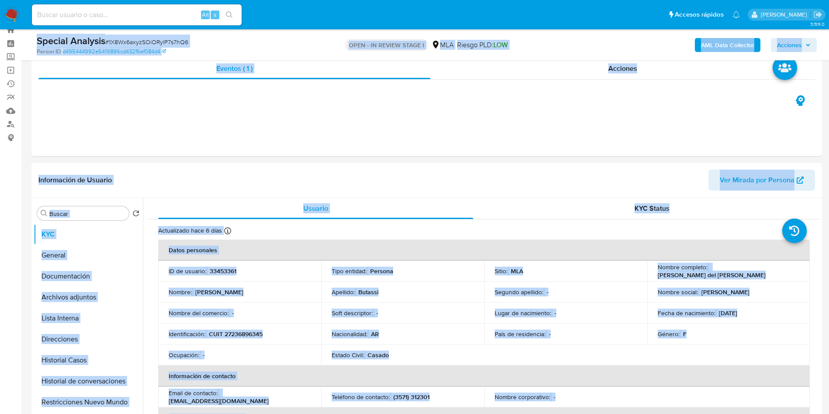
click at [451, 171] on header "Información de Usuario Ver Mirada por Persona" at bounding box center [426, 180] width 777 height 21
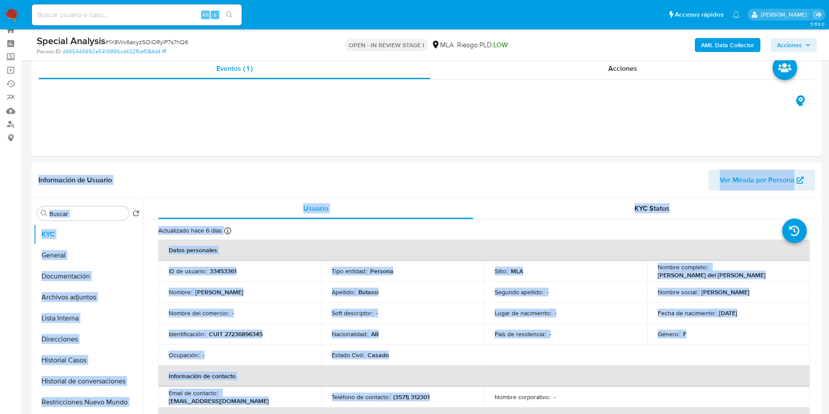
drag, startPoint x: 450, startPoint y: 211, endPoint x: 463, endPoint y: 416, distance: 205.4
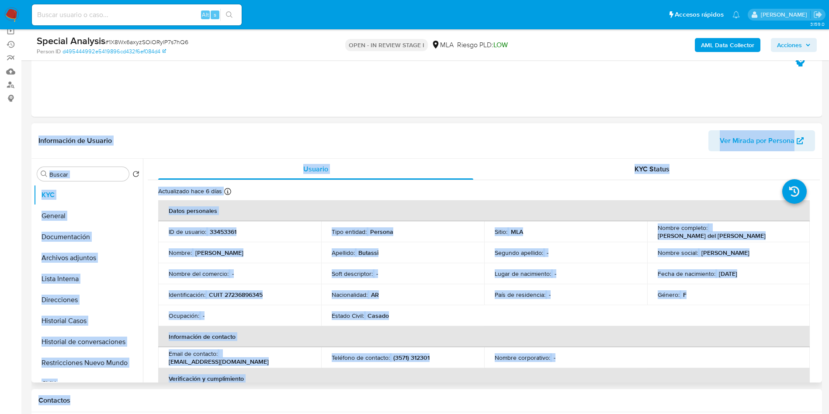
click at [459, 280] on td "Soft descriptor : -" at bounding box center [402, 273] width 163 height 21
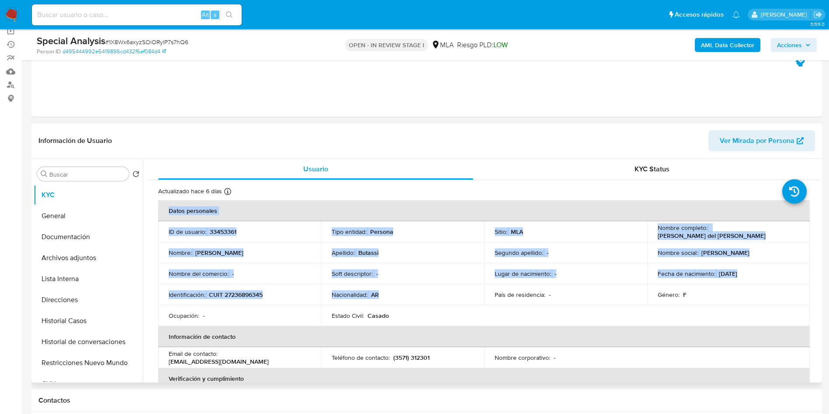
drag, startPoint x: 437, startPoint y: 222, endPoint x: 440, endPoint y: 180, distance: 41.6
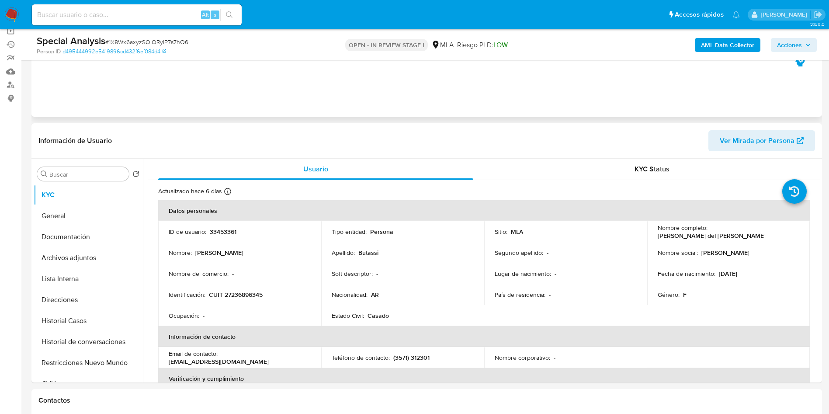
click at [436, 110] on div "Eventos ( 1 ) Acciones" at bounding box center [426, 64] width 791 height 105
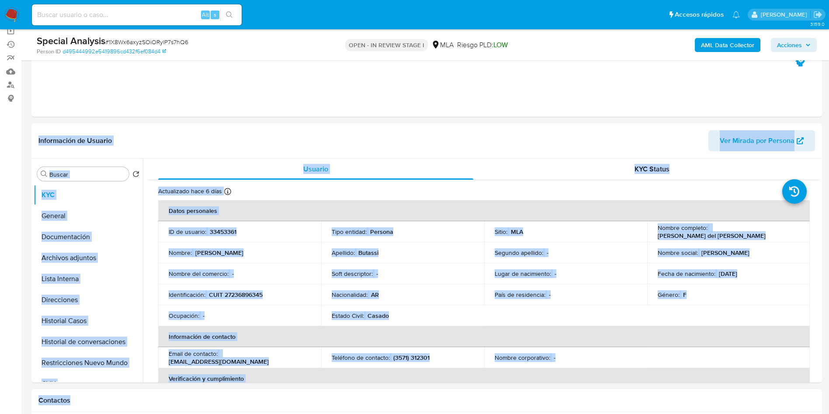
drag, startPoint x: 449, startPoint y: 97, endPoint x: 423, endPoint y: 405, distance: 308.9
click at [409, 303] on td "Nacionalidad : AR" at bounding box center [402, 294] width 163 height 21
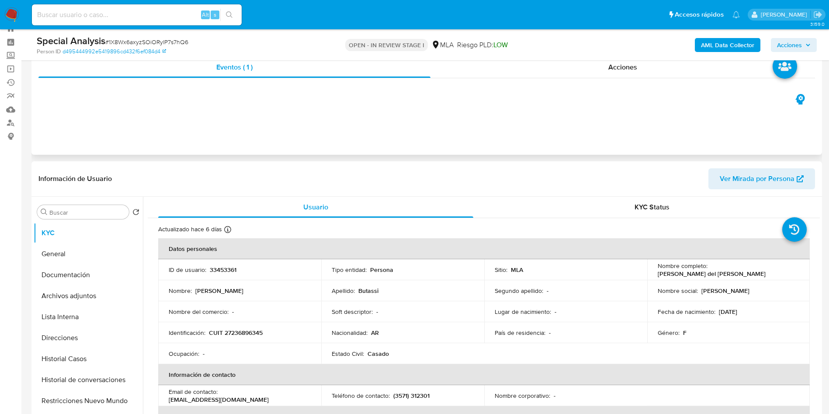
scroll to position [0, 0]
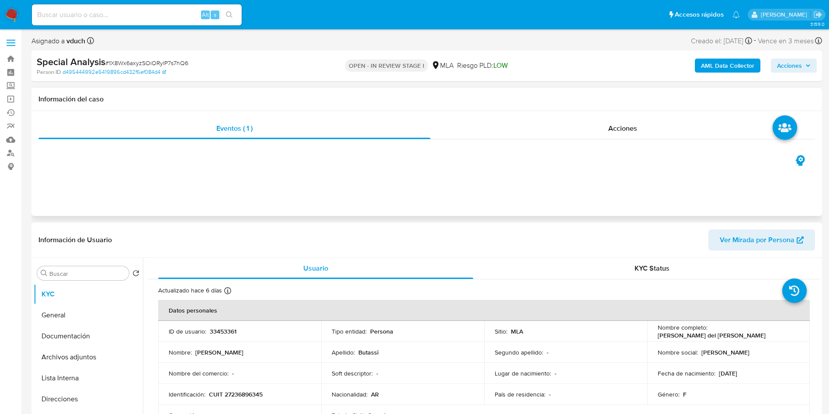
click at [455, 196] on div "Eventos ( 1 ) Acciones" at bounding box center [426, 163] width 791 height 105
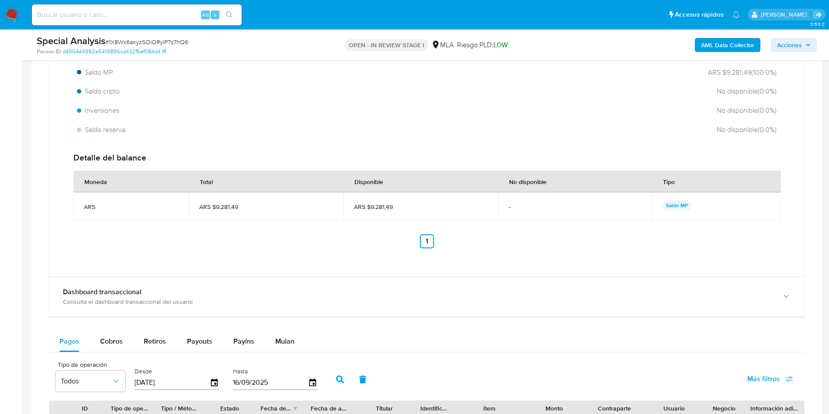
scroll to position [787, 0]
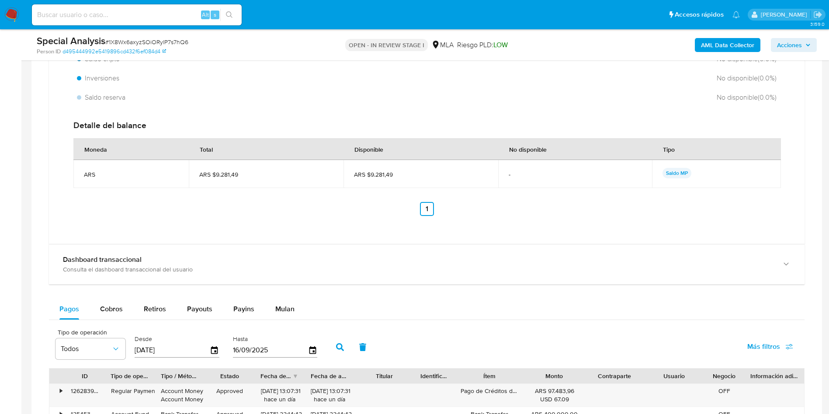
click at [293, 298] on div "Balance Consulta el balance del usuario Total ARS $9.281,49 Disponible ARS $9.2…" at bounding box center [427, 276] width 756 height 723
click at [244, 316] on div "Payins" at bounding box center [243, 309] width 21 height 21
select select "10"
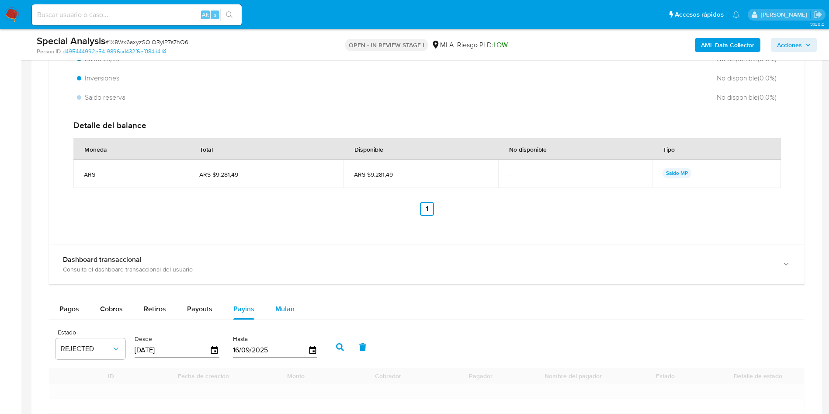
click at [293, 307] on button "Mulan" at bounding box center [285, 309] width 40 height 21
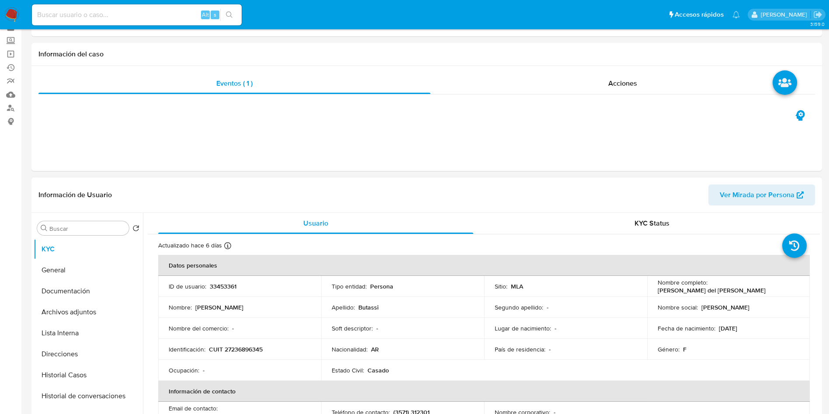
scroll to position [66, 0]
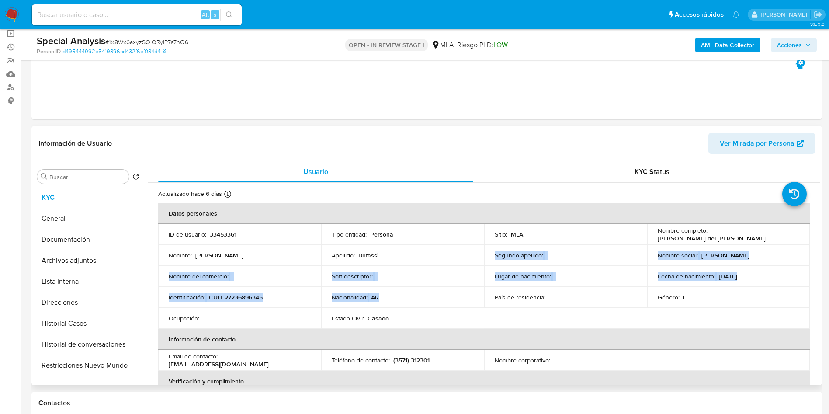
drag, startPoint x: 418, startPoint y: 292, endPoint x: 476, endPoint y: 246, distance: 73.4
click at [476, 246] on tbody "ID de usuario : 33453361 Tipo entidad : Persona Sitio : MLA Nombre completo : M…" at bounding box center [484, 276] width 652 height 105
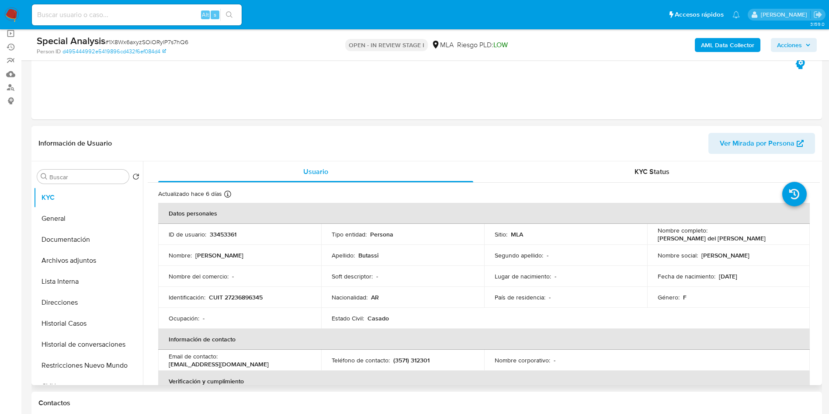
click at [462, 292] on td "Nacionalidad : AR" at bounding box center [402, 297] width 163 height 21
click at [436, 288] on td "Nacionalidad : AR" at bounding box center [402, 297] width 163 height 21
click at [444, 287] on td "Nacionalidad : AR" at bounding box center [402, 297] width 163 height 21
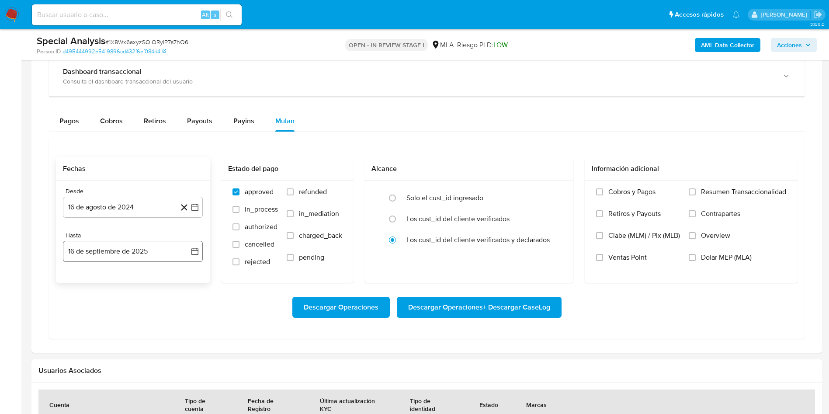
scroll to position [983, 0]
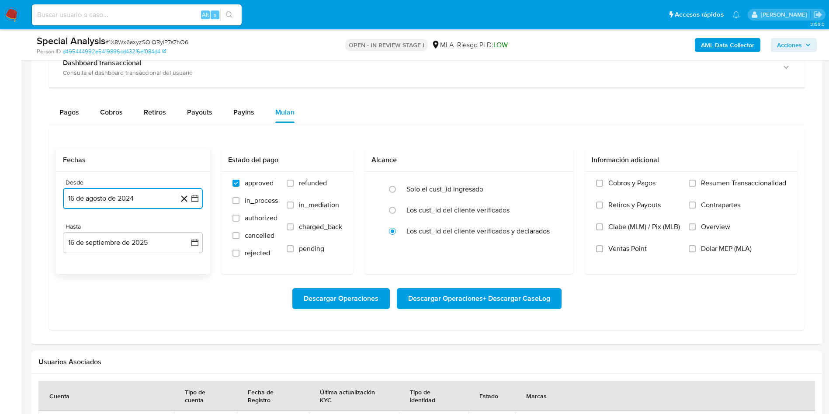
click at [192, 202] on icon "button" at bounding box center [194, 198] width 7 height 7
click at [136, 233] on span "agosto 2024" at bounding box center [129, 230] width 40 height 9
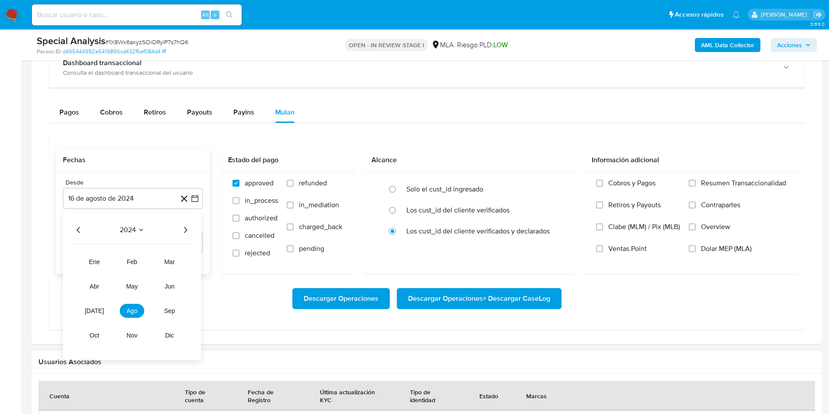
click at [184, 232] on icon "Año siguiente" at bounding box center [185, 230] width 10 height 10
click at [132, 291] on button "may" at bounding box center [132, 286] width 24 height 14
click at [135, 268] on button "1" at bounding box center [133, 262] width 14 height 14
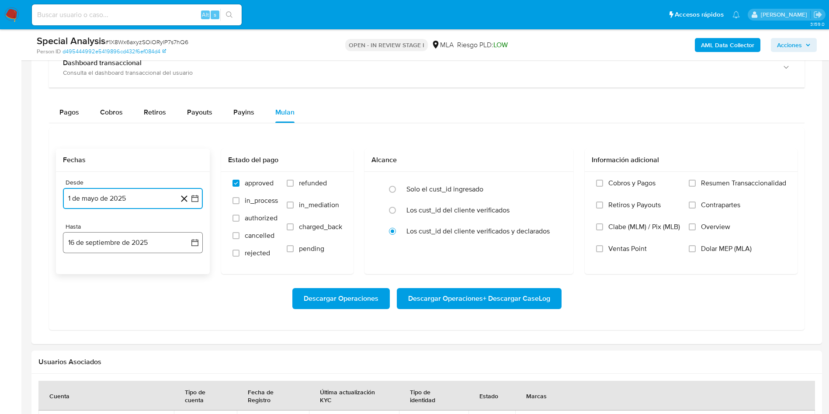
click at [195, 240] on icon "button" at bounding box center [195, 242] width 9 height 9
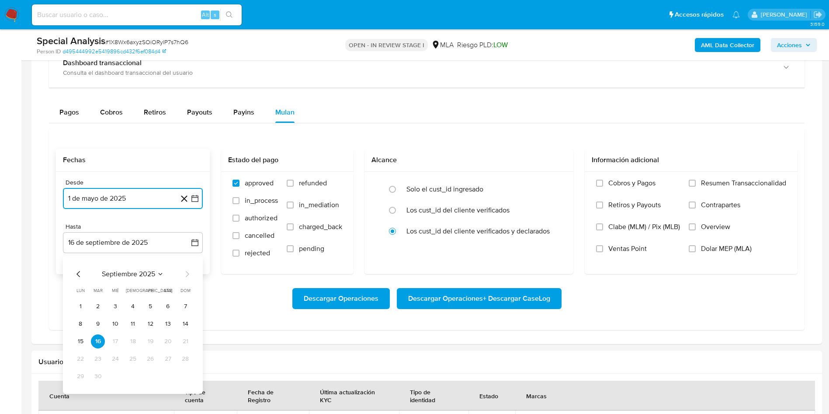
click at [73, 271] on icon "Mes anterior" at bounding box center [78, 274] width 10 height 10
click at [189, 372] on button "31" at bounding box center [185, 376] width 14 height 14
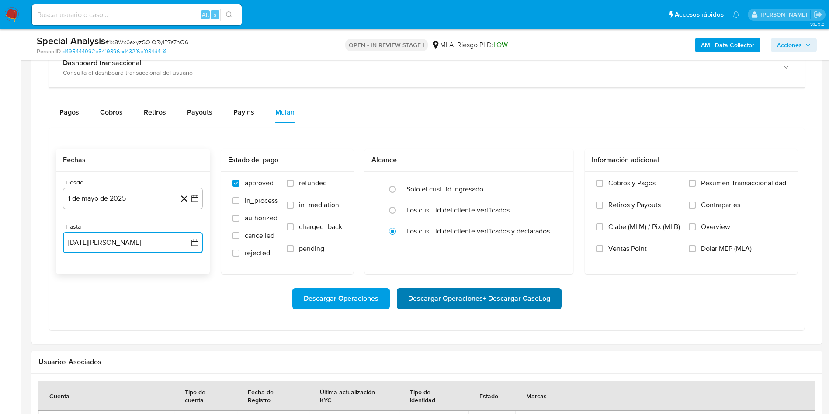
click at [475, 300] on span "Descargar Operaciones + Descargar CaseLog" at bounding box center [479, 298] width 142 height 19
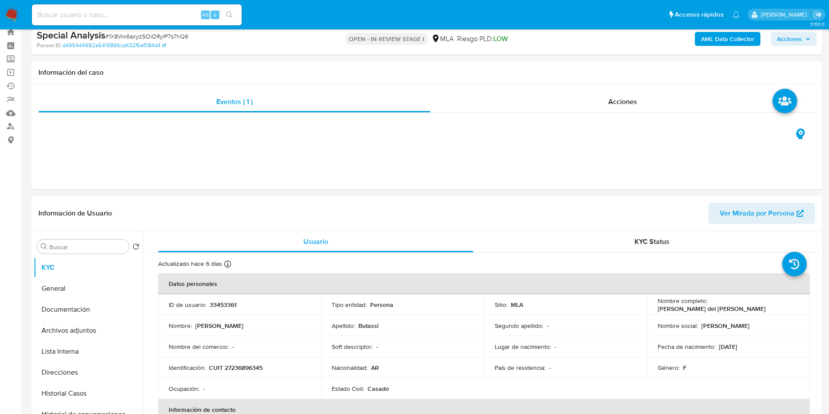
scroll to position [0, 0]
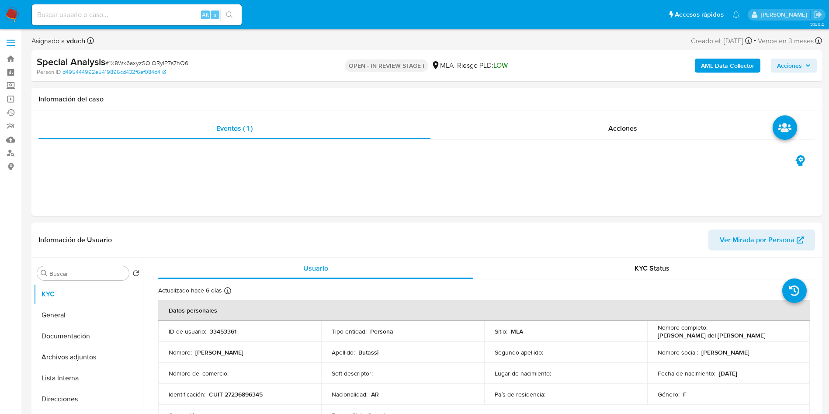
click at [139, 59] on span "# 1X8Wx6axyzSOiORylP7s7hQ6" at bounding box center [146, 63] width 83 height 9
copy span "1X8Wx6axyzSOiORylP7s7hQ6"
drag, startPoint x: 709, startPoint y: 330, endPoint x: 792, endPoint y: 330, distance: 83.5
click at [792, 330] on div "Nombre completo : Maria del Carmen Butassi" at bounding box center [729, 331] width 142 height 16
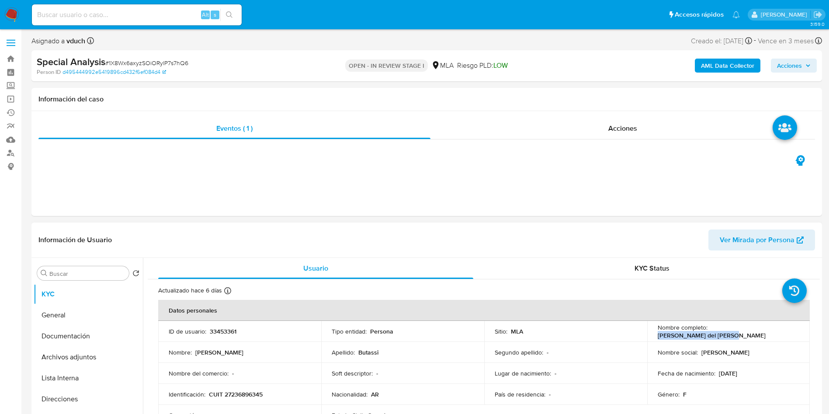
copy p "[PERSON_NAME] del [PERSON_NAME] Butassi"
click at [232, 325] on td "ID de usuario : 33453361" at bounding box center [239, 331] width 163 height 21
copy p "33453361"
drag, startPoint x: 510, startPoint y: 295, endPoint x: 504, endPoint y: 295, distance: 5.3
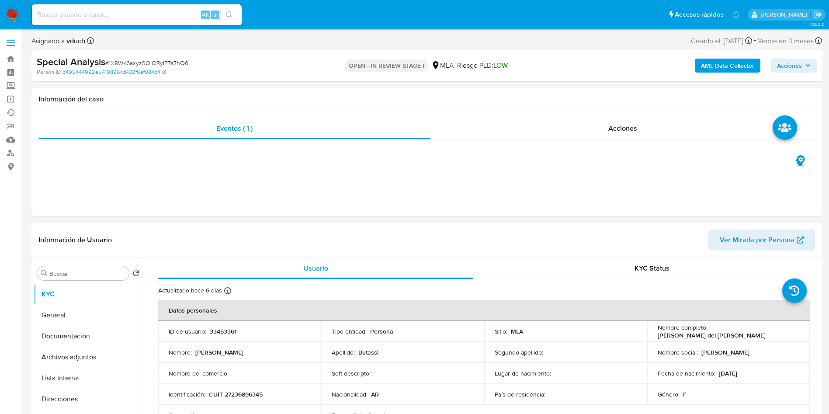
click at [504, 295] on div "Actualizado hace 6 días Creado: 13/03/2020 20:37:51 Actualizado: 10/09/2025 06:…" at bounding box center [472, 291] width 629 height 11
click at [433, 212] on div "Eventos ( 1 ) Acciones" at bounding box center [426, 163] width 791 height 105
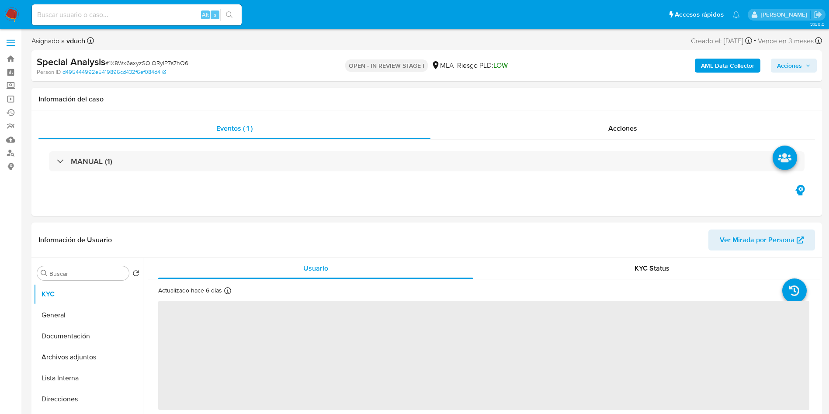
select select "10"
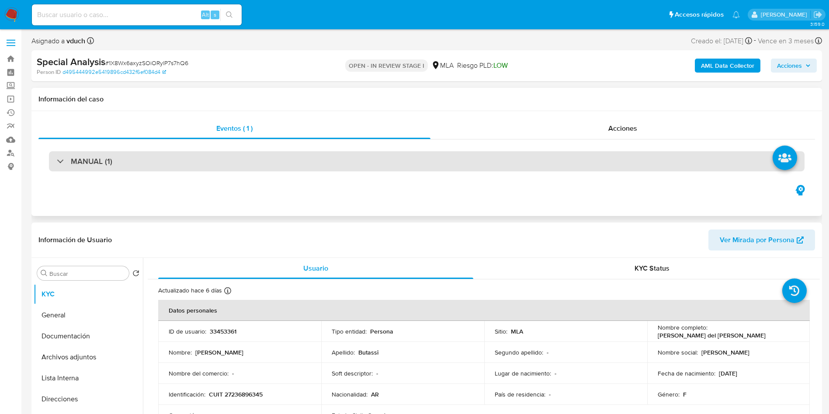
click at [378, 159] on div "MANUAL (1)" at bounding box center [427, 161] width 756 height 20
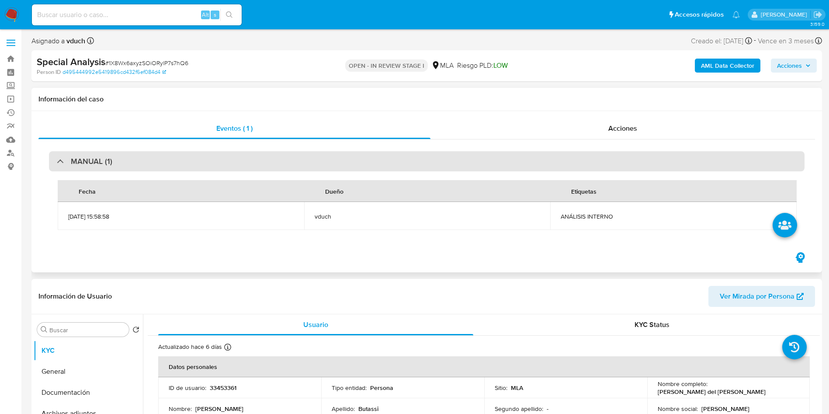
click at [466, 160] on div "MANUAL (1)" at bounding box center [427, 161] width 756 height 20
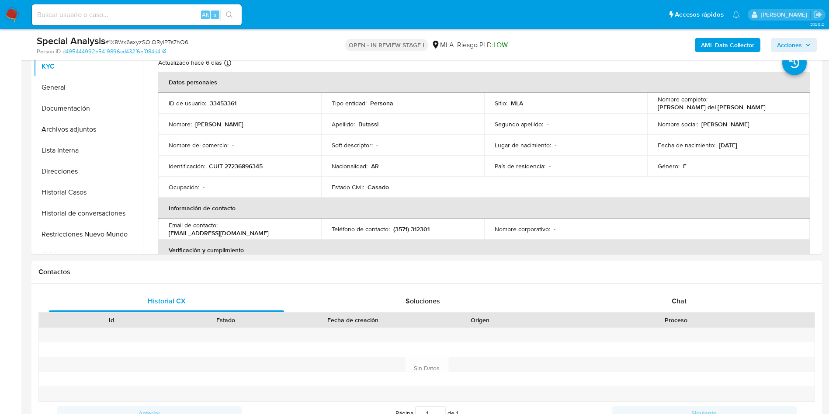
scroll to position [131, 0]
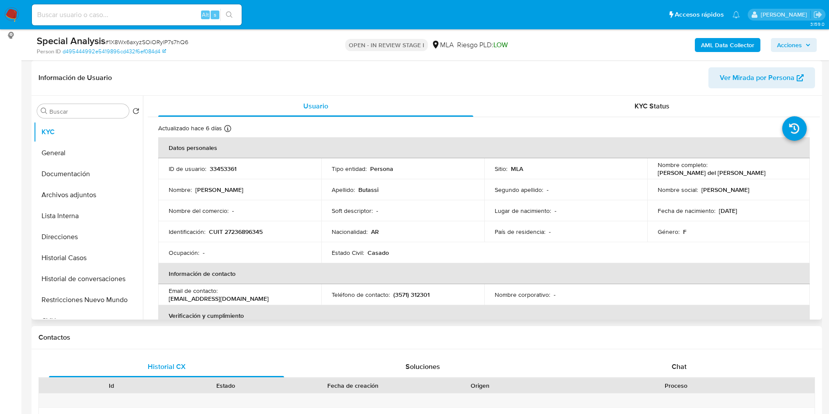
click at [222, 166] on p "33453361" at bounding box center [223, 169] width 27 height 8
copy p "33453361"
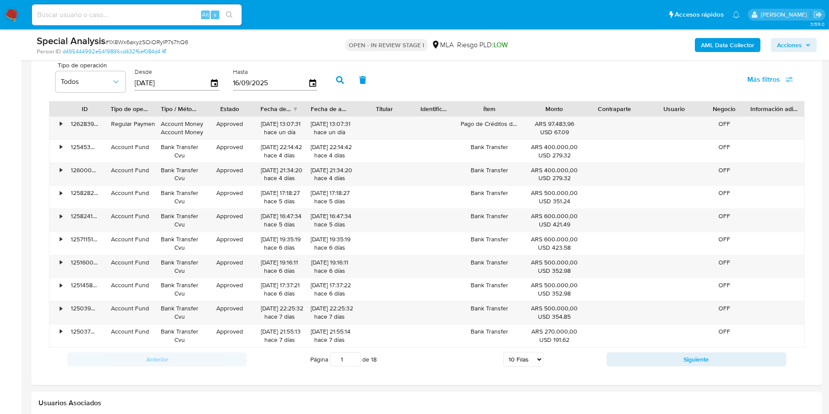
scroll to position [590, 0]
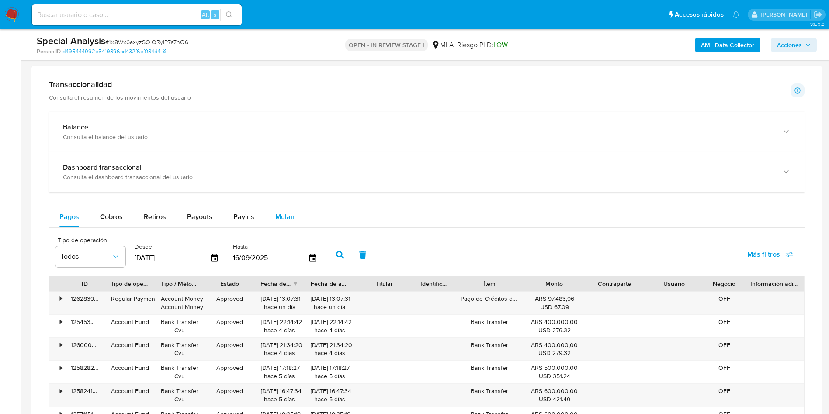
click at [285, 216] on span "Mulan" at bounding box center [284, 217] width 19 height 10
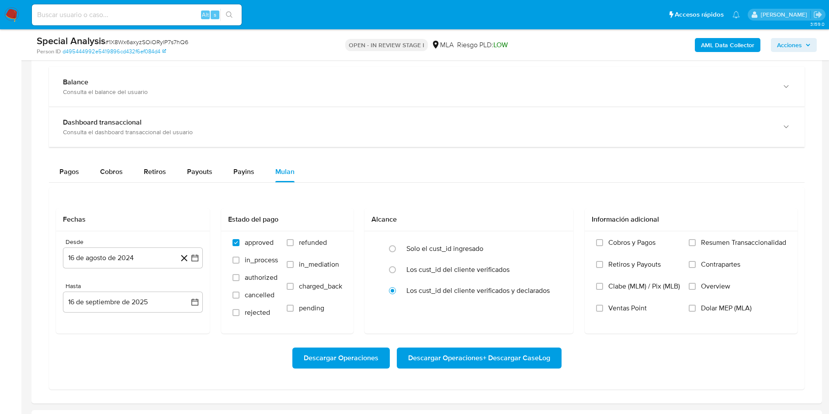
scroll to position [656, 0]
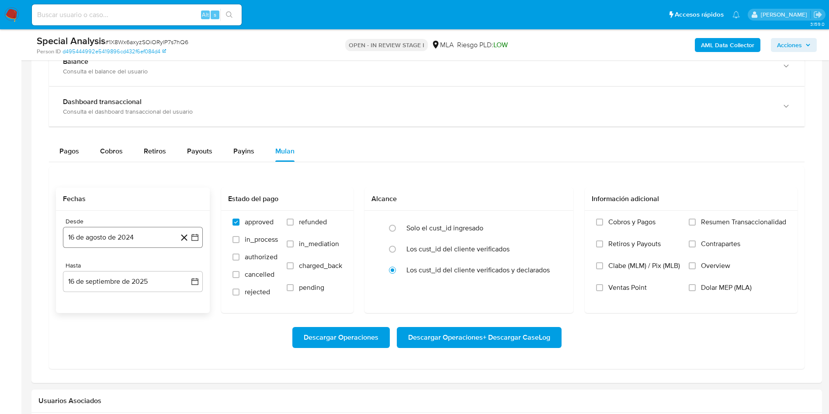
click at [194, 243] on button "16 de agosto de 2024" at bounding box center [133, 237] width 140 height 21
click at [139, 267] on span "agosto 2024" at bounding box center [129, 268] width 40 height 9
click at [181, 267] on icon "Año siguiente" at bounding box center [185, 269] width 10 height 10
click at [135, 325] on span "may" at bounding box center [131, 325] width 11 height 7
click at [134, 305] on button "1" at bounding box center [133, 301] width 14 height 14
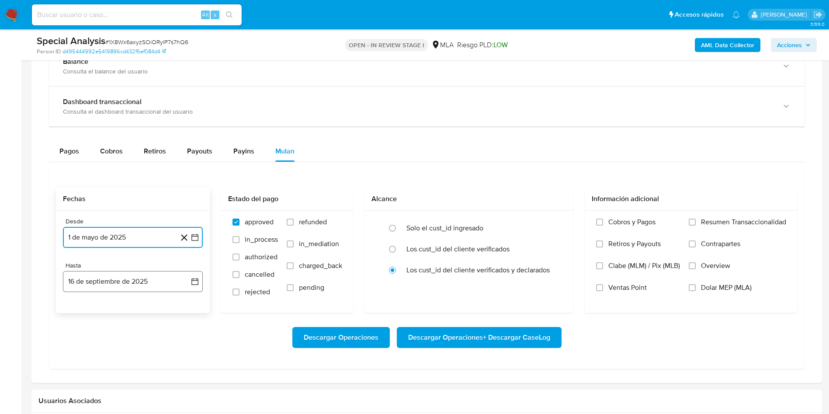
click at [191, 281] on icon "button" at bounding box center [195, 281] width 9 height 9
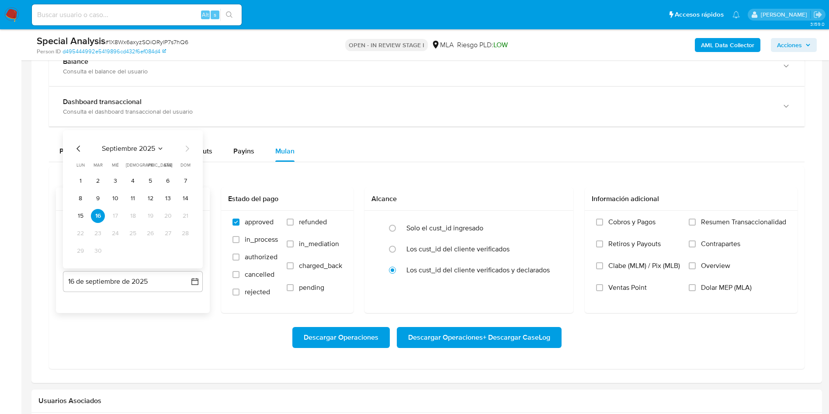
click at [81, 146] on icon "Mes anterior" at bounding box center [78, 148] width 10 height 10
click at [185, 249] on button "31" at bounding box center [185, 251] width 14 height 14
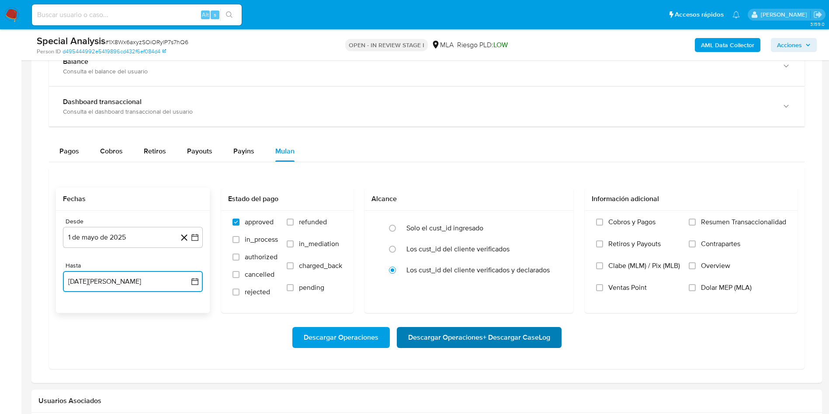
click at [429, 344] on span "Descargar Operaciones + Descargar CaseLog" at bounding box center [479, 337] width 142 height 19
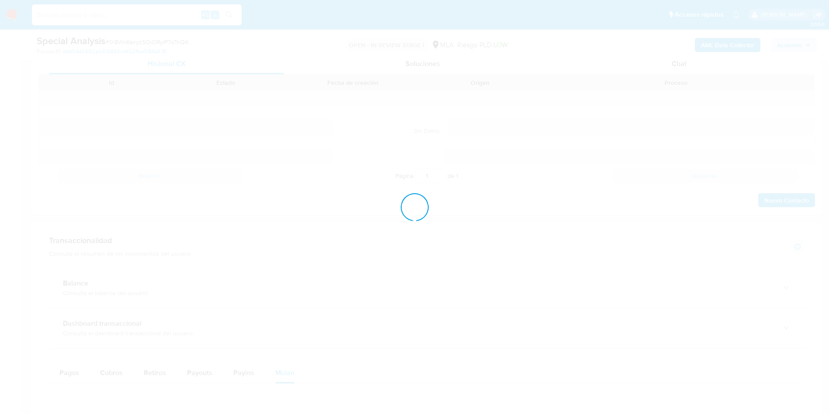
scroll to position [0, 0]
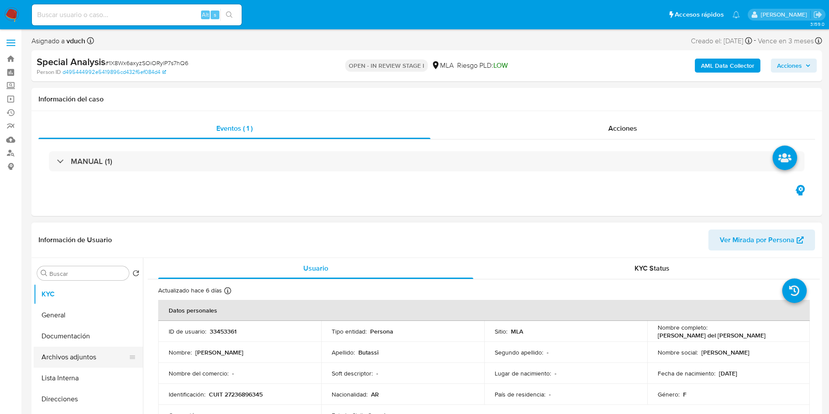
click at [130, 357] on icon at bounding box center [132, 356] width 5 height 3
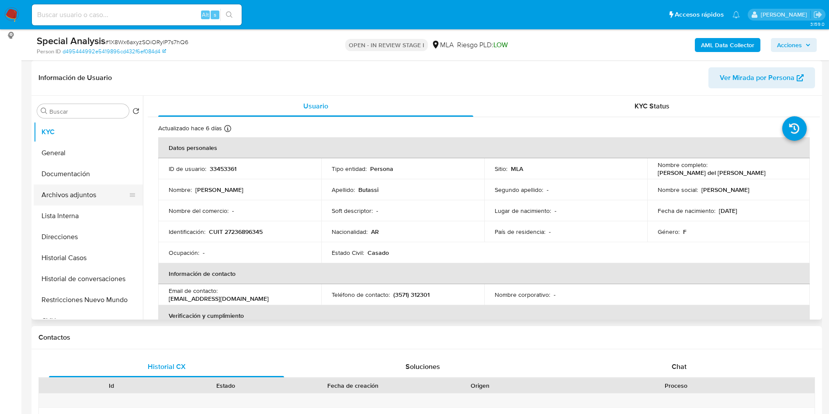
click at [120, 200] on button "Archivos adjuntos" at bounding box center [85, 194] width 102 height 21
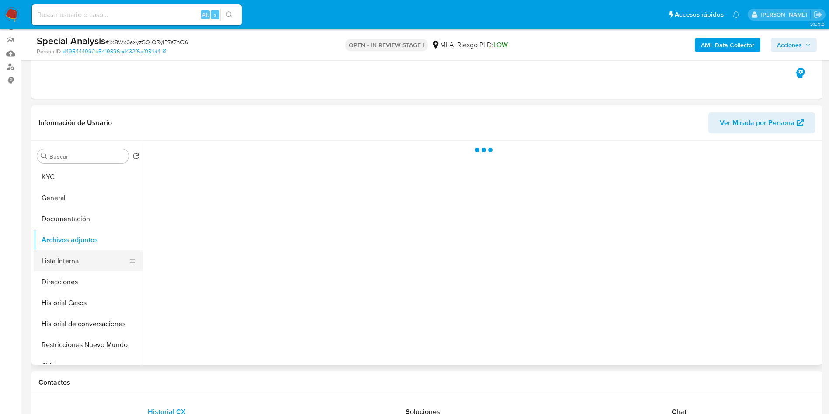
scroll to position [66, 0]
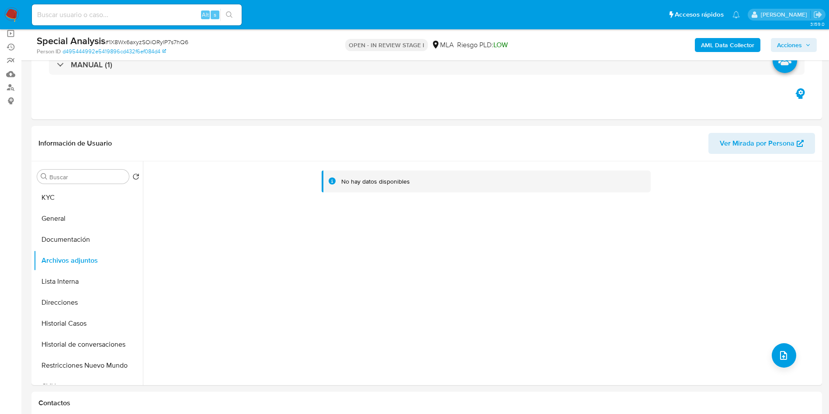
click at [711, 50] on b "AML Data Collector" at bounding box center [727, 45] width 53 height 14
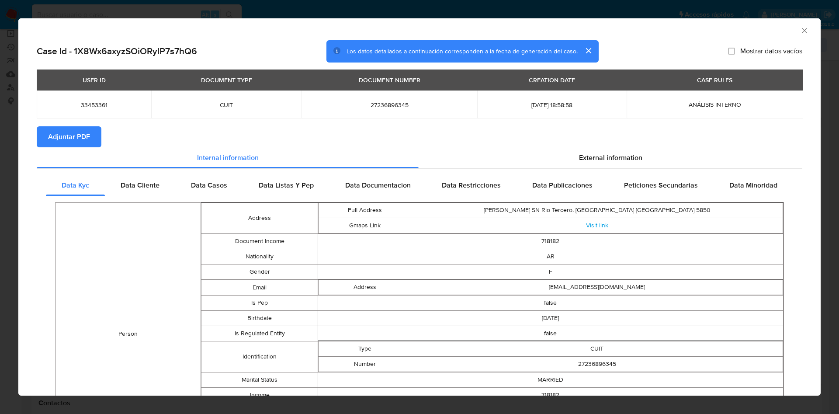
click at [62, 139] on span "Adjuntar PDF" at bounding box center [69, 136] width 42 height 19
click at [801, 31] on div "AML Data Collector" at bounding box center [419, 29] width 803 height 22
click at [800, 31] on icon "Cerrar ventana" at bounding box center [804, 30] width 9 height 9
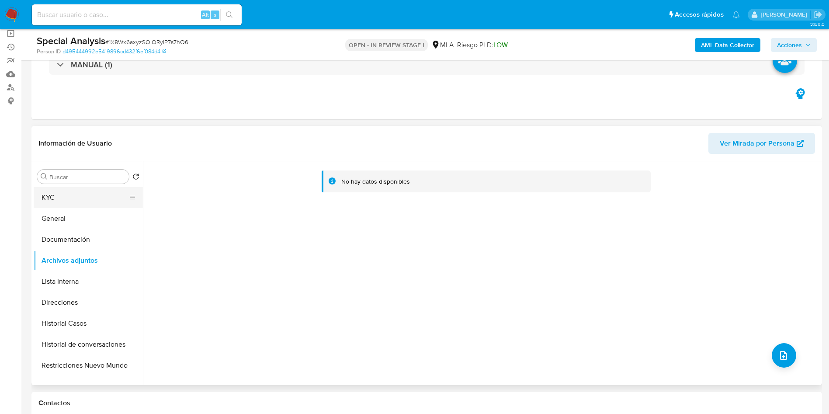
click at [110, 201] on button "KYC" at bounding box center [85, 197] width 102 height 21
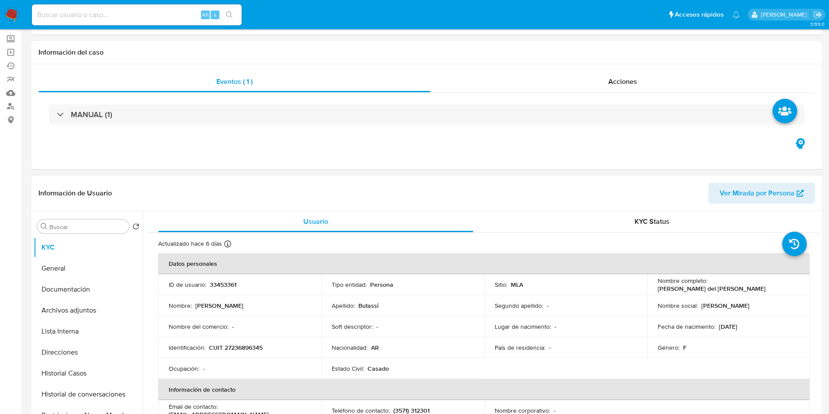
scroll to position [131, 0]
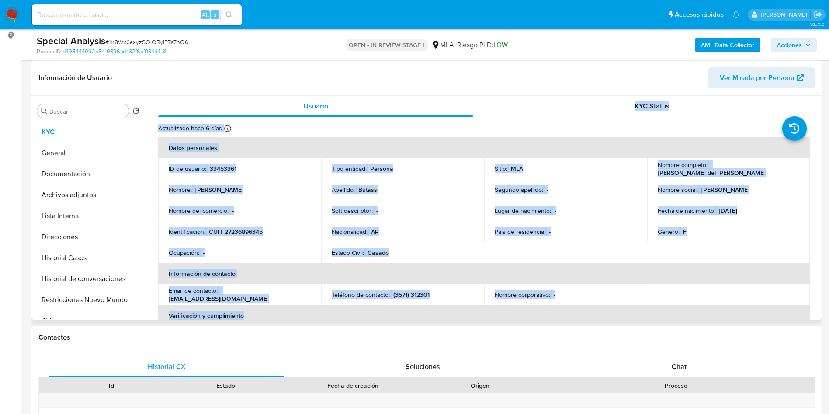
drag, startPoint x: 404, startPoint y: 294, endPoint x: 431, endPoint y: 94, distance: 202.4
click at [431, 94] on div "Información de Usuario Ver Mirada por Persona Buscar Volver al orden por defect…" at bounding box center [426, 189] width 791 height 259
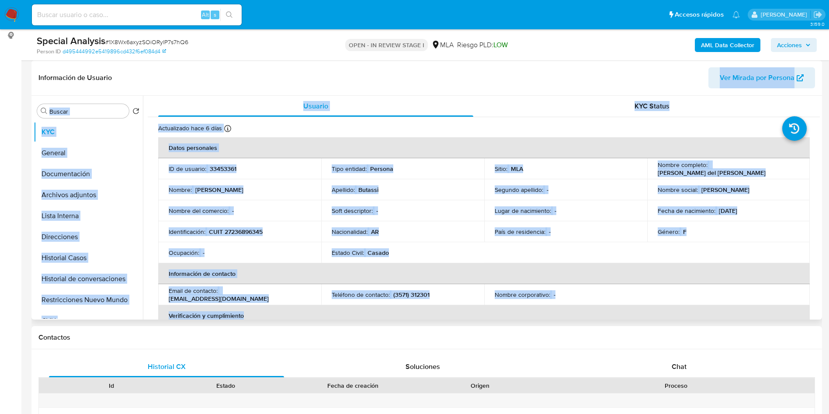
click at [431, 94] on div "Información de Usuario Ver Mirada por Persona" at bounding box center [426, 77] width 791 height 35
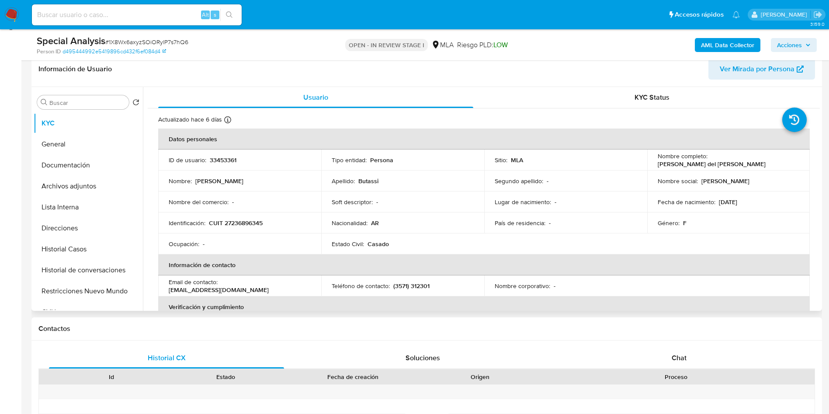
scroll to position [197, 0]
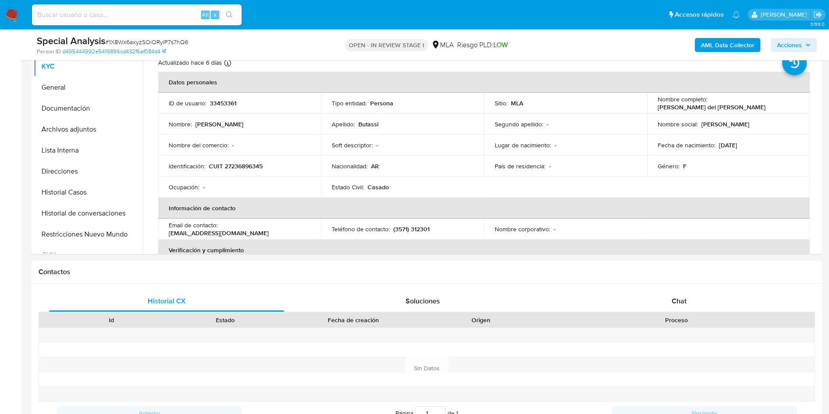
drag, startPoint x: 423, startPoint y: 179, endPoint x: 470, endPoint y: 29, distance: 156.8
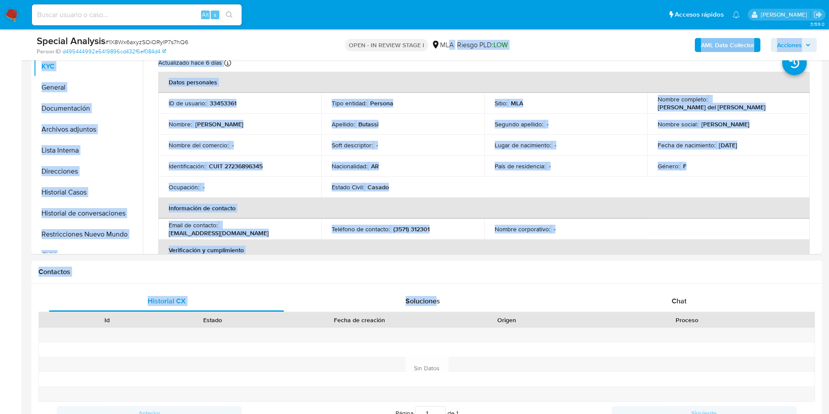
drag, startPoint x: 436, startPoint y: 283, endPoint x: 450, endPoint y: 34, distance: 249.5
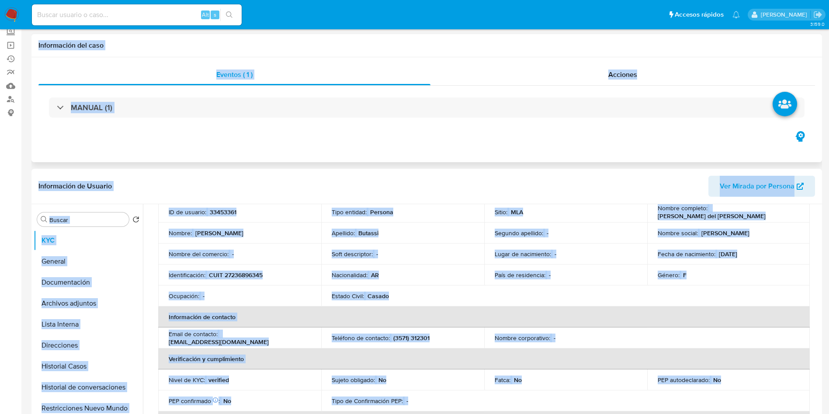
scroll to position [0, 0]
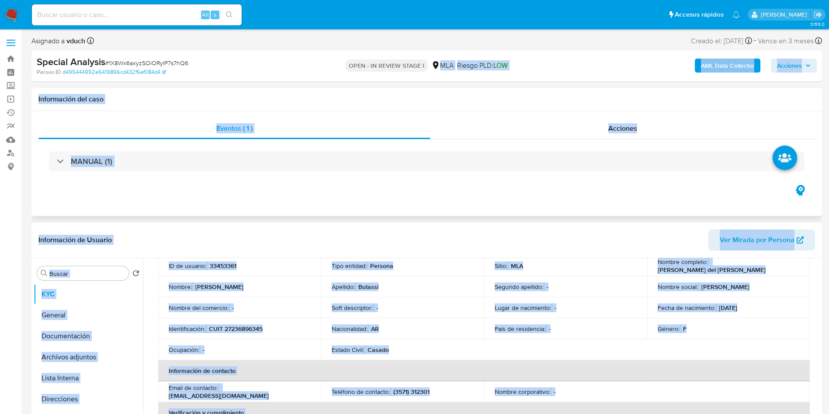
click at [441, 93] on div "Información del caso" at bounding box center [426, 99] width 791 height 23
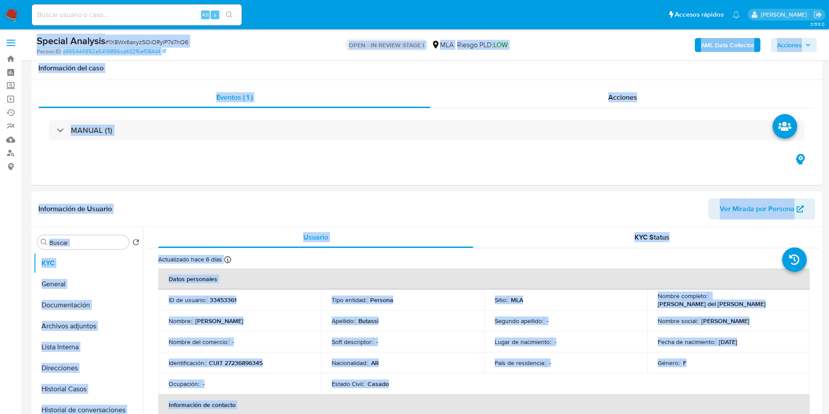
drag, startPoint x: 421, startPoint y: 257, endPoint x: 475, endPoint y: -47, distance: 308.1
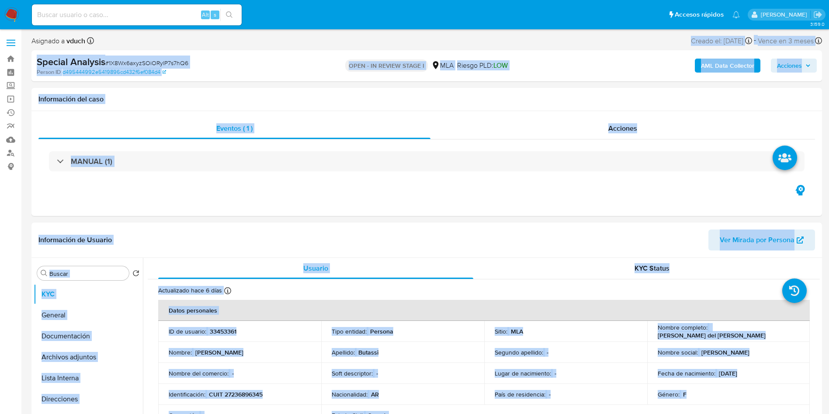
click at [408, 74] on div "OPEN - IN REVIEW STAGE I MLA Riesgo PLD: LOW" at bounding box center [427, 66] width 258 height 21
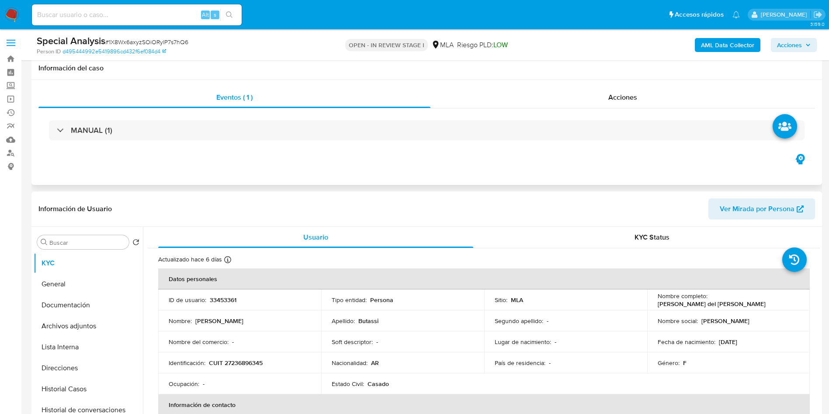
scroll to position [66, 0]
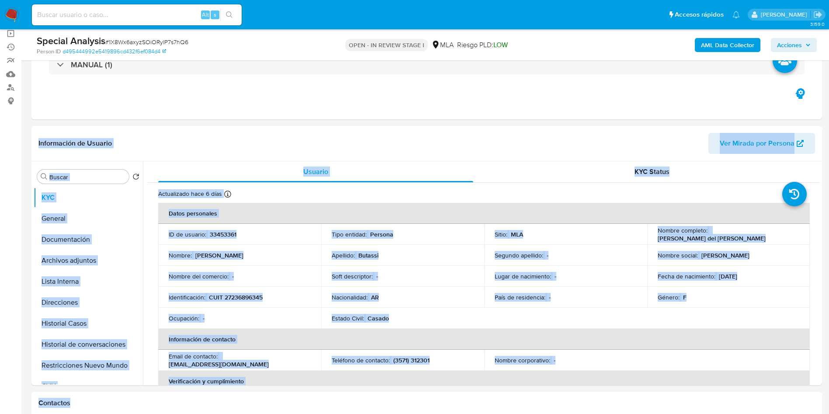
drag, startPoint x: 454, startPoint y: 113, endPoint x: 459, endPoint y: 394, distance: 280.7
click at [434, 327] on td "Estado Civil : [DEMOGRAPHIC_DATA]" at bounding box center [402, 318] width 163 height 21
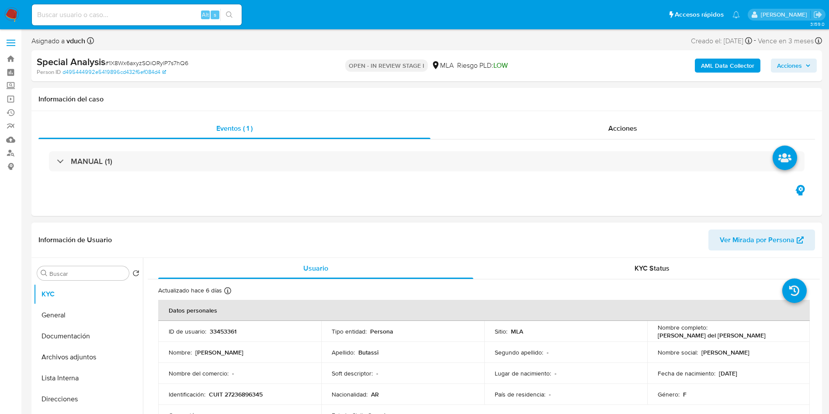
scroll to position [131, 0]
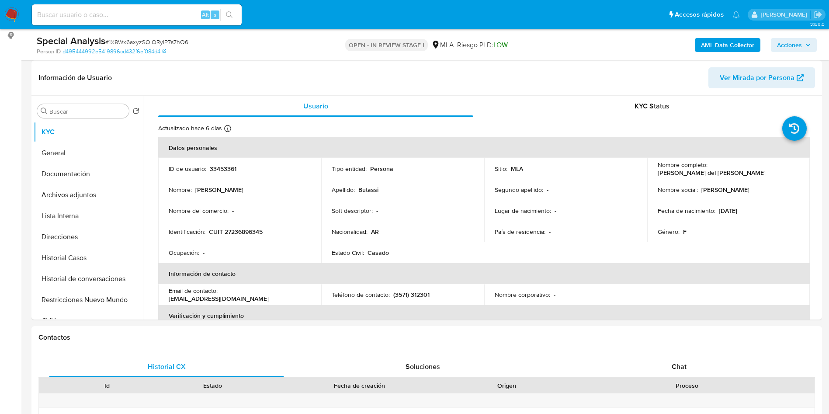
drag, startPoint x: 419, startPoint y: 183, endPoint x: 460, endPoint y: 47, distance: 142.3
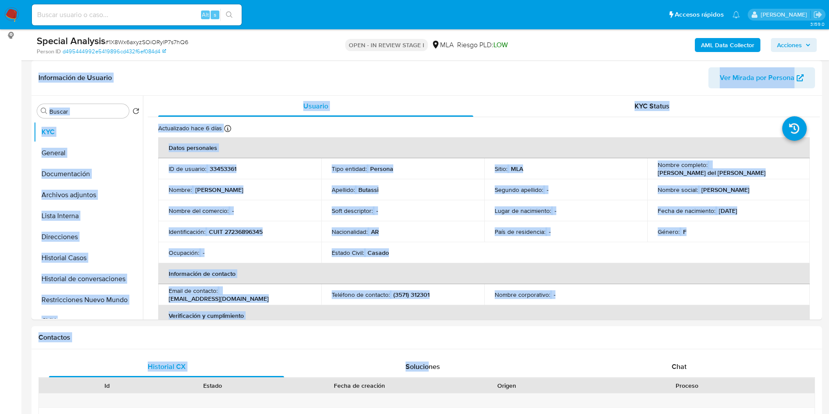
scroll to position [0, 0]
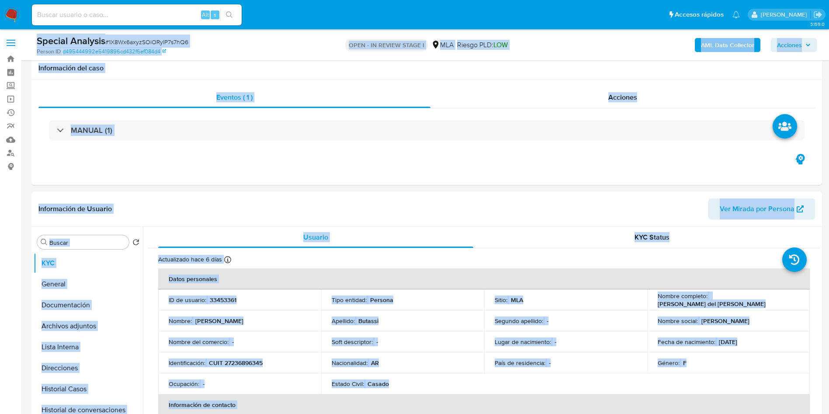
drag, startPoint x: 430, startPoint y: 352, endPoint x: 475, endPoint y: -38, distance: 392.5
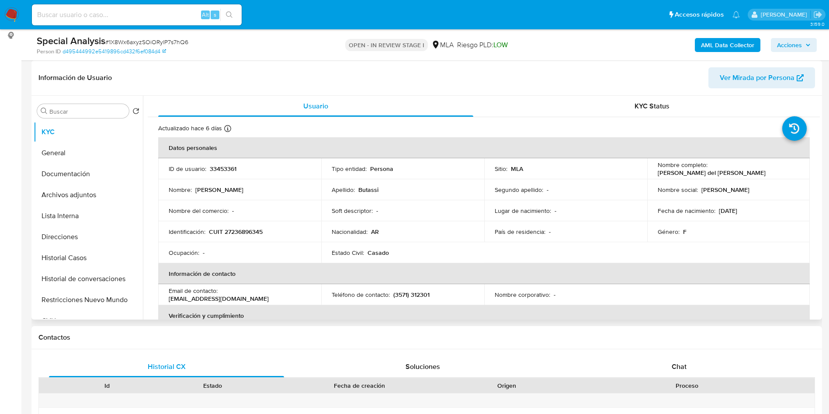
click at [230, 176] on td "ID de usuario : 33453361" at bounding box center [239, 168] width 163 height 21
click at [213, 162] on td "ID de usuario : 33453361" at bounding box center [239, 168] width 163 height 21
copy p "33453361"
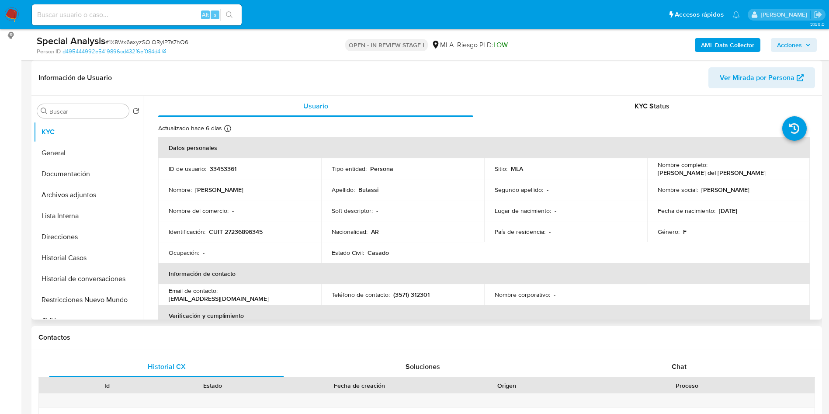
click at [197, 218] on td "Nombre del comercio : -" at bounding box center [239, 210] width 163 height 21
click at [92, 191] on button "Archivos adjuntos" at bounding box center [85, 194] width 102 height 21
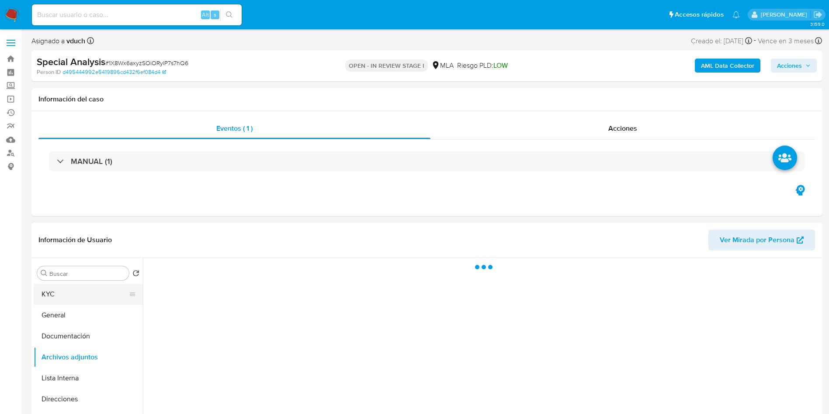
click at [121, 284] on button "KYC" at bounding box center [85, 294] width 102 height 21
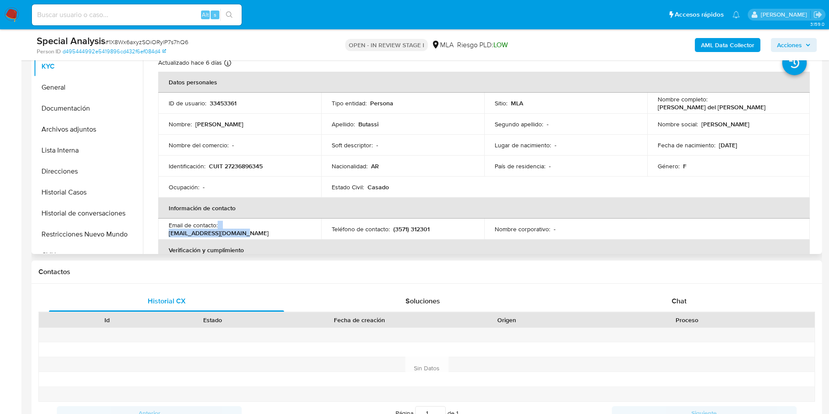
drag, startPoint x: 220, startPoint y: 229, endPoint x: 288, endPoint y: 230, distance: 67.8
click at [288, 230] on div "Email de contacto : maritabutassi@hotmail.com" at bounding box center [240, 229] width 142 height 16
click at [269, 232] on p "maritabutassi@hotmail.com" at bounding box center [219, 233] width 100 height 8
drag, startPoint x: 219, startPoint y: 228, endPoint x: 265, endPoint y: 232, distance: 46.1
click at [291, 230] on div "Email de contacto : maritabutassi@hotmail.com" at bounding box center [240, 229] width 142 height 16
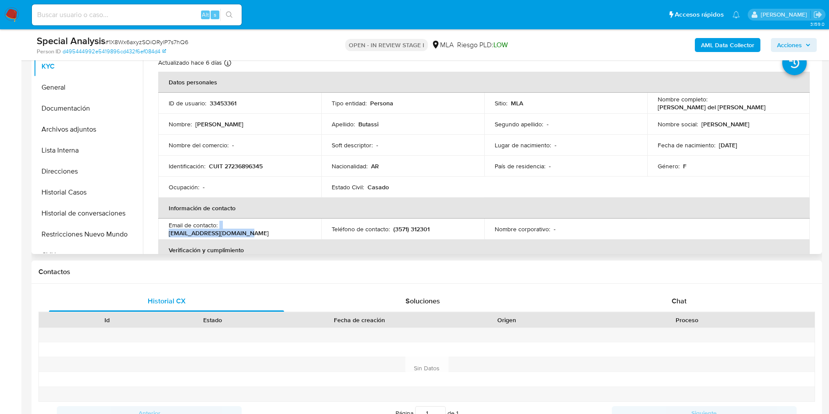
click at [265, 232] on p "maritabutassi@hotmail.com" at bounding box center [219, 233] width 100 height 8
drag, startPoint x: 223, startPoint y: 230, endPoint x: 299, endPoint y: 231, distance: 76.1
click at [299, 231] on div "Email de contacto : maritabutassi@hotmail.com" at bounding box center [240, 229] width 142 height 16
copy p "maritabutassi@hotmail.com"
click at [101, 125] on button "Archivos adjuntos" at bounding box center [85, 129] width 102 height 21
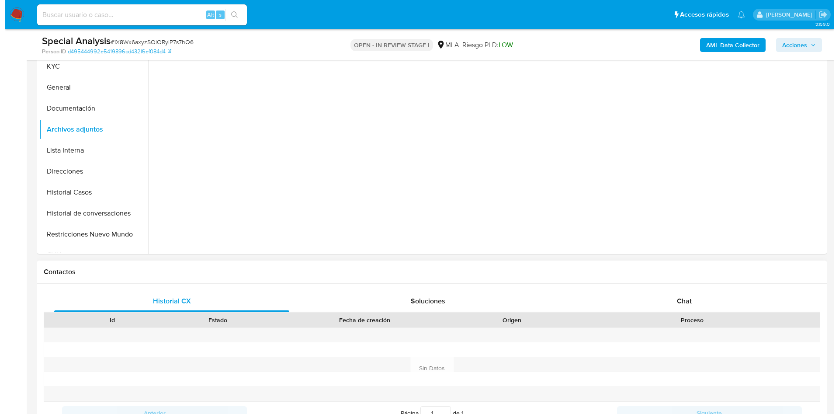
scroll to position [131, 0]
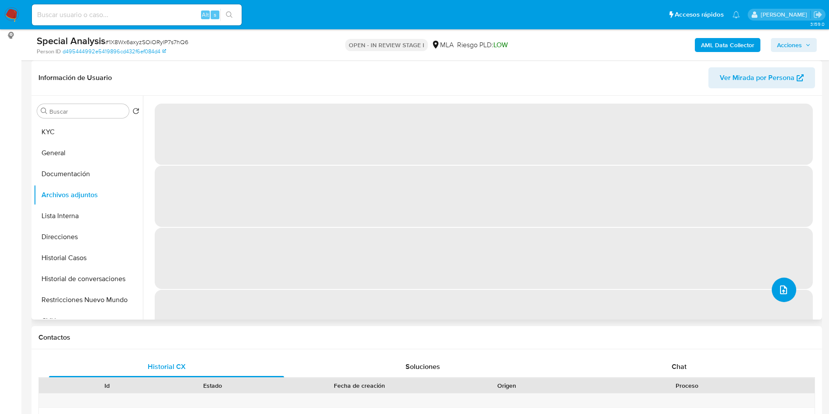
click at [782, 291] on icon "upload-file" at bounding box center [783, 290] width 10 height 10
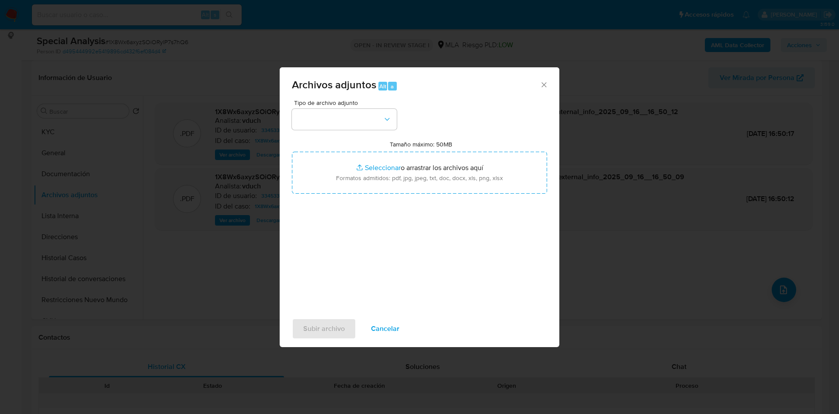
click at [326, 101] on span "Tipo de archivo adjunto" at bounding box center [346, 103] width 105 height 6
click at [326, 118] on button "button" at bounding box center [344, 119] width 105 height 21
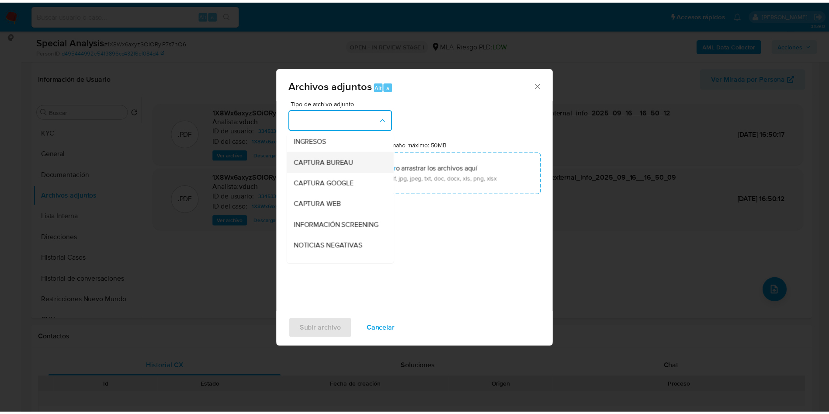
scroll to position [0, 0]
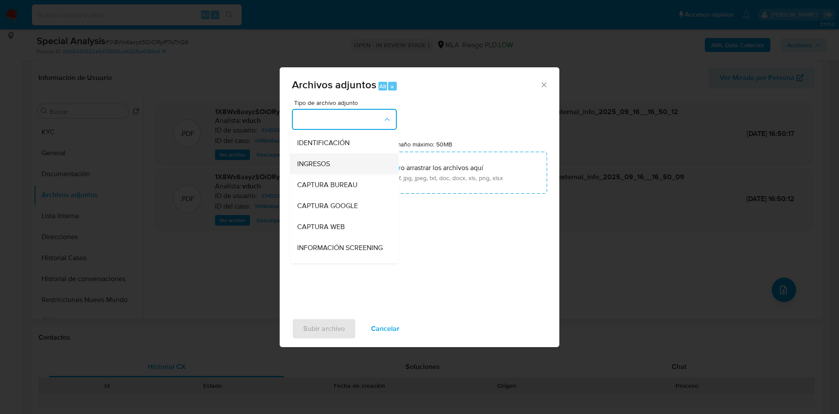
click at [341, 161] on div "INGRESOS" at bounding box center [341, 163] width 89 height 21
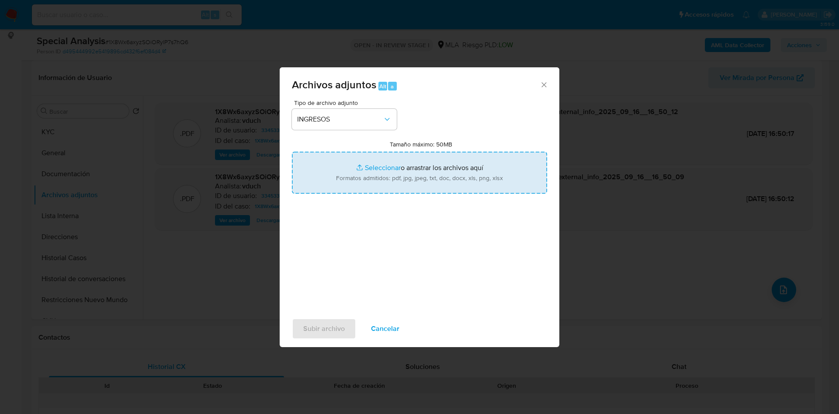
type input "C:\fakepath\Cta Cte Monotributo.pdf"
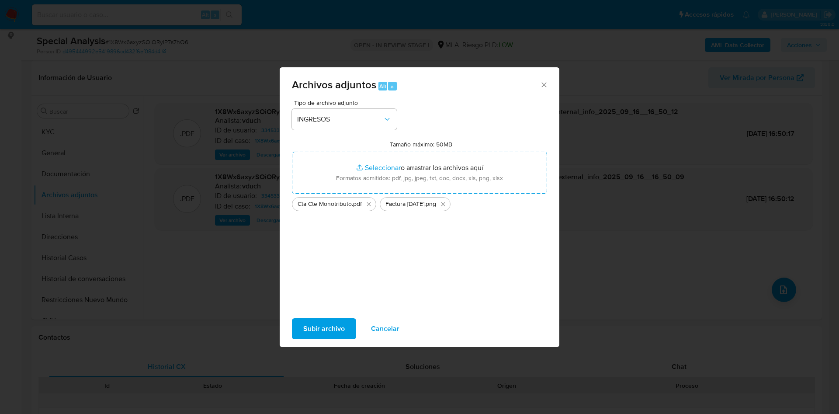
click at [316, 330] on span "Subir archivo" at bounding box center [324, 328] width 42 height 19
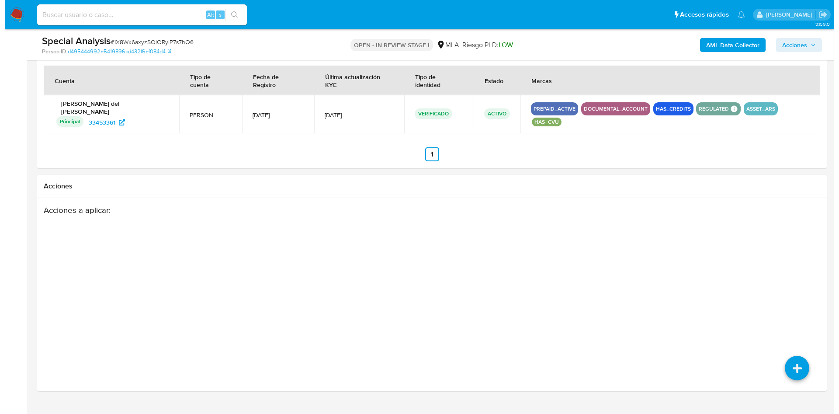
scroll to position [1063, 0]
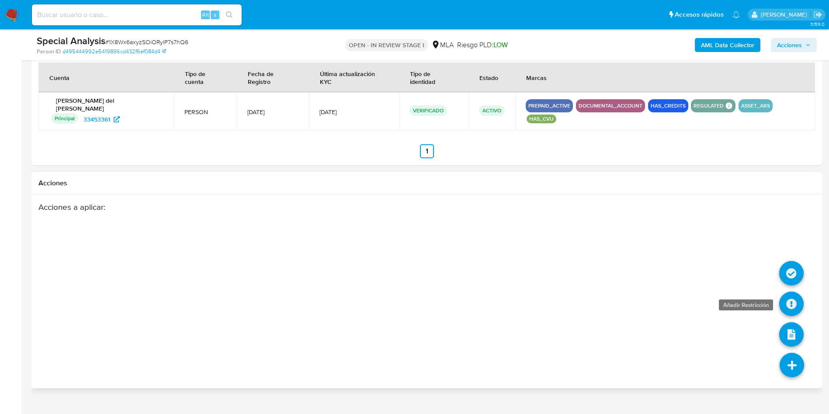
click at [793, 292] on icon at bounding box center [791, 304] width 24 height 24
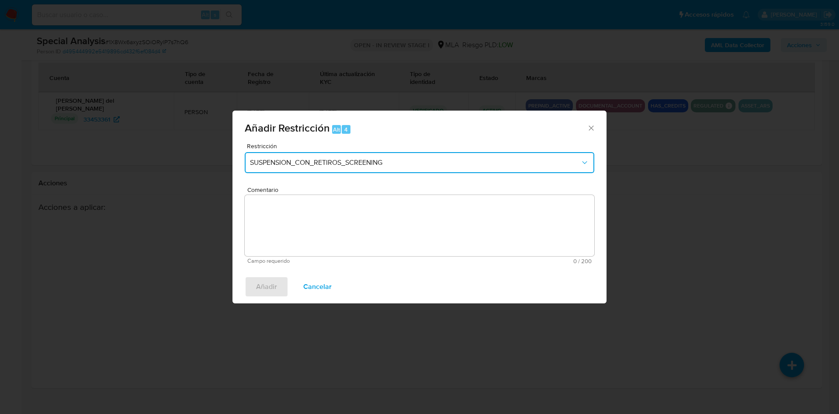
click at [418, 162] on span "SUSPENSION_CON_RETIROS_SCREENING" at bounding box center [415, 162] width 330 height 9
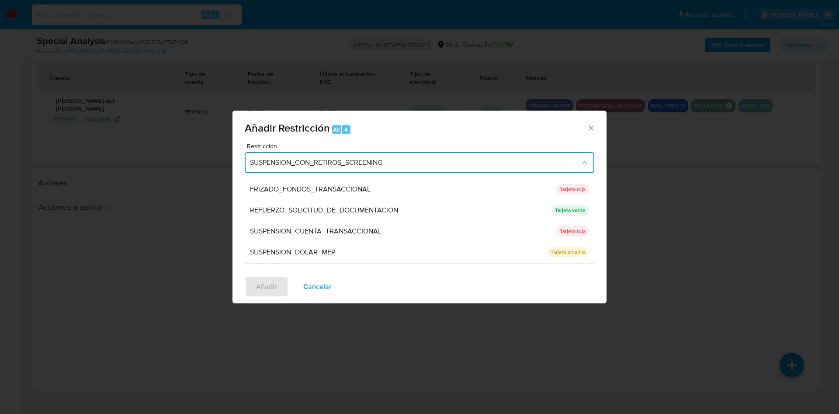
scroll to position [185, 0]
click at [375, 209] on span "SUSPENSION_CUENTA_TRANSACCIONAL" at bounding box center [316, 210] width 132 height 9
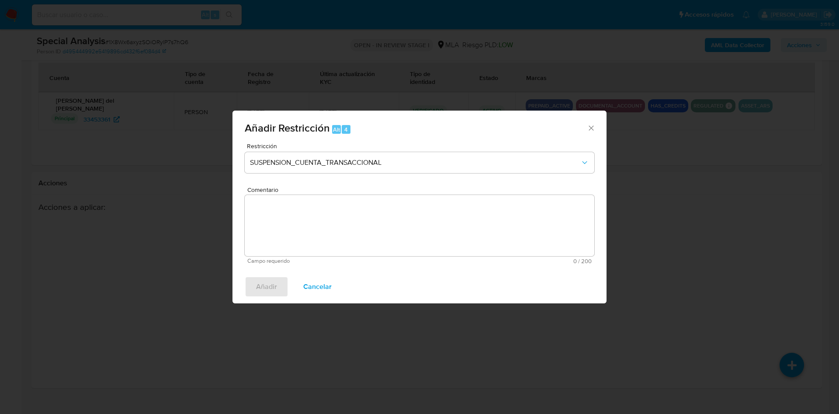
click at [335, 238] on textarea "Comentario" at bounding box center [420, 225] width 350 height 61
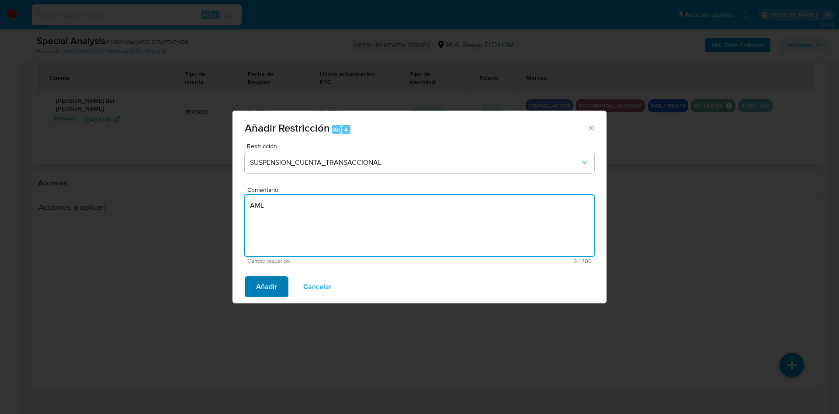
type textarea "AML"
click at [265, 285] on span "Añadir" at bounding box center [266, 286] width 21 height 19
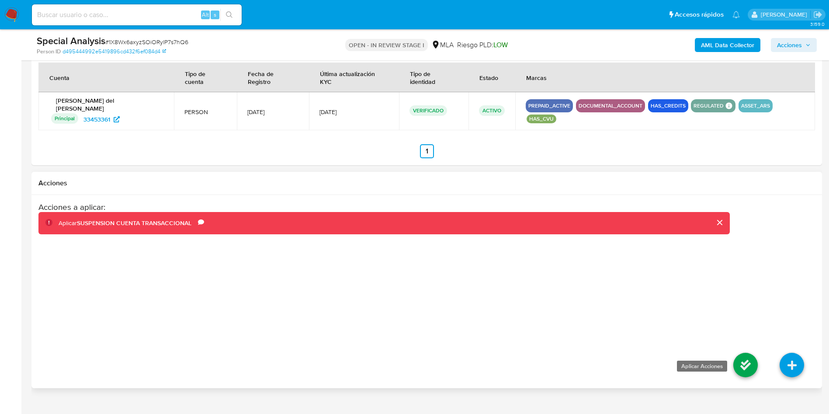
click at [748, 353] on icon at bounding box center [745, 365] width 24 height 24
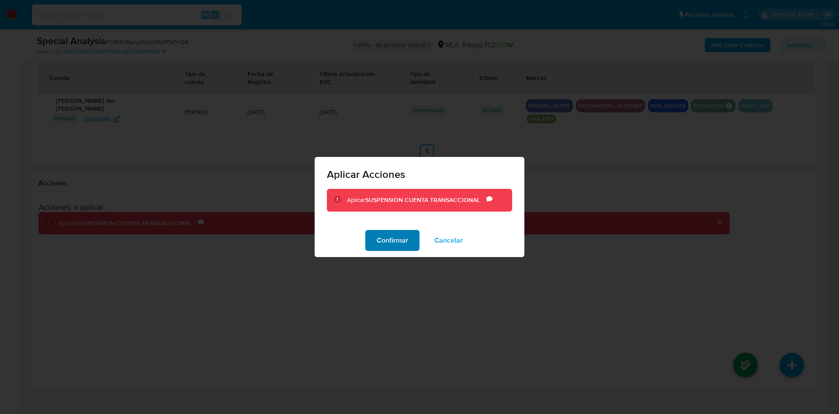
click at [401, 237] on span "Confirmar" at bounding box center [392, 240] width 31 height 19
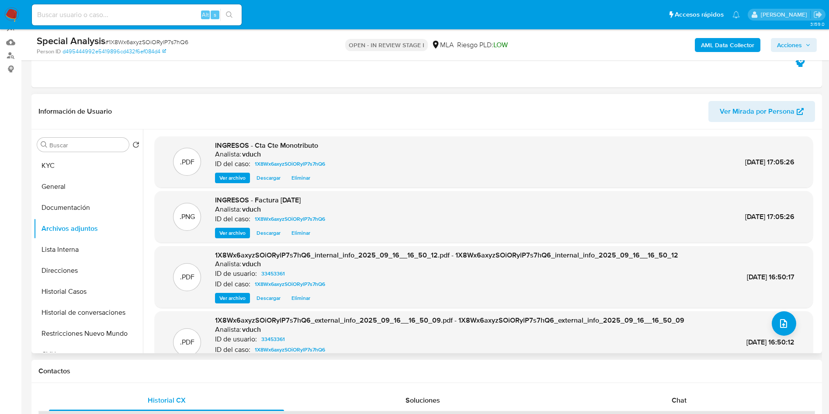
scroll to position [0, 0]
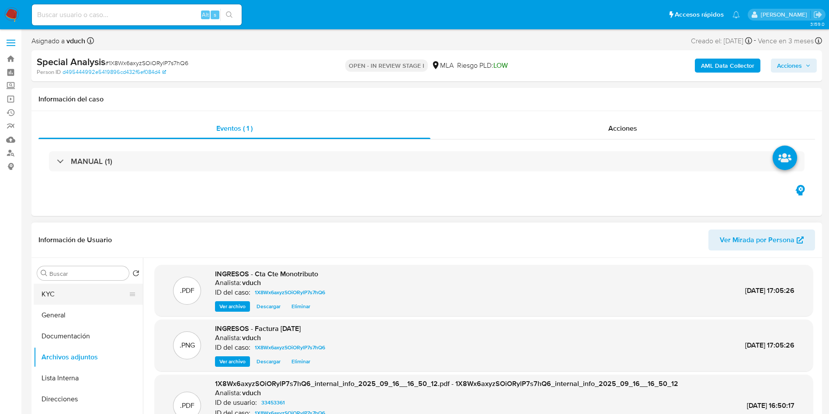
click at [66, 300] on button "KYC" at bounding box center [85, 294] width 102 height 21
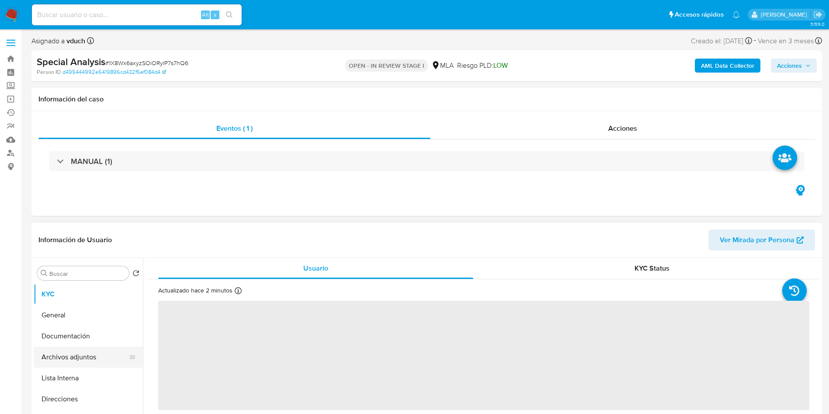
click at [45, 364] on button "Archivos adjuntos" at bounding box center [85, 357] width 102 height 21
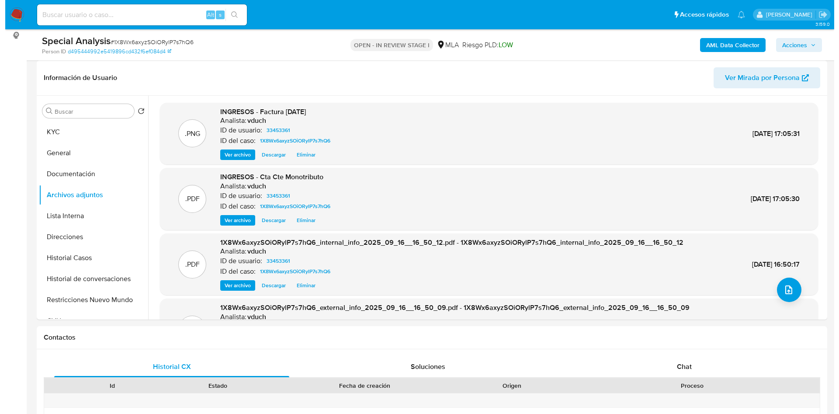
scroll to position [66, 0]
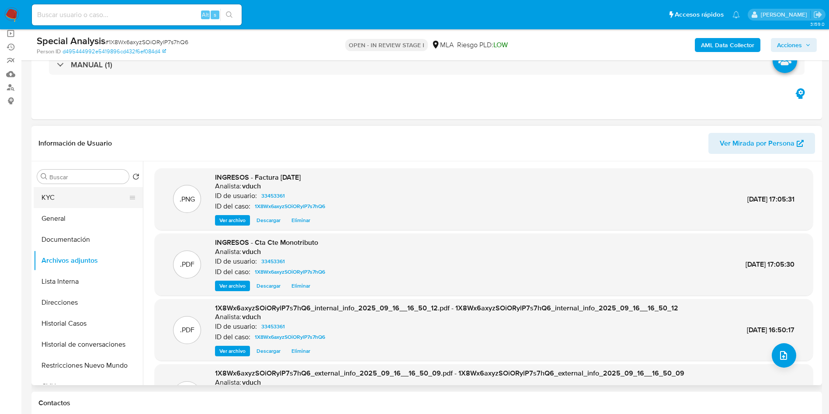
click at [76, 189] on button "KYC" at bounding box center [85, 197] width 102 height 21
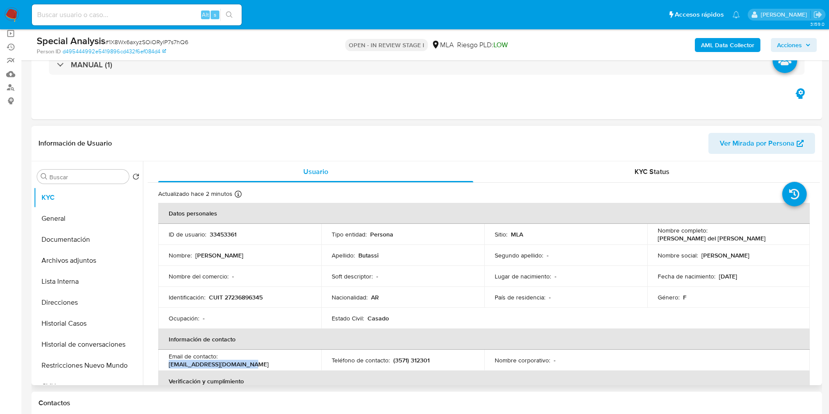
drag, startPoint x: 221, startPoint y: 358, endPoint x: 308, endPoint y: 361, distance: 87.4
click at [308, 361] on div "Email de contacto : maritabutassi@hotmail.com" at bounding box center [240, 360] width 142 height 16
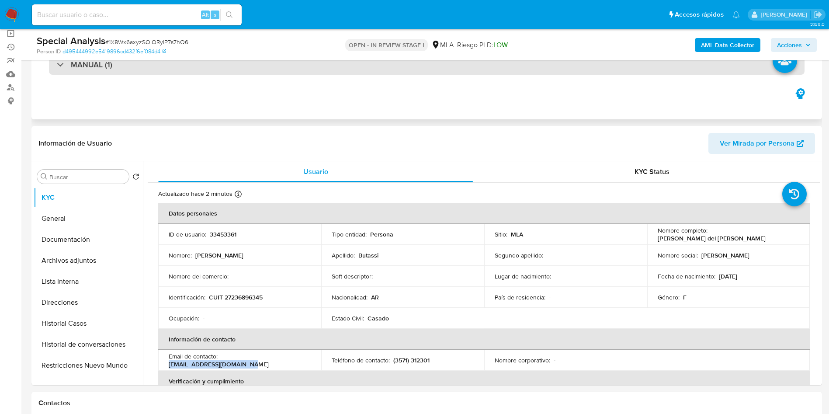
copy p "[EMAIL_ADDRESS][DOMAIN_NAME]"
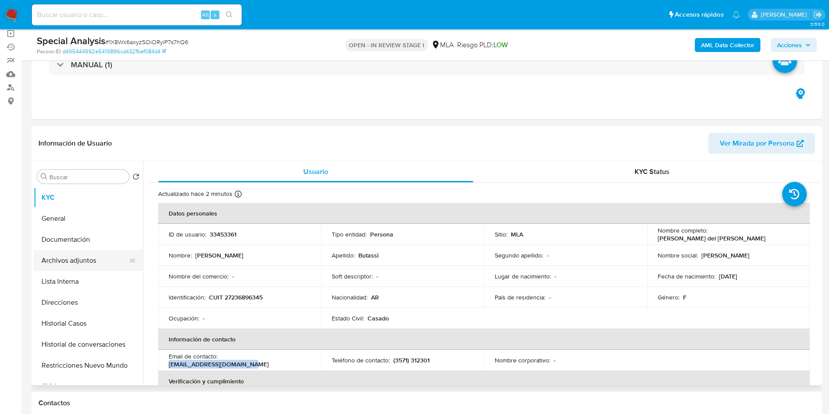
click at [71, 257] on button "Archivos adjuntos" at bounding box center [85, 260] width 102 height 21
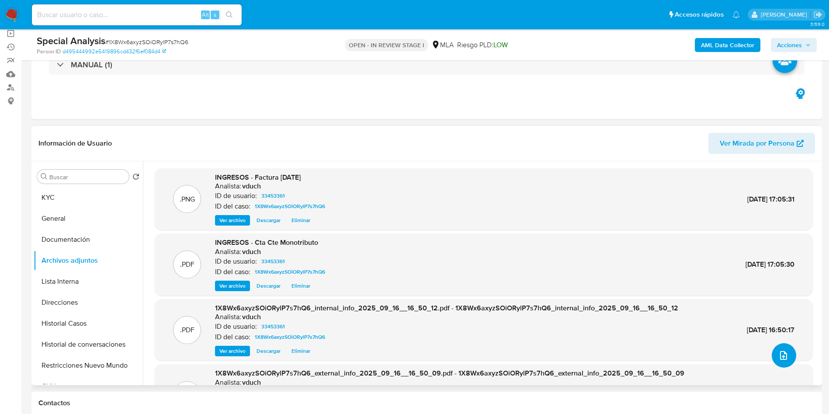
click at [789, 350] on button "upload-file" at bounding box center [784, 355] width 24 height 24
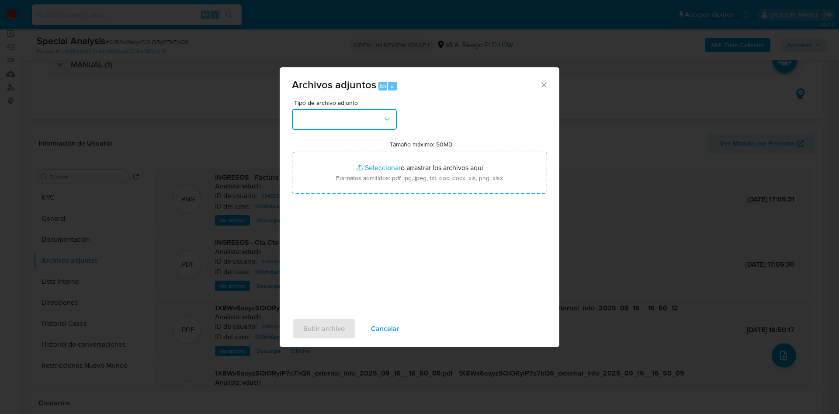
click at [332, 118] on button "button" at bounding box center [344, 119] width 105 height 21
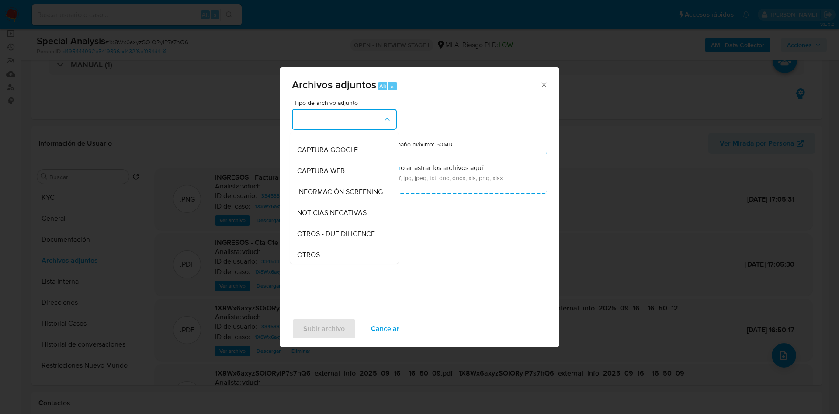
scroll to position [131, 0]
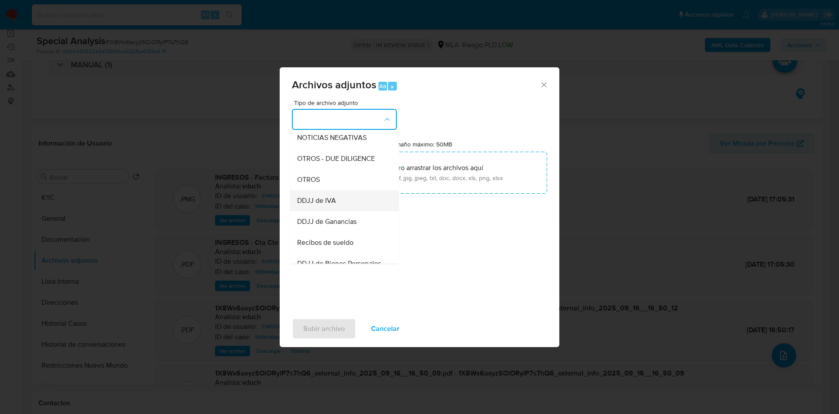
click at [335, 201] on div "DDJJ de IVA" at bounding box center [341, 200] width 89 height 21
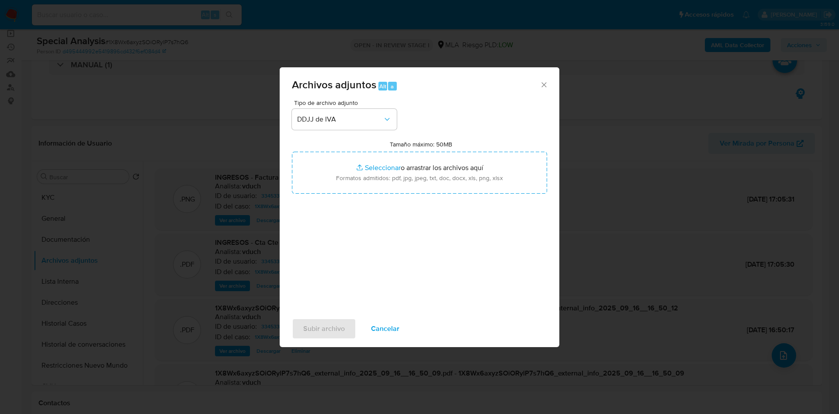
click at [367, 133] on div "Tipo de archivo adjunto DDJJ de IVA Tamaño máximo: 50MB Seleccionar archivos Se…" at bounding box center [419, 203] width 255 height 206
click at [375, 127] on button "DDJJ de IVA" at bounding box center [344, 119] width 105 height 21
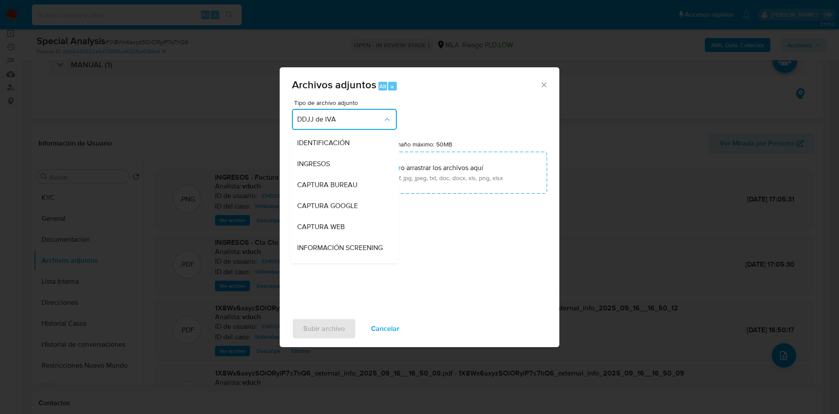
scroll to position [142, 0]
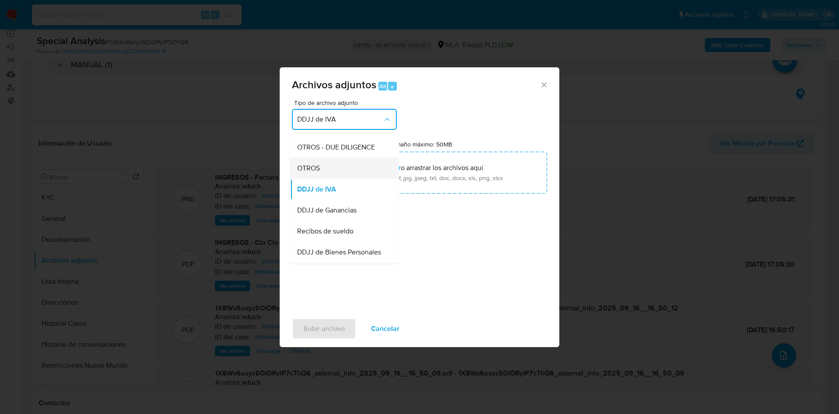
drag, startPoint x: 329, startPoint y: 169, endPoint x: 334, endPoint y: 191, distance: 22.6
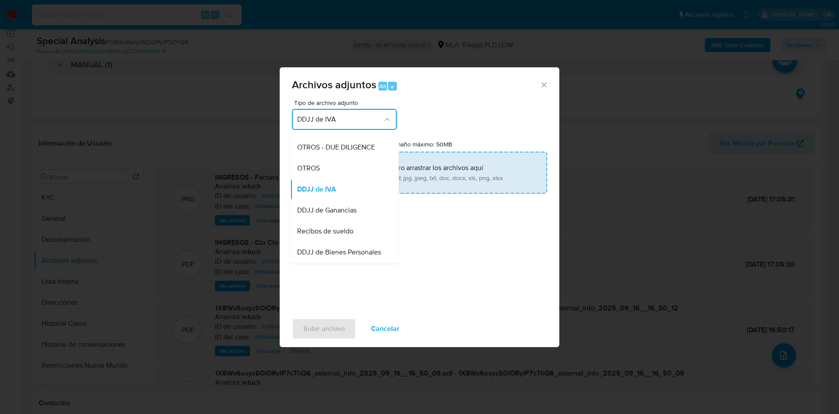
click at [329, 169] on div "OTROS" at bounding box center [341, 168] width 89 height 21
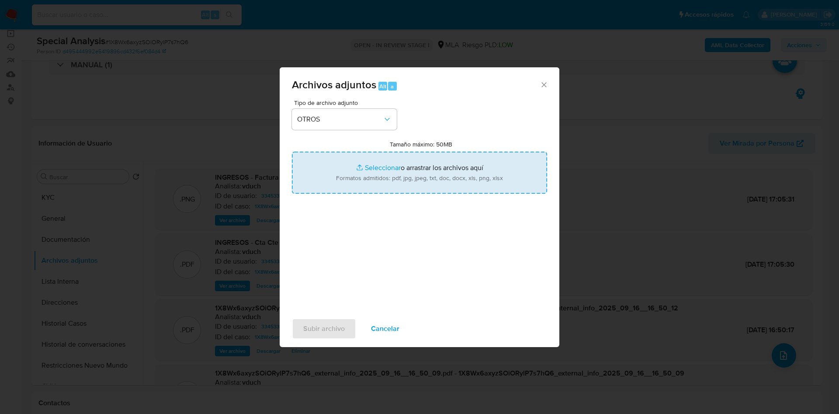
type input "C:\fakepath\Correo de Mercadolibre SRL - IMPORTANTE - Mercado Pago_ Solicitud d…"
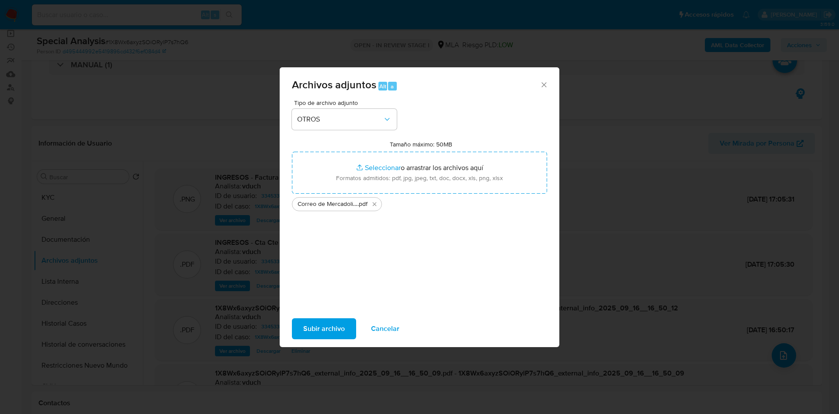
click at [497, 279] on div "Tipo de archivo adjunto OTROS Tamaño máximo: 50MB Seleccionar archivos Seleccio…" at bounding box center [419, 203] width 255 height 206
click at [347, 325] on button "Subir archivo" at bounding box center [324, 328] width 64 height 21
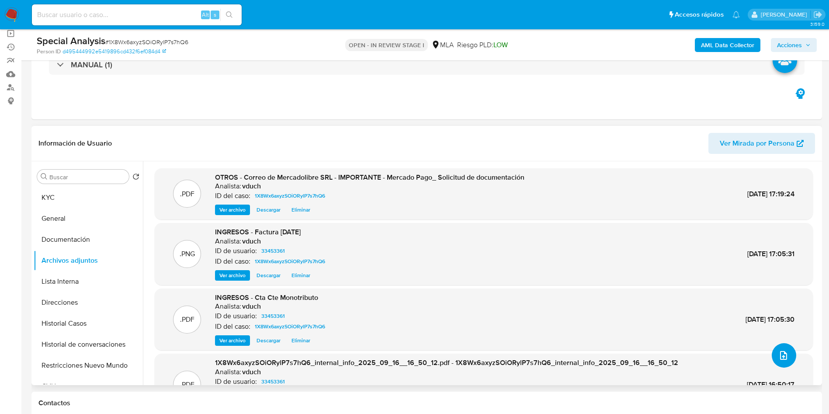
click at [792, 353] on button "upload-file" at bounding box center [784, 355] width 24 height 24
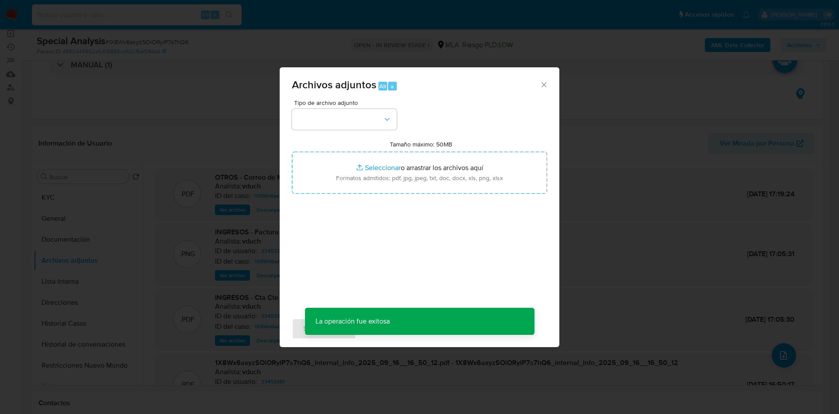
click at [642, 402] on div "Archivos adjuntos Alt a Tipo de archivo adjunto Tamaño máximo: 50MB Seleccionar…" at bounding box center [419, 207] width 839 height 414
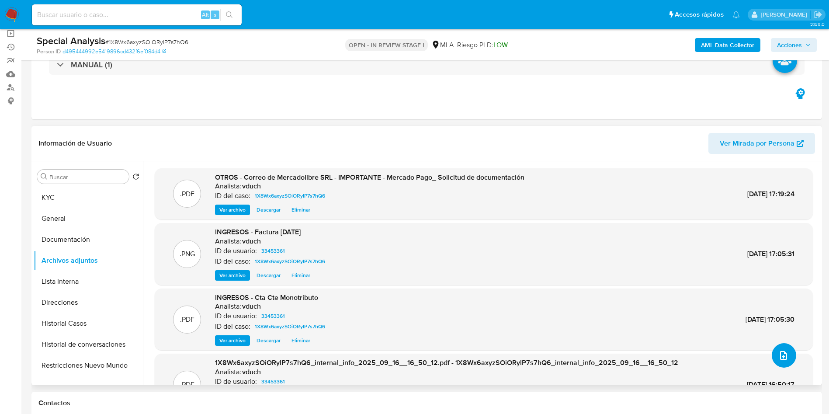
click at [779, 351] on icon "upload-file" at bounding box center [783, 355] width 10 height 10
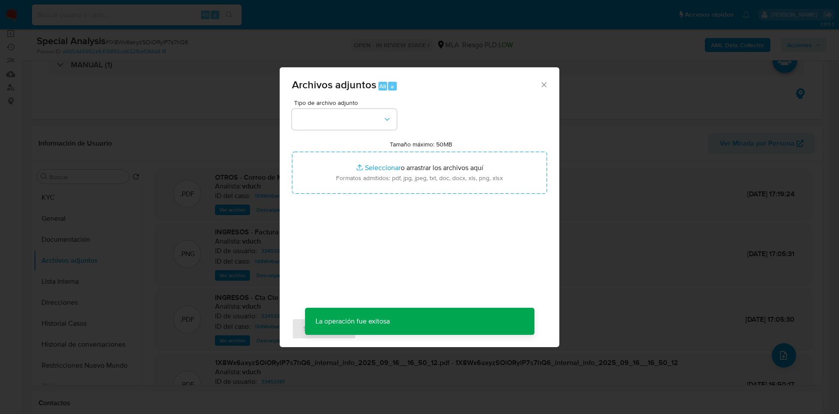
click at [363, 104] on div "Tipo de archivo adjunto" at bounding box center [344, 115] width 105 height 30
drag, startPoint x: 356, startPoint y: 115, endPoint x: 345, endPoint y: 127, distance: 16.4
click at [357, 115] on button "button" at bounding box center [344, 119] width 105 height 21
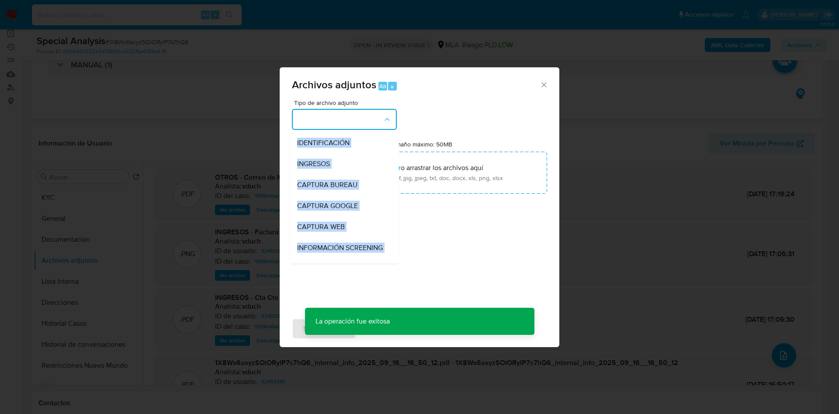
click at [427, 207] on div "Tipo de archivo adjunto IDENTIFICACIÓN INGRESOS CAPTURA BUREAU CAPTURA GOOGLE C…" at bounding box center [419, 203] width 255 height 206
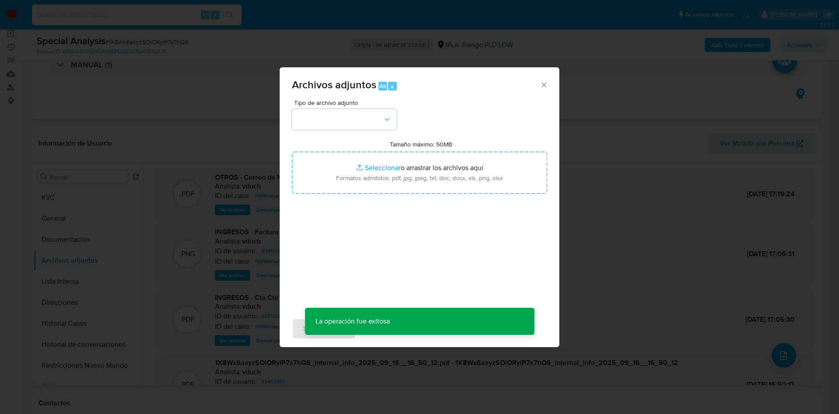
click at [337, 105] on span "Tipo de archivo adjunto" at bounding box center [346, 103] width 105 height 6
click at [338, 119] on button "button" at bounding box center [344, 119] width 105 height 21
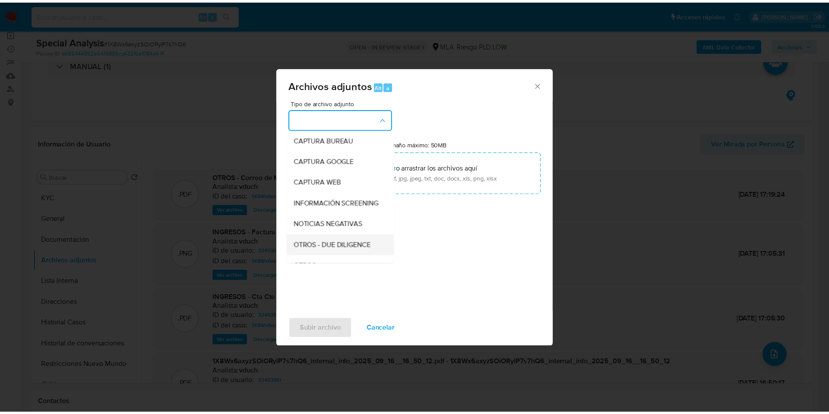
scroll to position [66, 0]
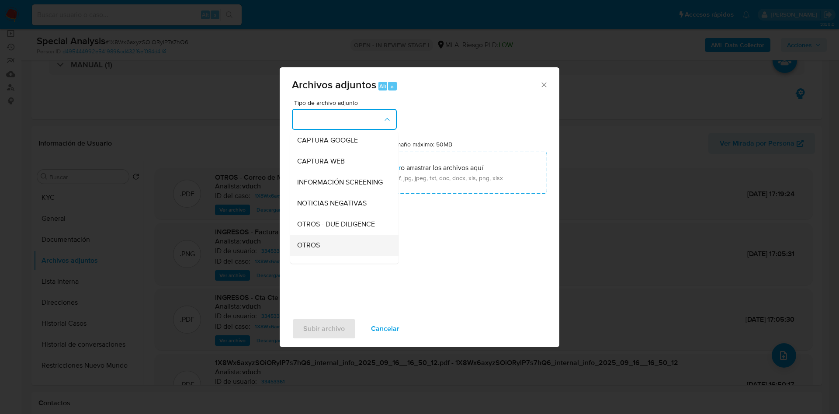
click at [336, 256] on div "OTROS" at bounding box center [341, 245] width 89 height 21
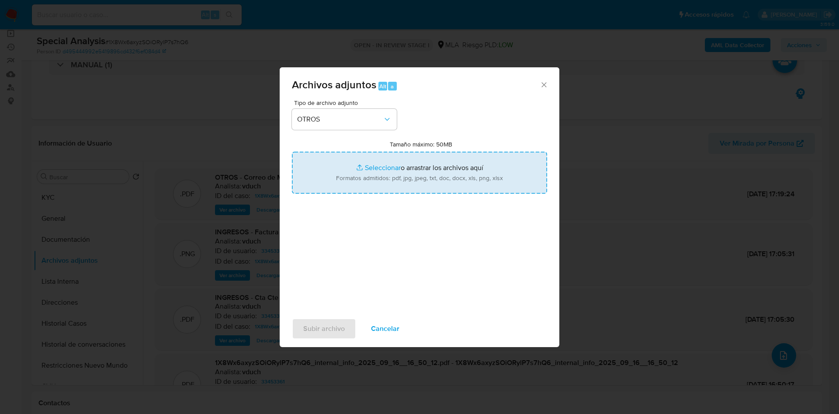
type input "C:\fakepath\Caselog 1X8Wx6axyzSOiORylP7s7hQ6_2025_09_16_15_55_48.docx"
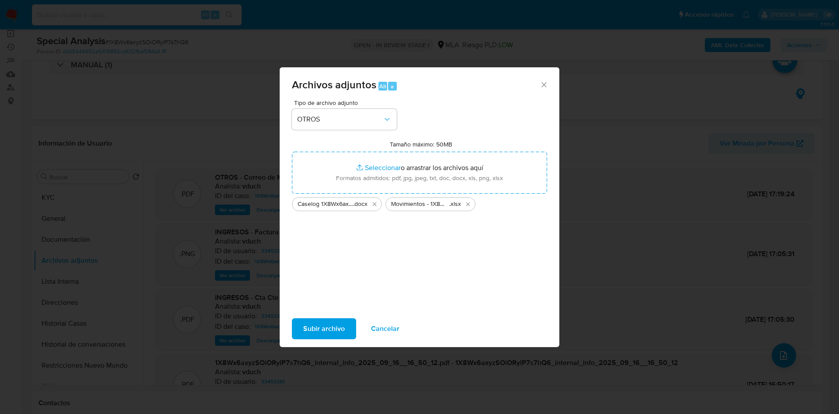
click at [327, 327] on span "Subir archivo" at bounding box center [324, 328] width 42 height 19
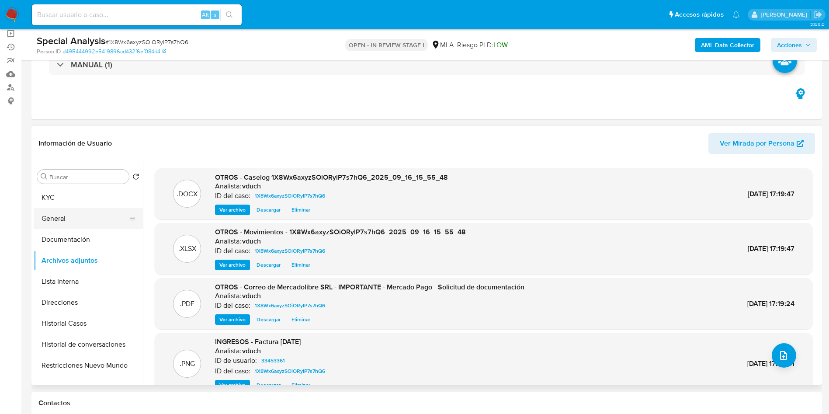
click at [95, 211] on button "General" at bounding box center [85, 218] width 102 height 21
click at [90, 202] on button "KYC" at bounding box center [85, 197] width 102 height 21
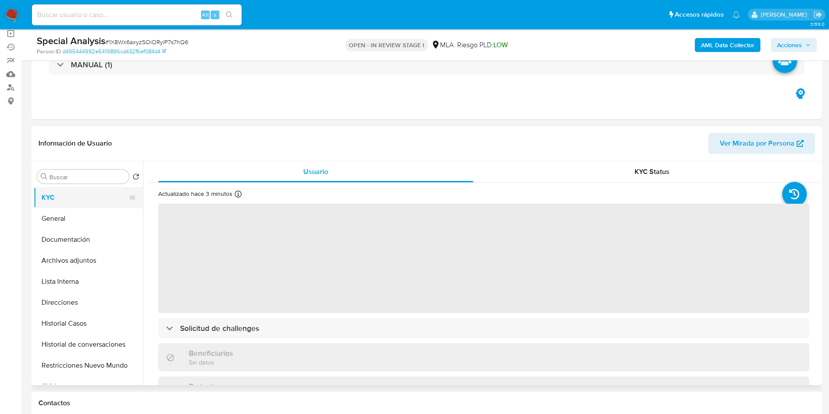
click at [51, 191] on button "KYC" at bounding box center [85, 197] width 102 height 21
drag, startPoint x: 49, startPoint y: 217, endPoint x: 57, endPoint y: 219, distance: 7.9
click at [50, 218] on button "General" at bounding box center [85, 218] width 102 height 21
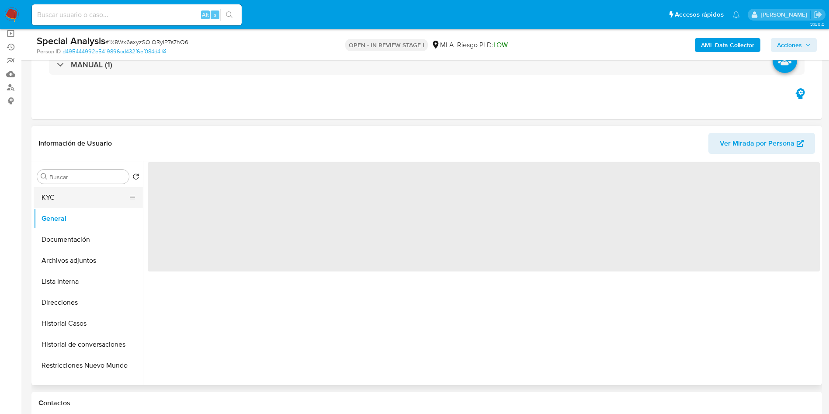
click at [49, 187] on button "KYC" at bounding box center [85, 197] width 102 height 21
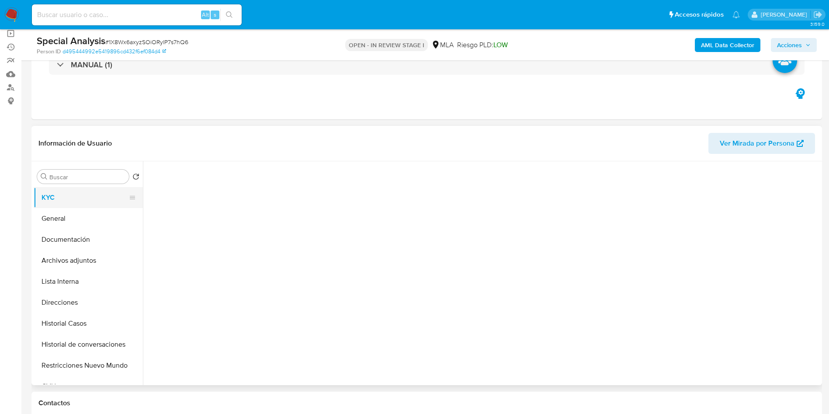
click at [37, 195] on button "KYC" at bounding box center [85, 197] width 102 height 21
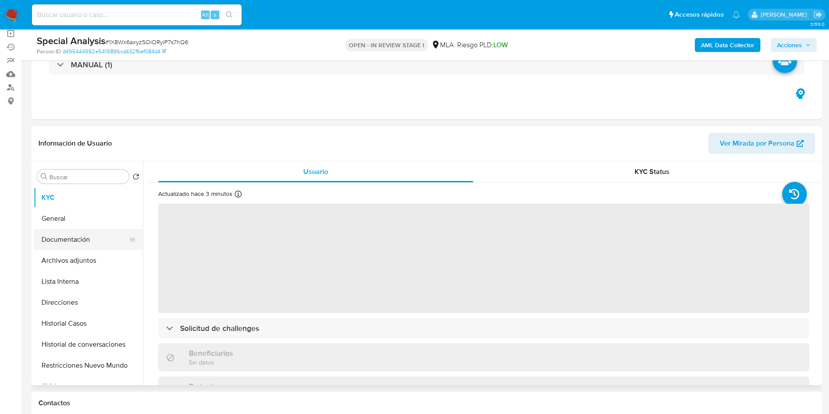
click at [77, 235] on button "Documentación" at bounding box center [85, 239] width 102 height 21
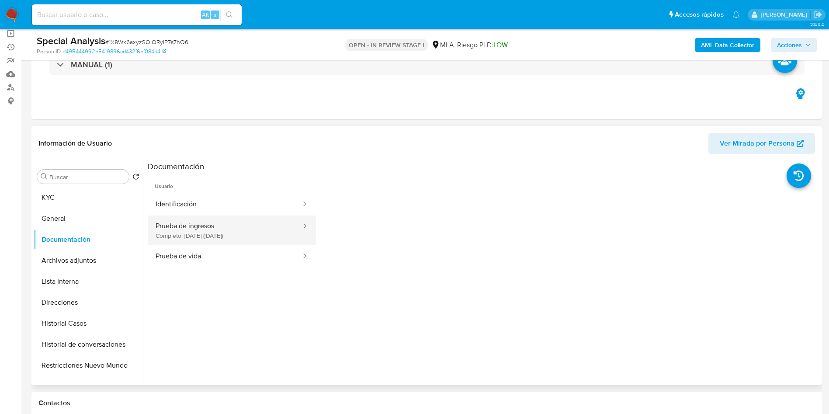
click at [213, 230] on button "Prueba de ingresos Completo: 27/12/2023 (hace 2 años)" at bounding box center [225, 230] width 154 height 30
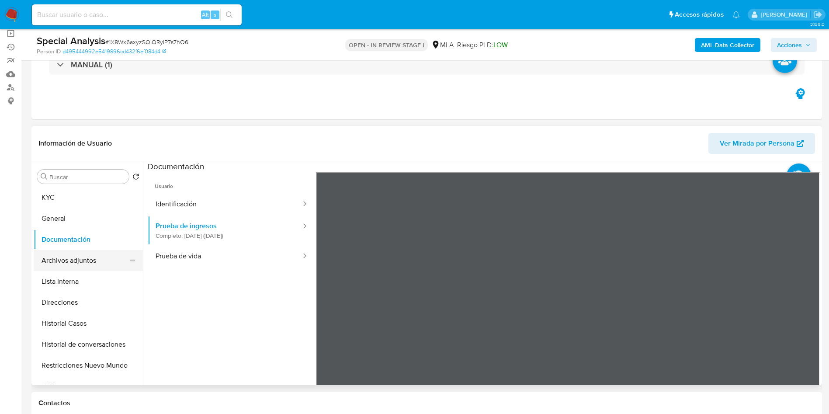
drag, startPoint x: 116, startPoint y: 257, endPoint x: 111, endPoint y: 254, distance: 5.5
click at [115, 257] on button "Archivos adjuntos" at bounding box center [85, 260] width 102 height 21
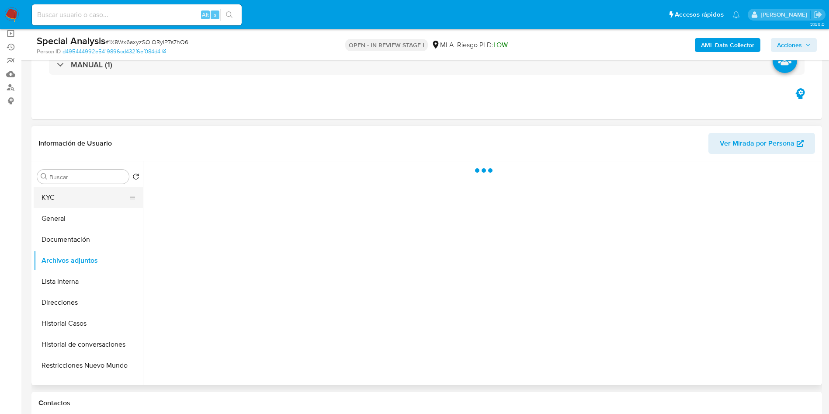
click at [81, 201] on button "KYC" at bounding box center [85, 197] width 102 height 21
click at [84, 247] on button "Documentación" at bounding box center [85, 239] width 102 height 21
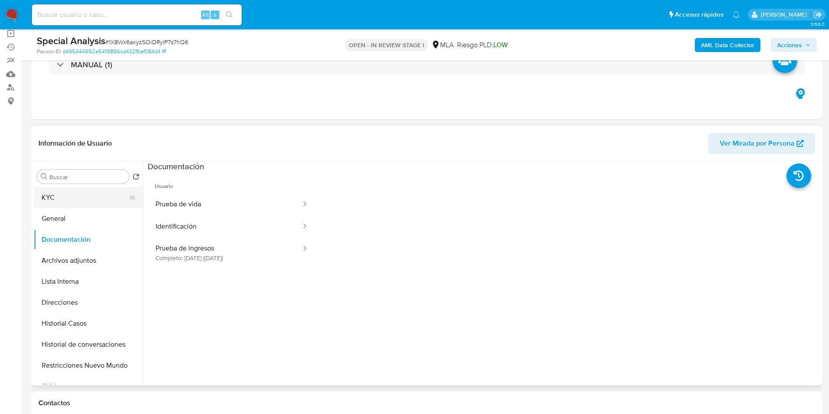
drag, startPoint x: 96, startPoint y: 267, endPoint x: 75, endPoint y: 188, distance: 81.8
click at [96, 268] on button "Archivos adjuntos" at bounding box center [88, 260] width 109 height 21
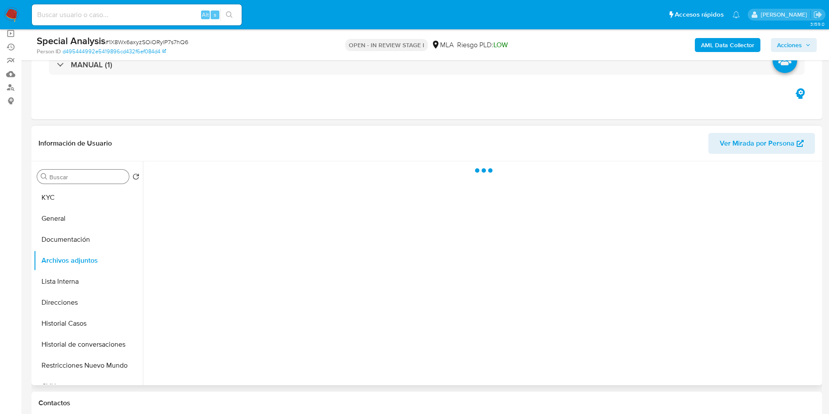
click at [72, 182] on div "Buscar" at bounding box center [83, 177] width 92 height 14
click at [42, 200] on button "KYC" at bounding box center [85, 197] width 102 height 21
click at [54, 226] on button "General" at bounding box center [85, 218] width 102 height 21
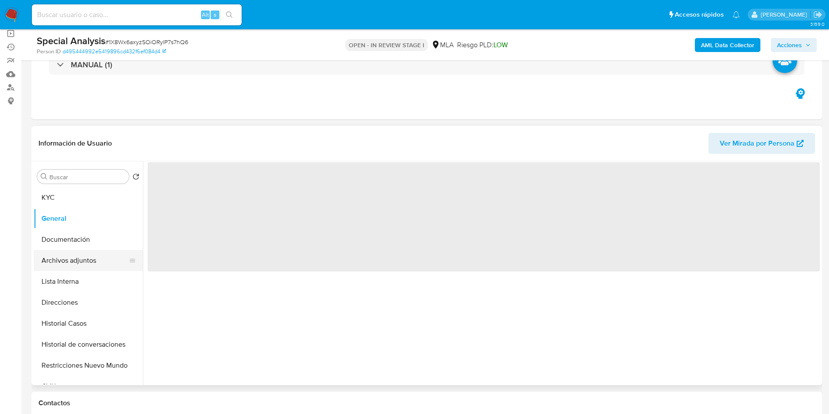
click at [56, 250] on button "Archivos adjuntos" at bounding box center [85, 260] width 102 height 21
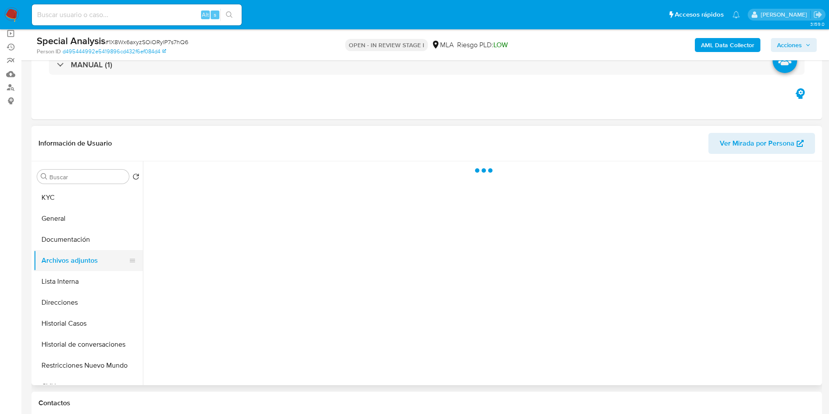
click at [82, 261] on button "Archivos adjuntos" at bounding box center [85, 260] width 102 height 21
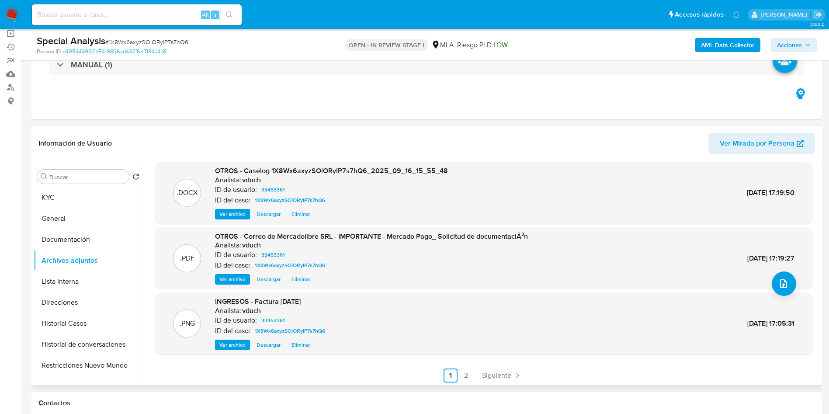
scroll to position [73, 0]
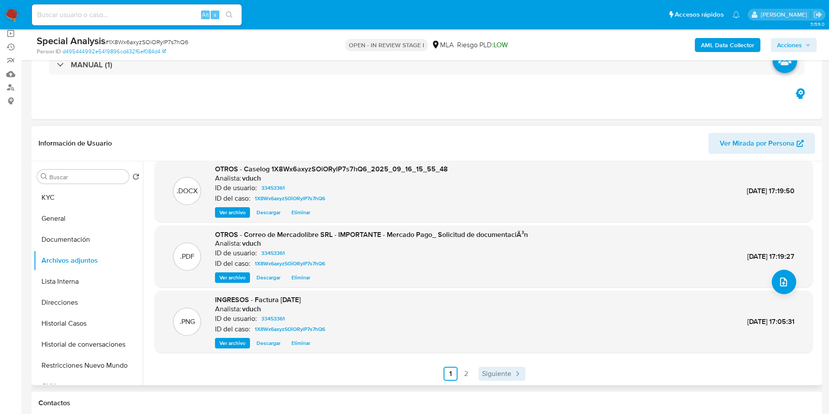
click at [502, 373] on span "Siguiente" at bounding box center [496, 373] width 29 height 7
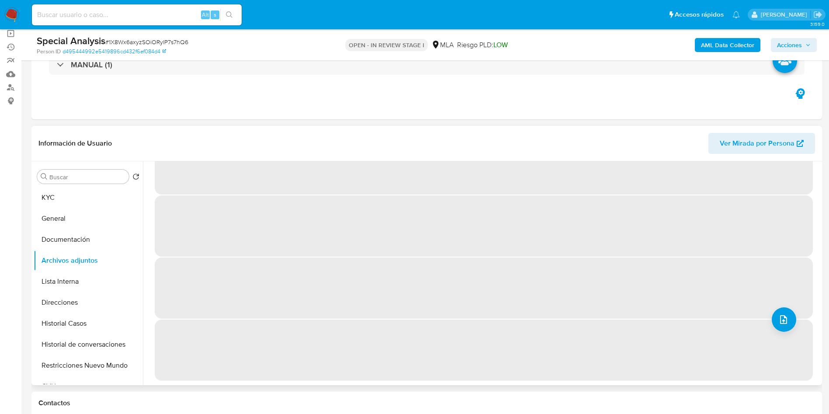
scroll to position [0, 0]
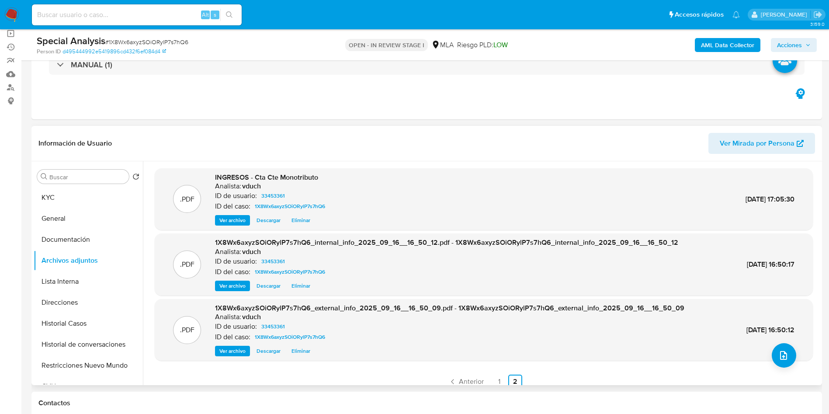
click at [802, 37] on div "AML Data Collector Acciones" at bounding box center [688, 45] width 258 height 21
click at [799, 38] on span "Acciones" at bounding box center [789, 45] width 25 height 14
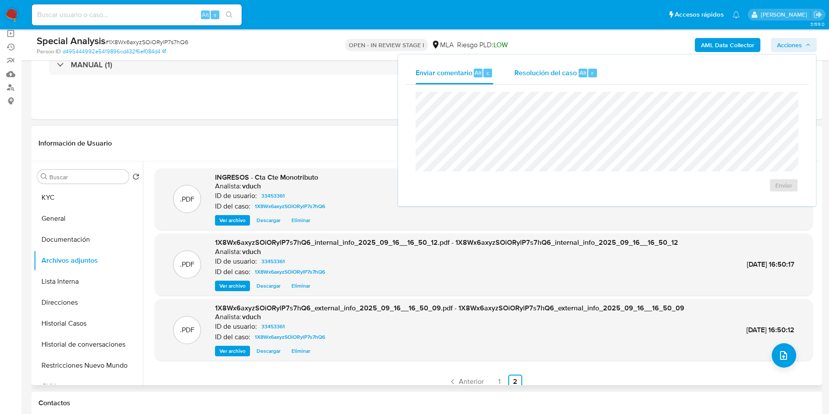
click at [566, 71] on span "Resolución del caso" at bounding box center [545, 72] width 63 height 10
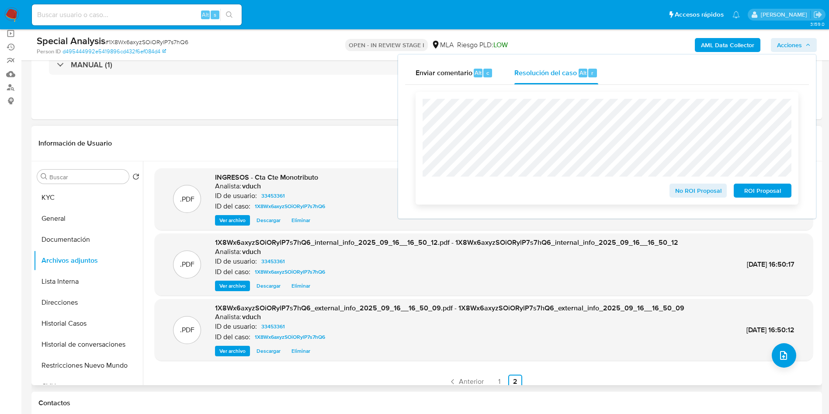
click at [773, 193] on span "ROI Proposal" at bounding box center [762, 190] width 45 height 12
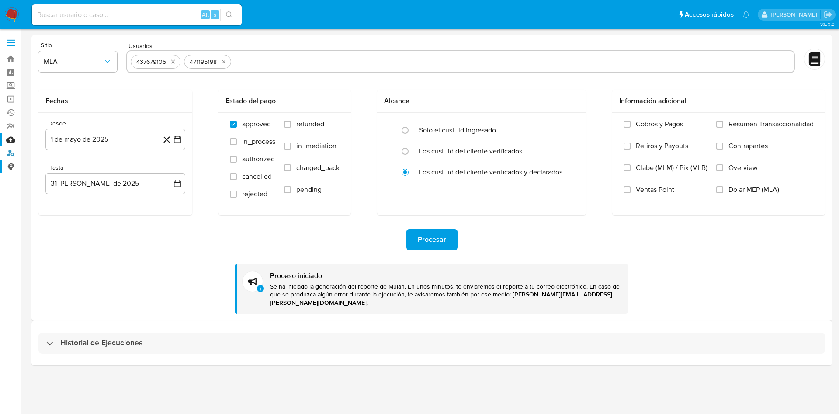
drag, startPoint x: 12, startPoint y: 154, endPoint x: 7, endPoint y: 159, distance: 7.7
click at [12, 154] on link "Buscador de personas" at bounding box center [52, 153] width 104 height 14
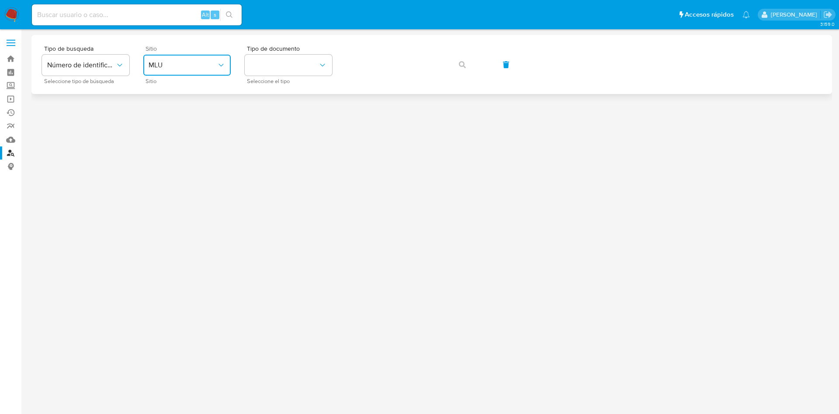
click at [169, 69] on span "MLU" at bounding box center [183, 65] width 68 height 9
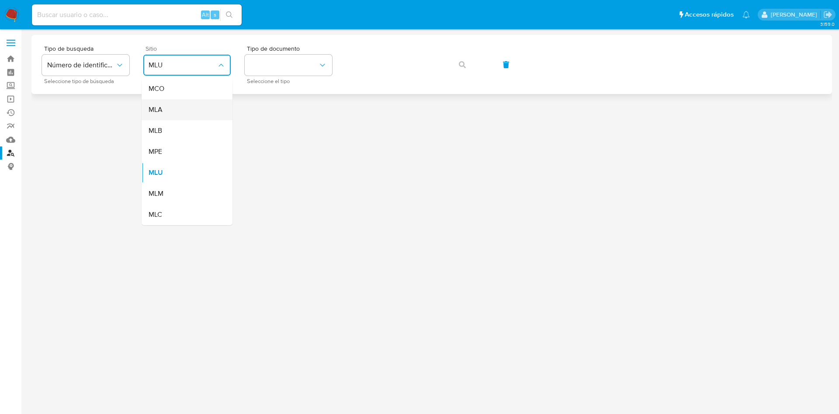
click at [181, 116] on div "MLA" at bounding box center [185, 109] width 72 height 21
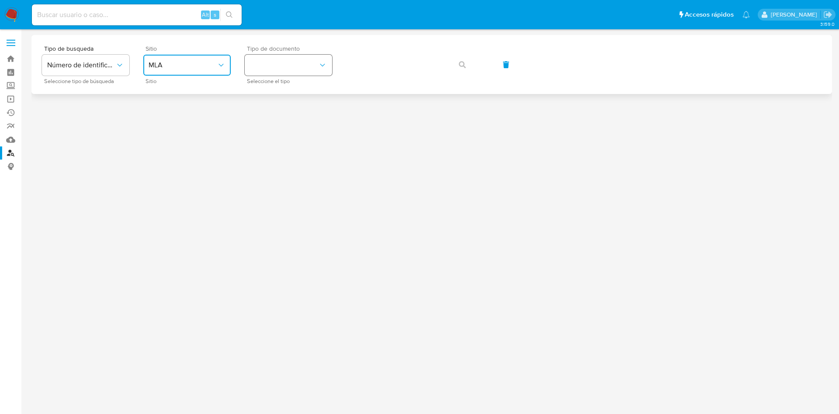
click at [260, 70] on button "identificationType" at bounding box center [288, 65] width 87 height 21
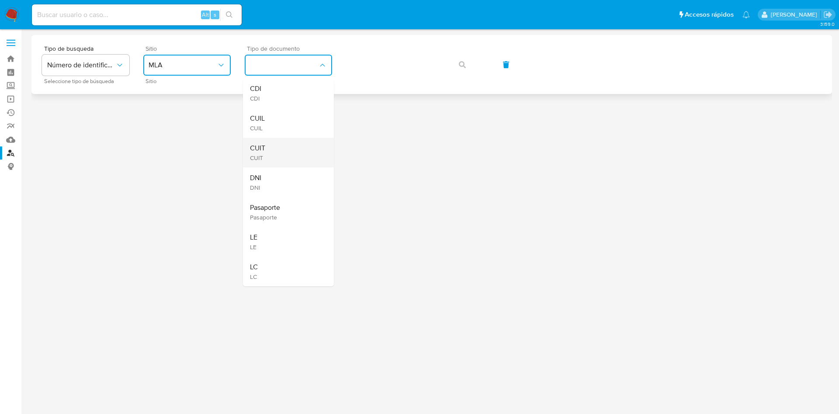
click at [273, 163] on div "CUIT CUIT" at bounding box center [286, 153] width 72 height 30
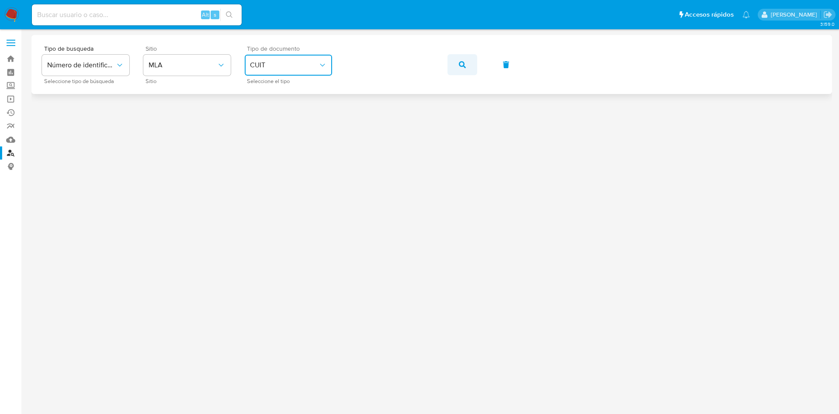
click at [467, 68] on button "button" at bounding box center [463, 64] width 30 height 21
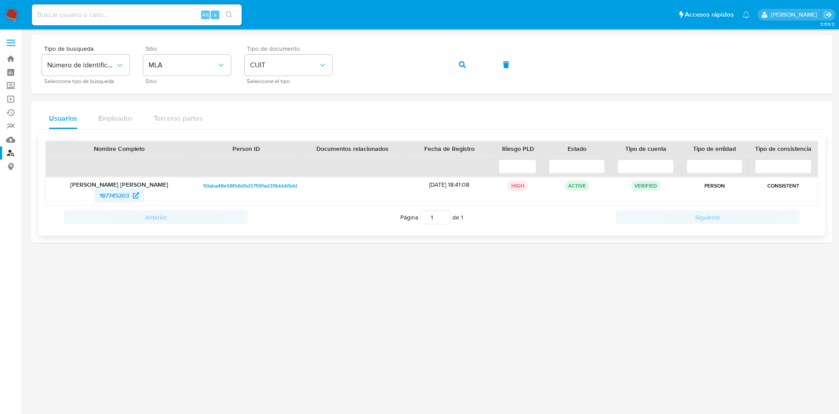
click at [125, 192] on span "187745203" at bounding box center [115, 195] width 30 height 14
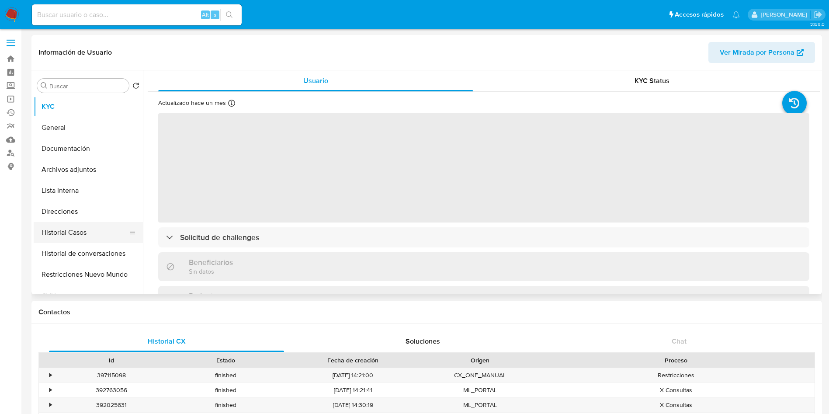
click at [99, 238] on button "Historial Casos" at bounding box center [85, 232] width 102 height 21
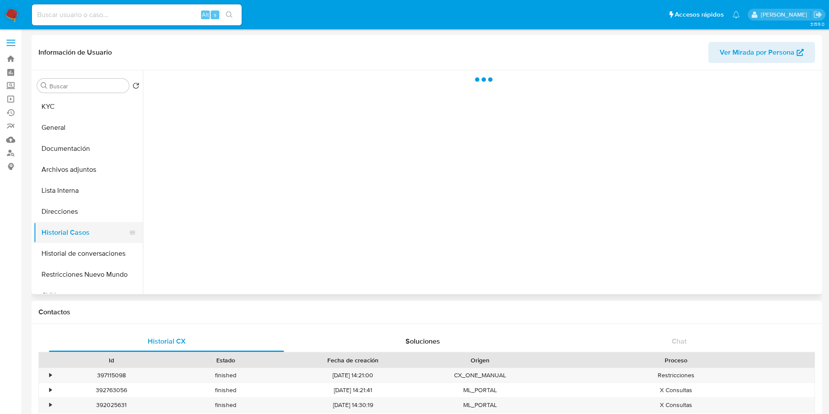
select select "10"
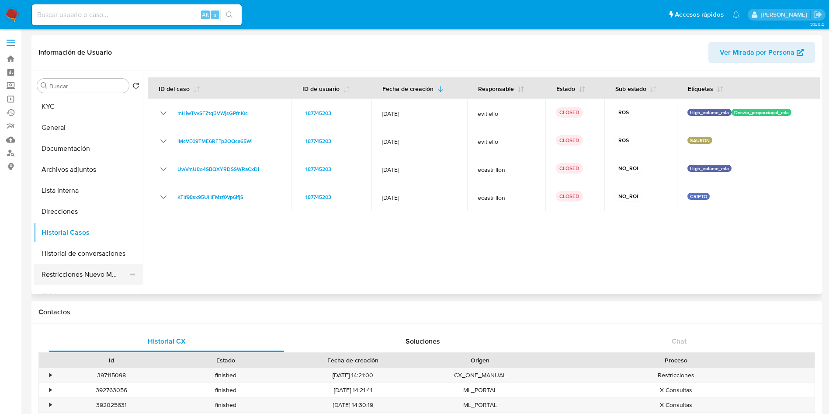
click at [79, 277] on button "Restricciones Nuevo Mundo" at bounding box center [85, 274] width 102 height 21
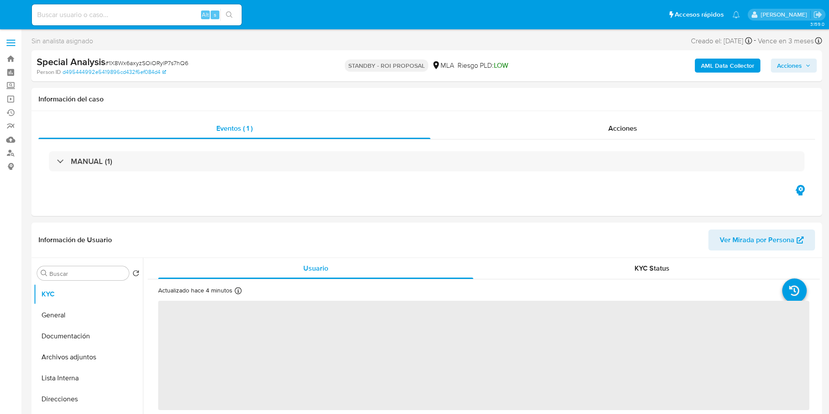
select select "10"
